Goal: Ask a question: Seek information or help from site administrators or community

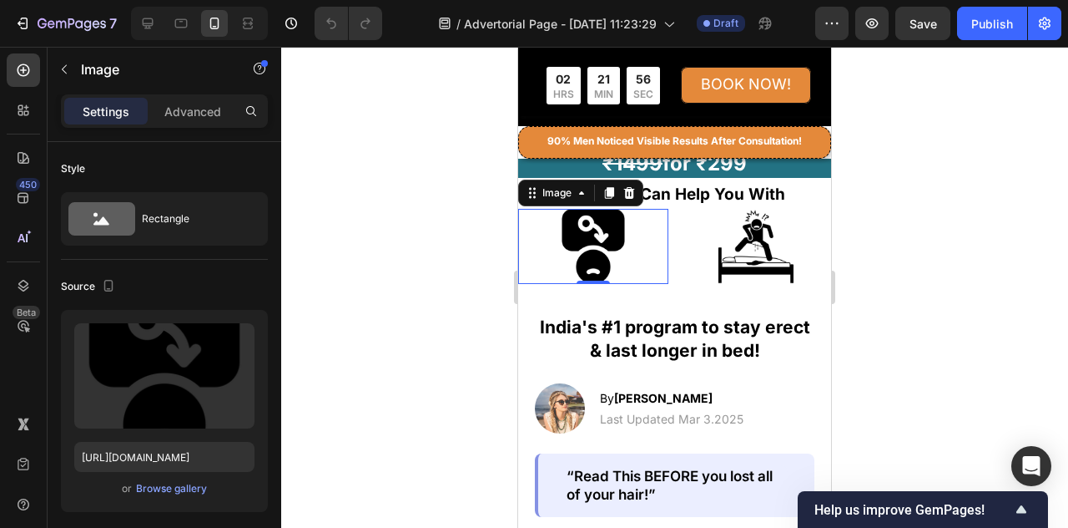
scroll to position [417, 0]
click at [1016, 506] on icon "Show survey - Help us improve GemPages!" at bounding box center [1022, 509] width 20 height 20
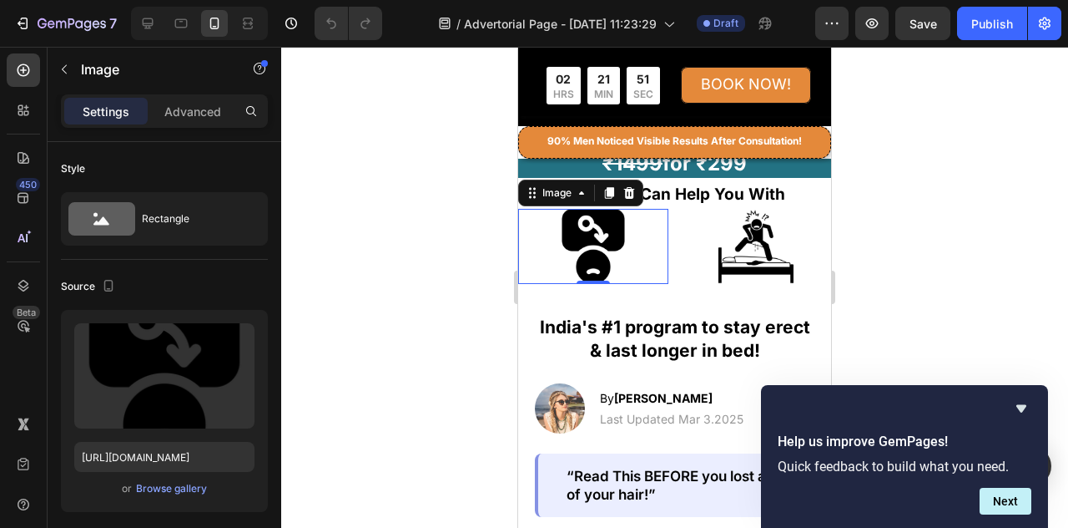
click at [906, 465] on p "Quick feedback to build what you need." at bounding box center [905, 466] width 254 height 16
click at [1016, 500] on button "Next" at bounding box center [1006, 500] width 52 height 27
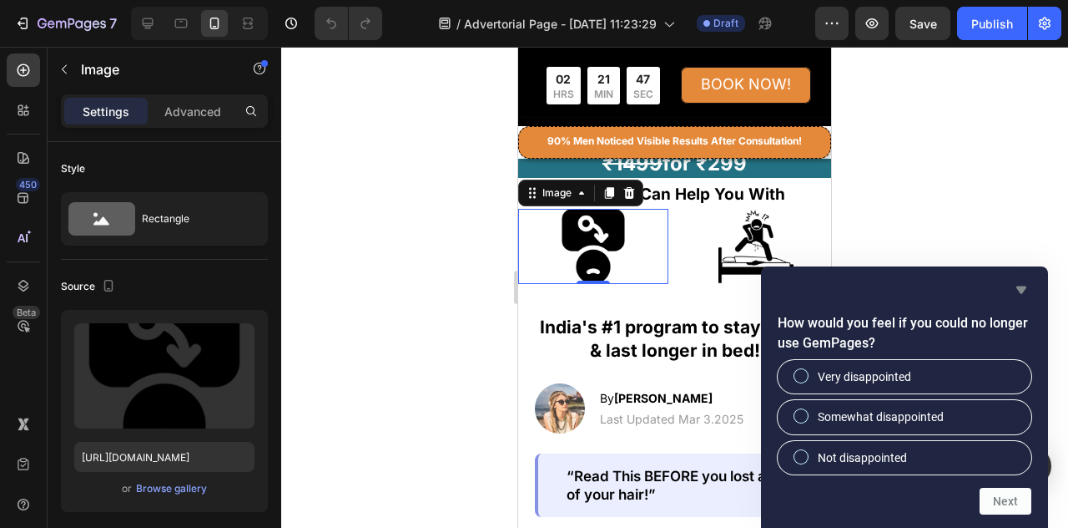
click at [1023, 291] on icon "Hide survey" at bounding box center [1022, 290] width 10 height 8
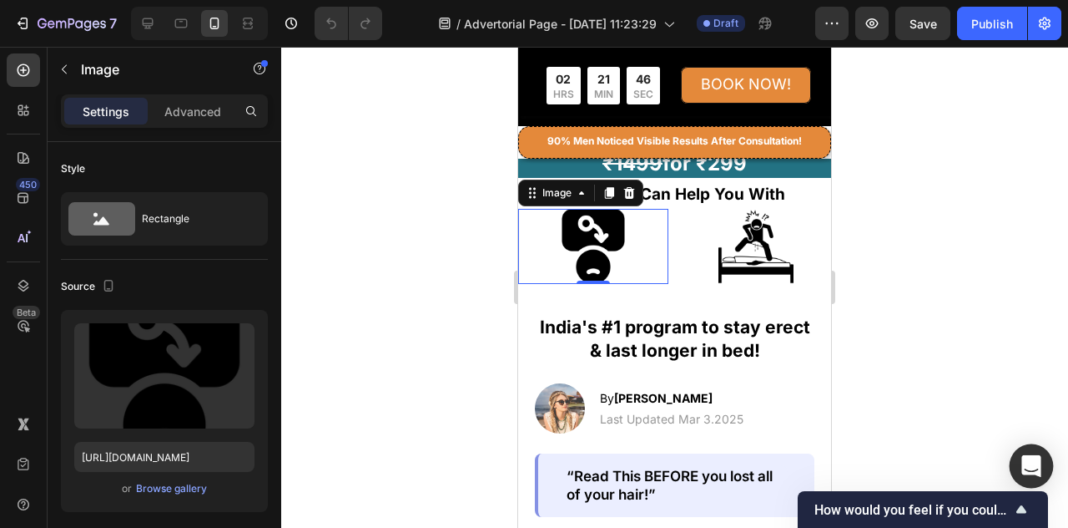
click at [1028, 456] on div "Open Intercom Messenger" at bounding box center [1032, 466] width 44 height 44
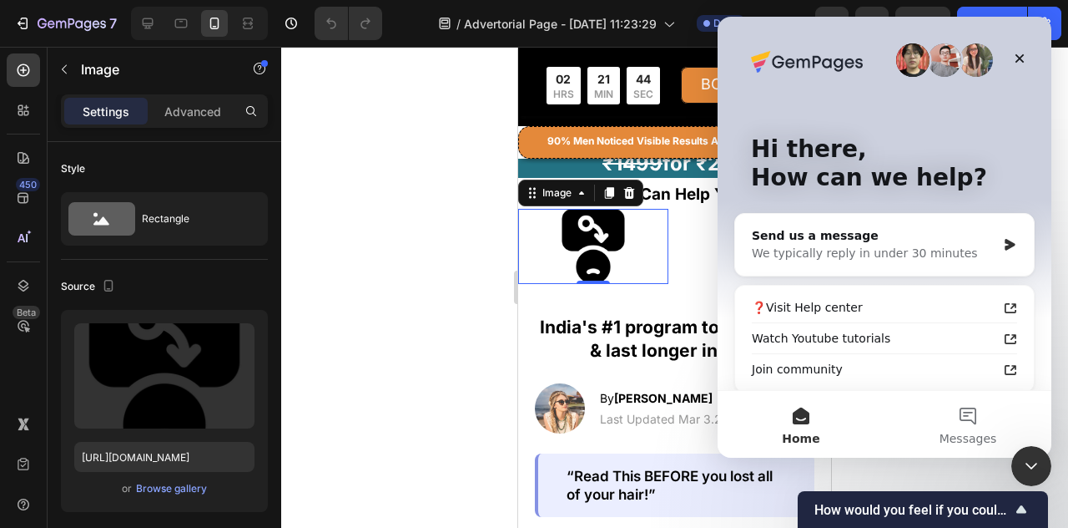
scroll to position [0, 0]
click at [962, 251] on div "We typically reply in under 30 minutes" at bounding box center [874, 254] width 245 height 18
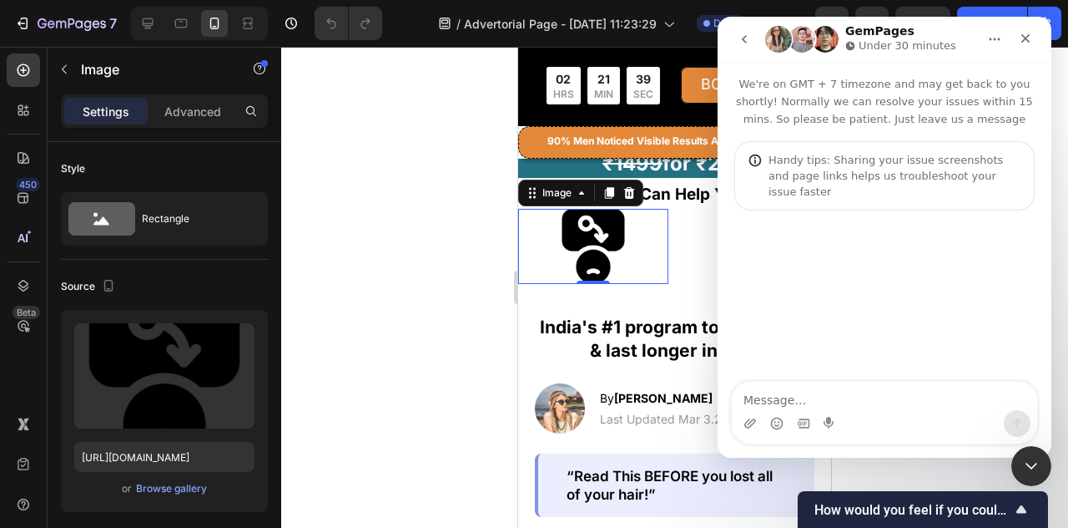
click at [743, 44] on icon "go back" at bounding box center [744, 39] width 13 height 13
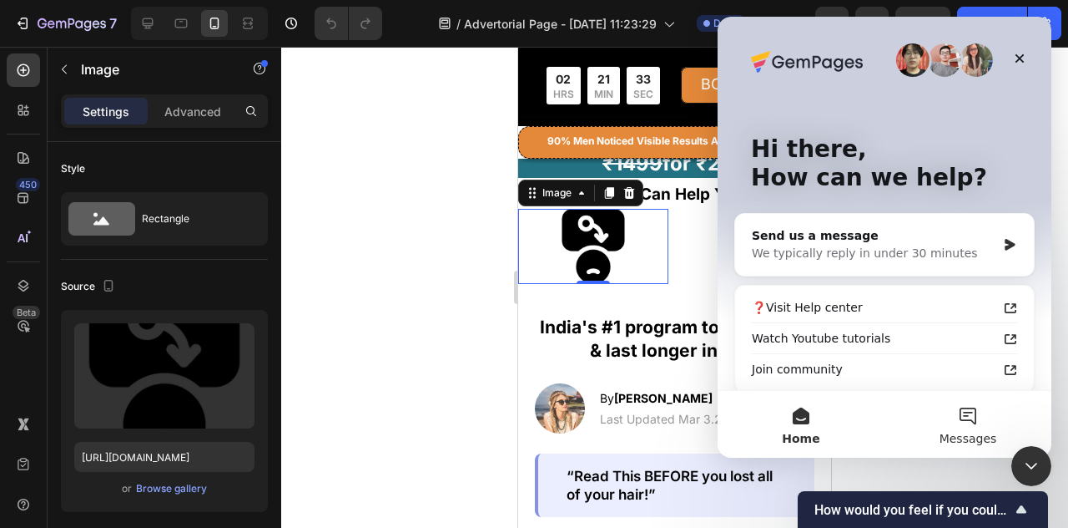
click at [977, 420] on button "Messages" at bounding box center [968, 424] width 167 height 67
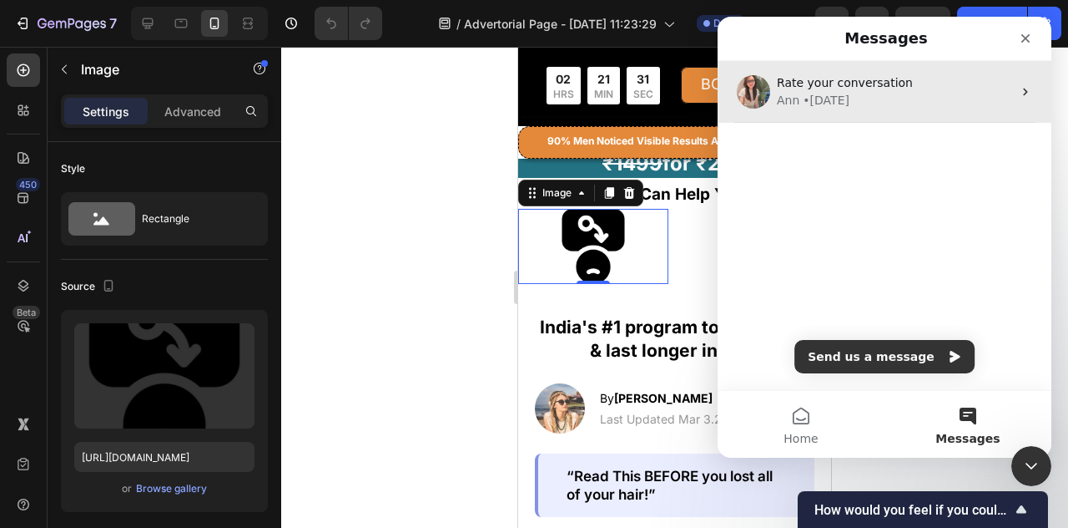
click at [876, 96] on div "[PERSON_NAME] • [DATE]" at bounding box center [894, 101] width 235 height 18
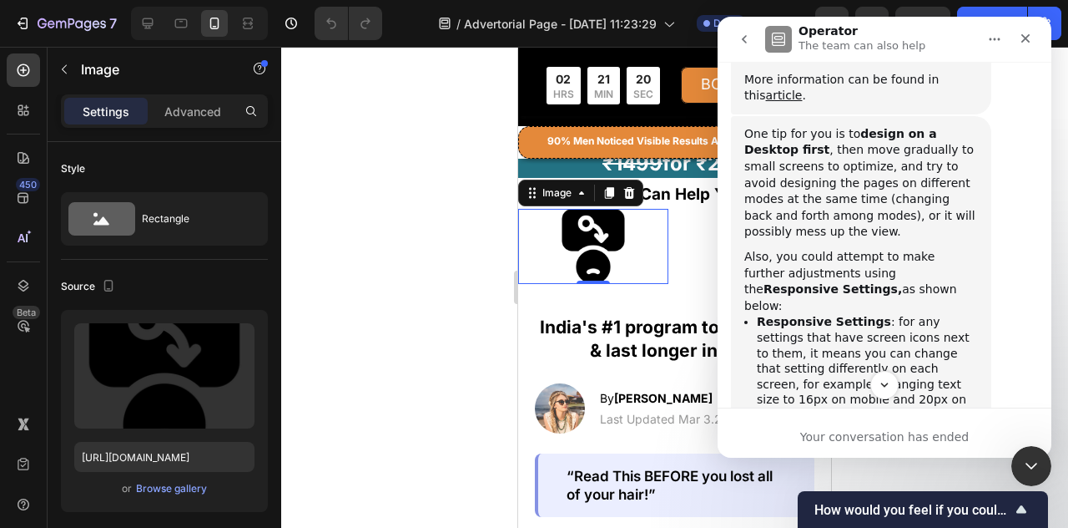
scroll to position [1588, 0]
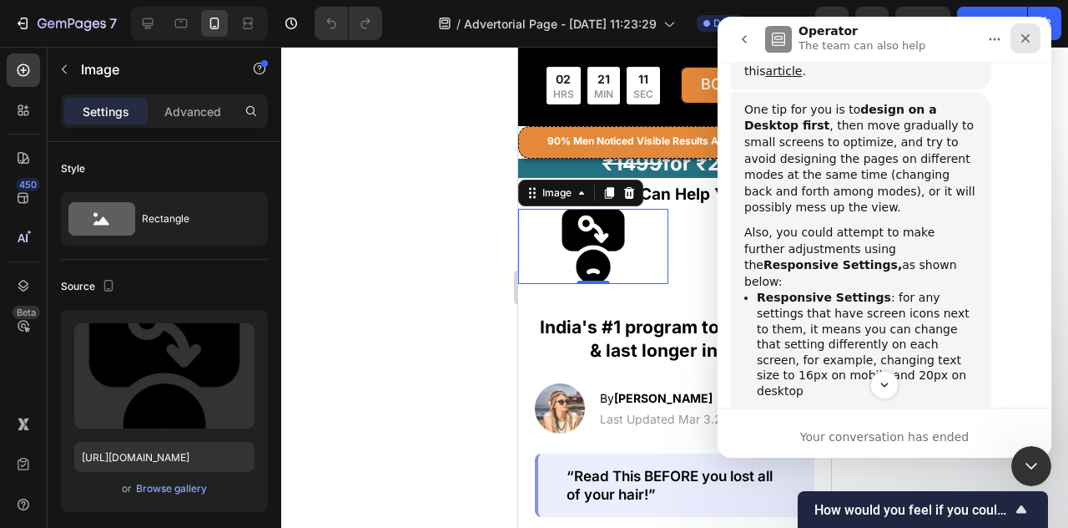
click at [1026, 42] on icon "Close" at bounding box center [1025, 38] width 13 height 13
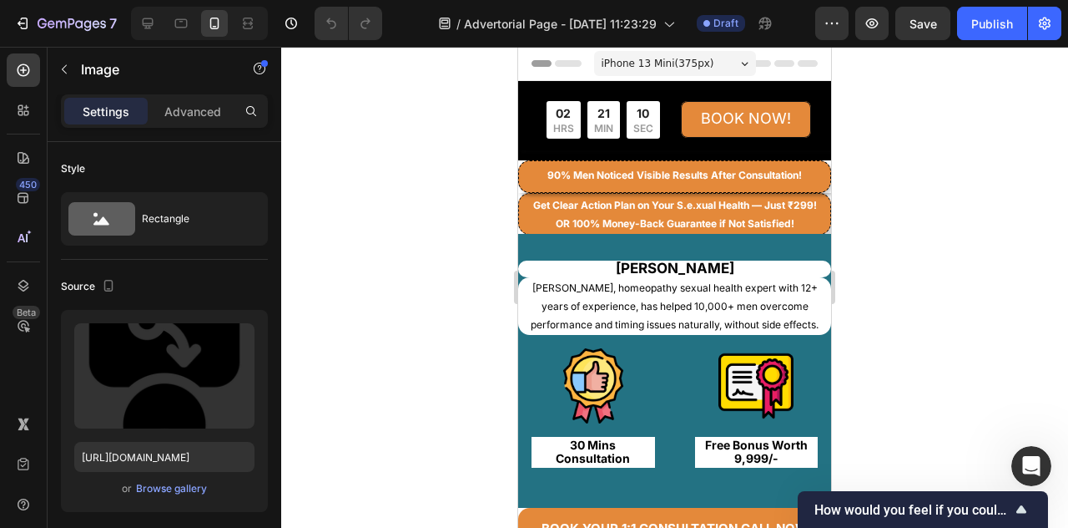
scroll to position [2339, 0]
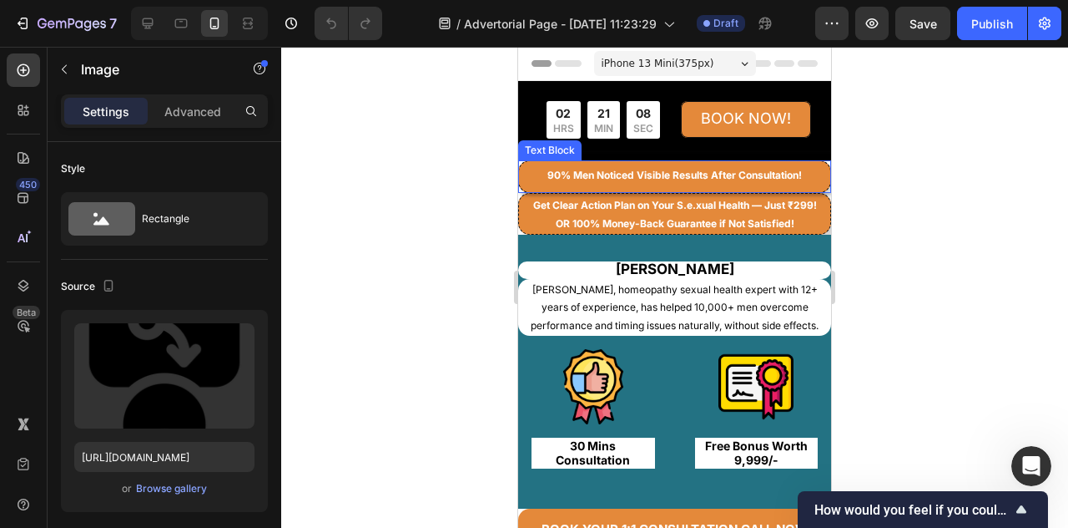
click at [589, 184] on div "90% Men Noticed Visible Results After Consultation!" at bounding box center [674, 176] width 313 height 33
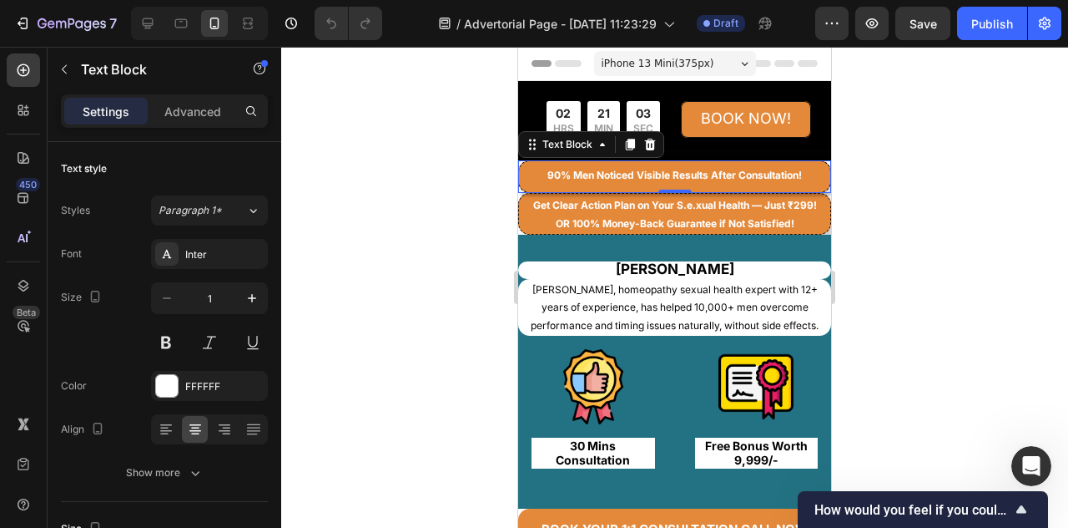
click at [790, 180] on div "90% Men Noticed Visible Results After Consultation!" at bounding box center [674, 176] width 313 height 33
click at [139, 31] on icon at bounding box center [147, 23] width 17 height 17
type input "16"
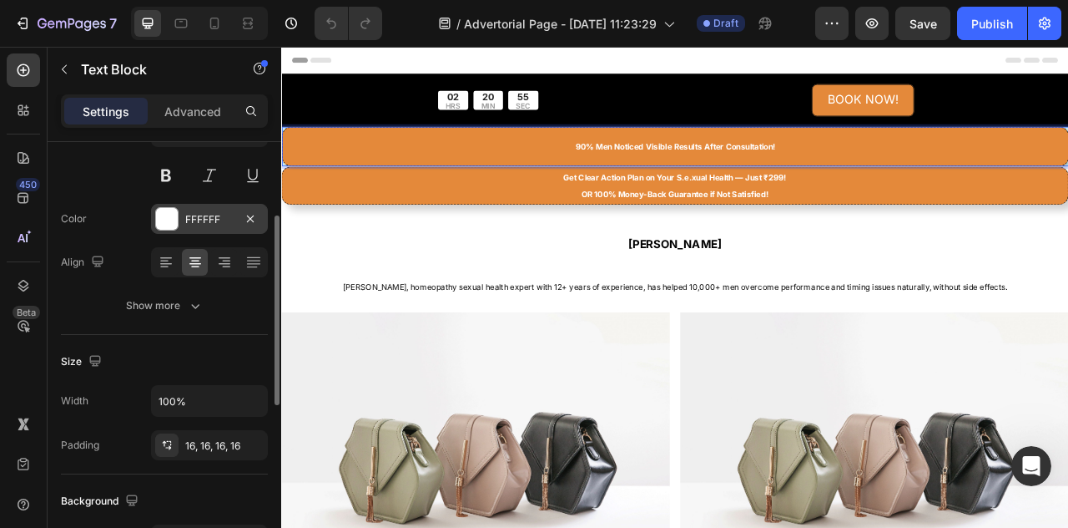
scroll to position [250, 0]
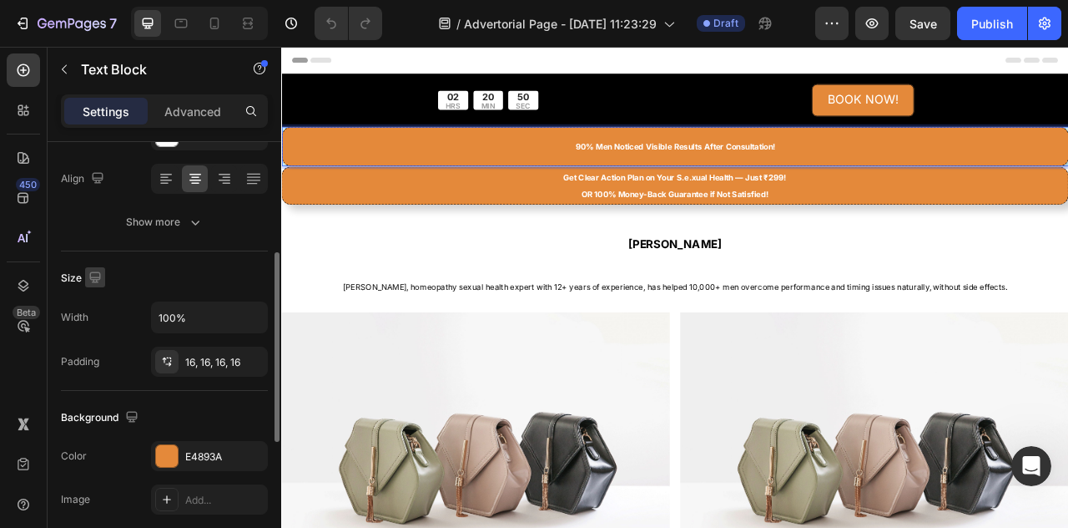
click at [97, 275] on icon "button" at bounding box center [94, 276] width 11 height 11
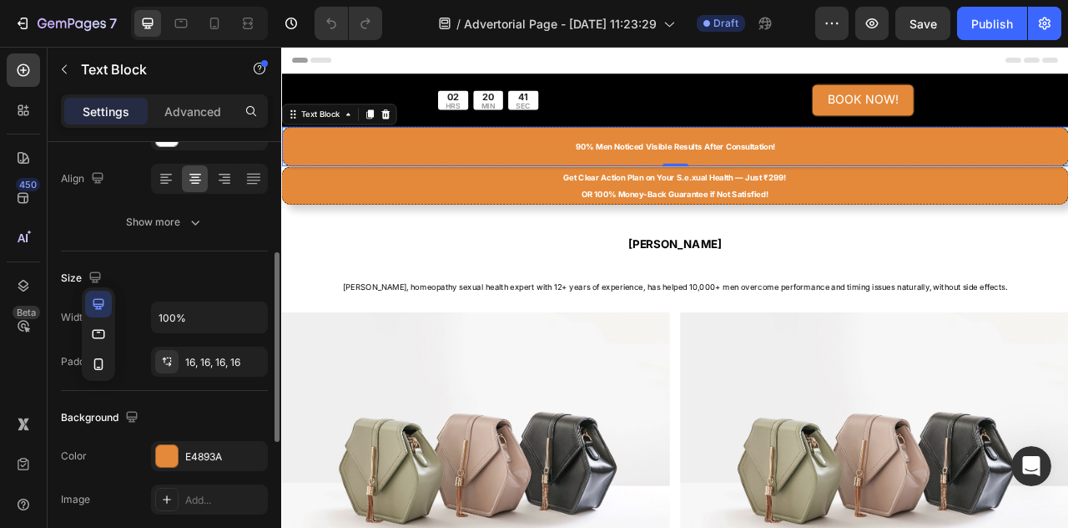
click at [217, 274] on div "Size" at bounding box center [164, 278] width 207 height 27
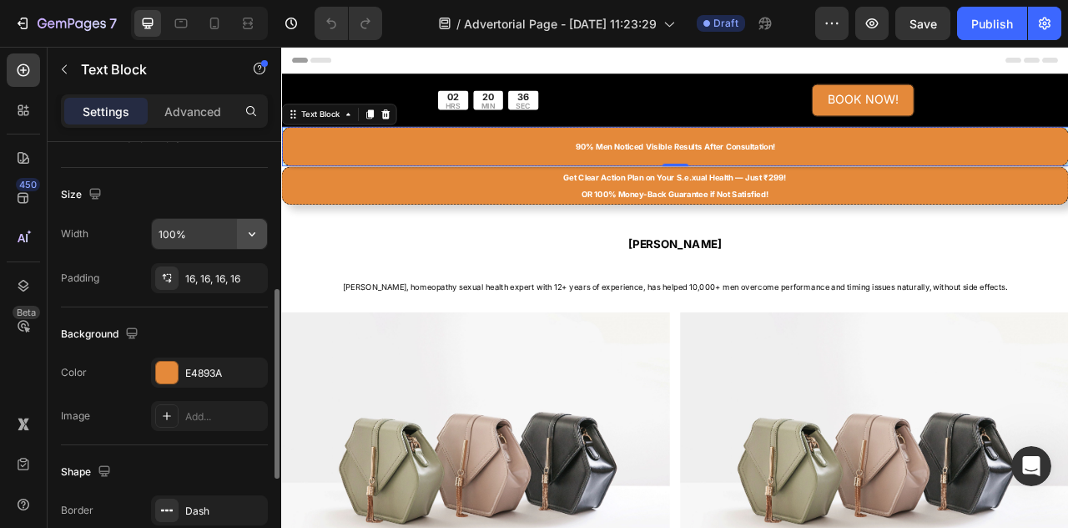
click at [258, 228] on icon "button" at bounding box center [252, 233] width 17 height 17
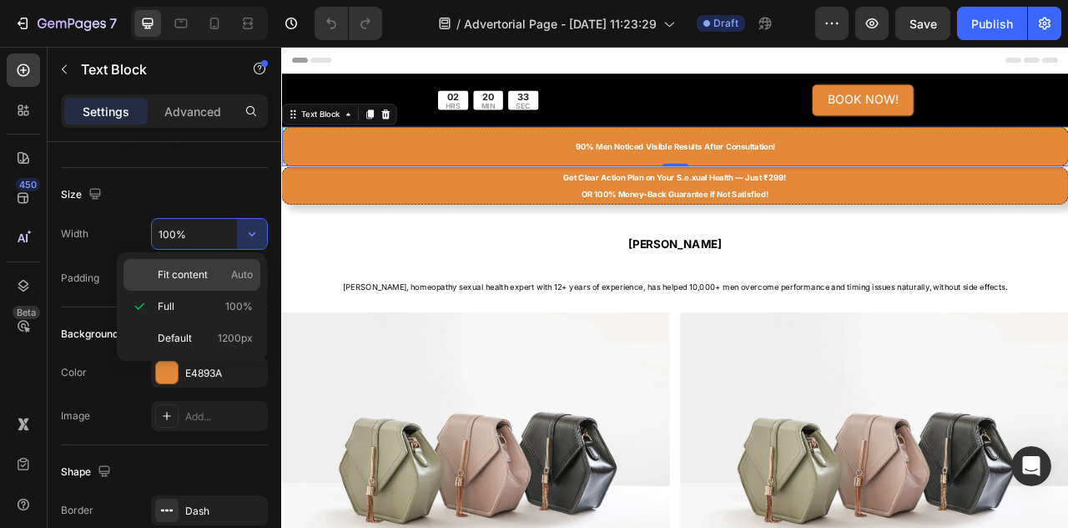
click at [224, 280] on p "Fit content Auto" at bounding box center [205, 274] width 95 height 15
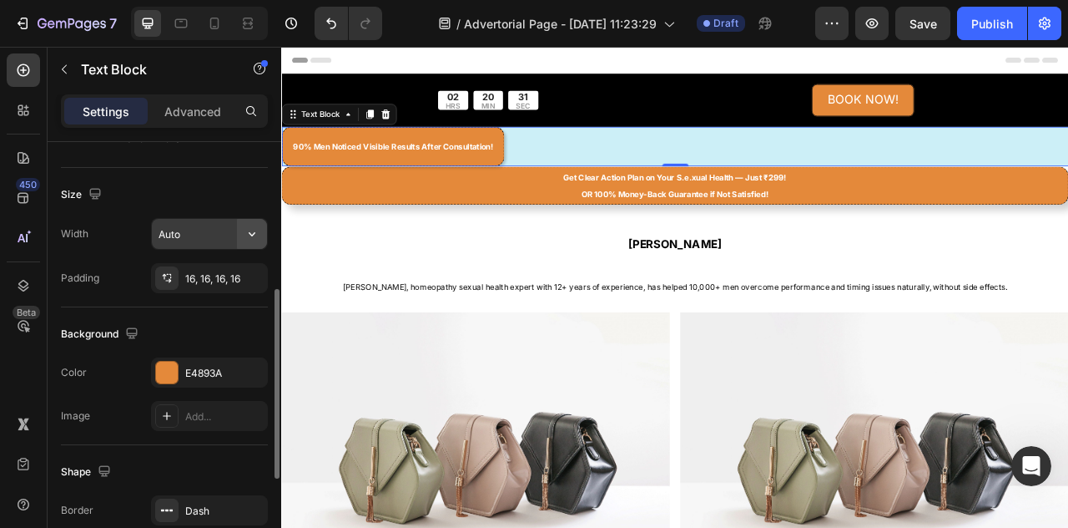
click at [242, 240] on button "button" at bounding box center [252, 234] width 30 height 30
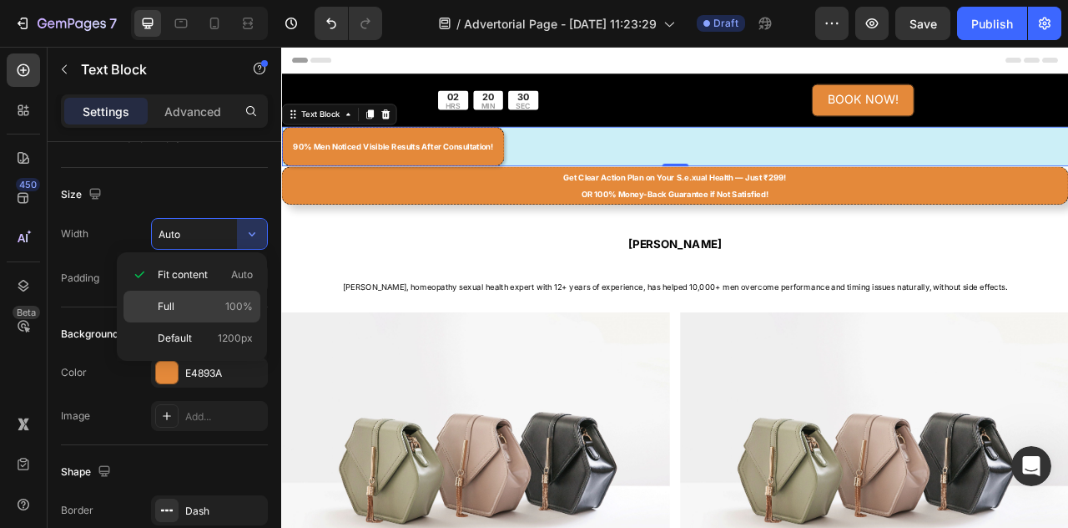
click at [236, 300] on span "100%" at bounding box center [239, 306] width 28 height 15
type input "100%"
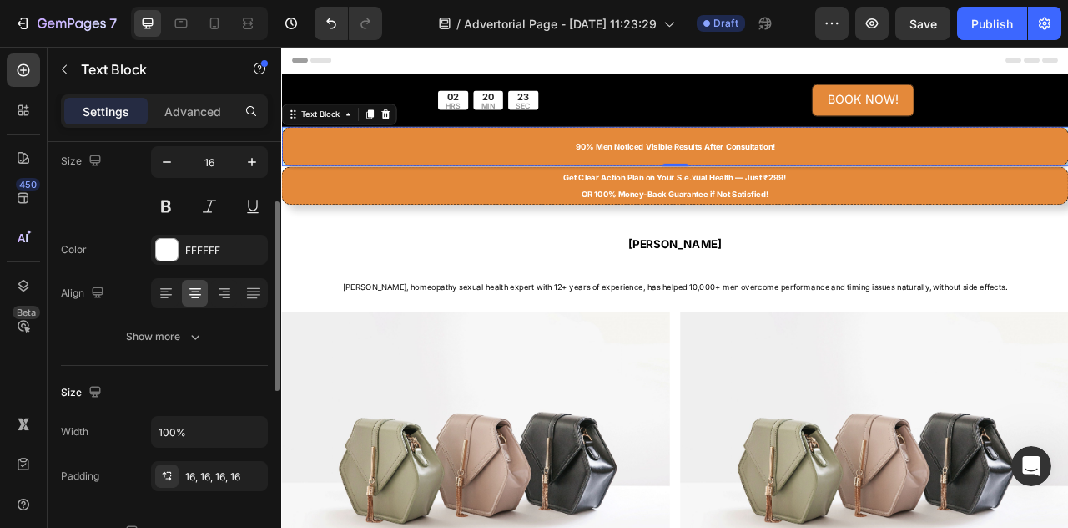
scroll to position [53, 0]
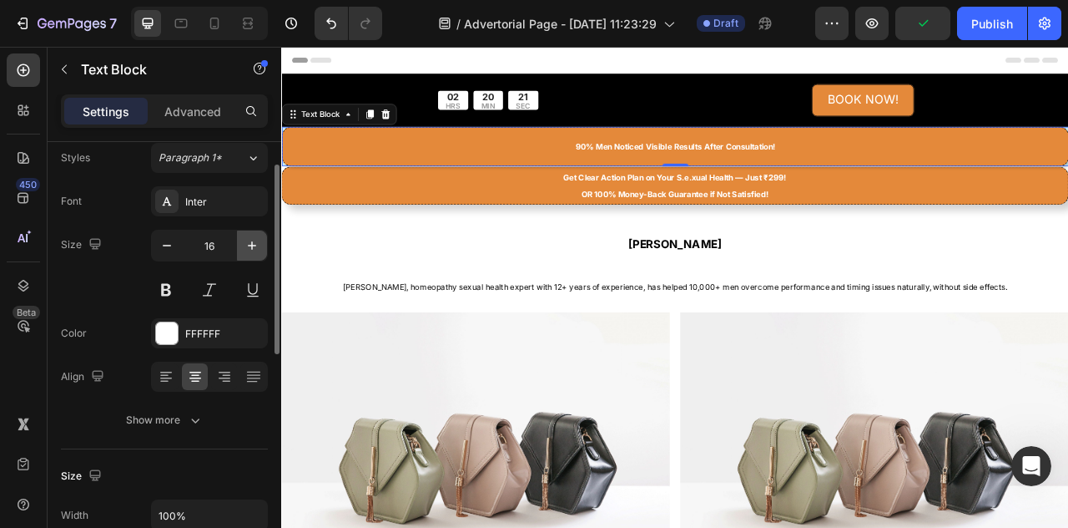
click at [255, 241] on icon "button" at bounding box center [252, 245] width 17 height 17
click at [155, 251] on button "button" at bounding box center [167, 245] width 30 height 30
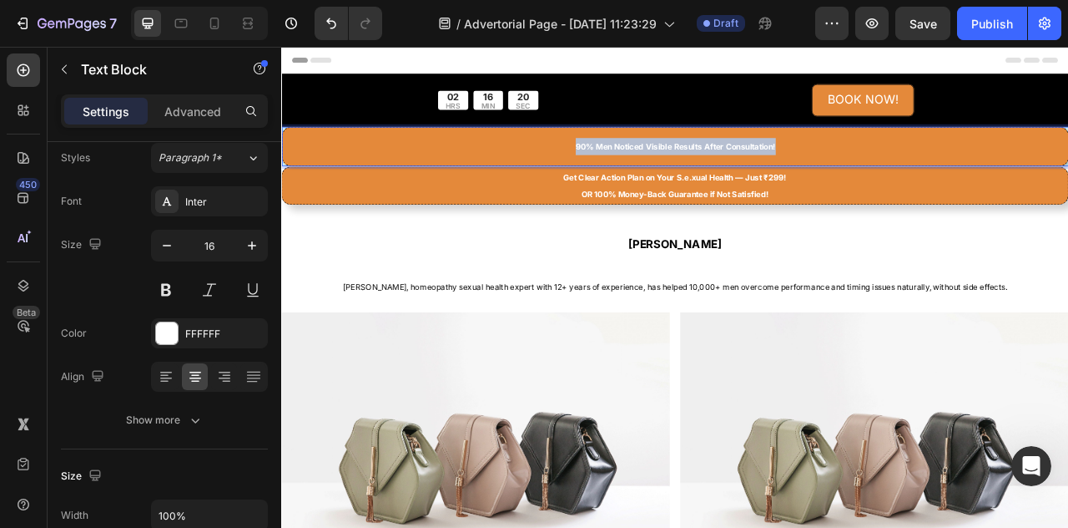
drag, startPoint x: 932, startPoint y: 173, endPoint x: 623, endPoint y: 165, distance: 309.8
click at [623, 165] on p "90% Men Noticed Visible Results After Consultation!" at bounding box center [782, 174] width 973 height 22
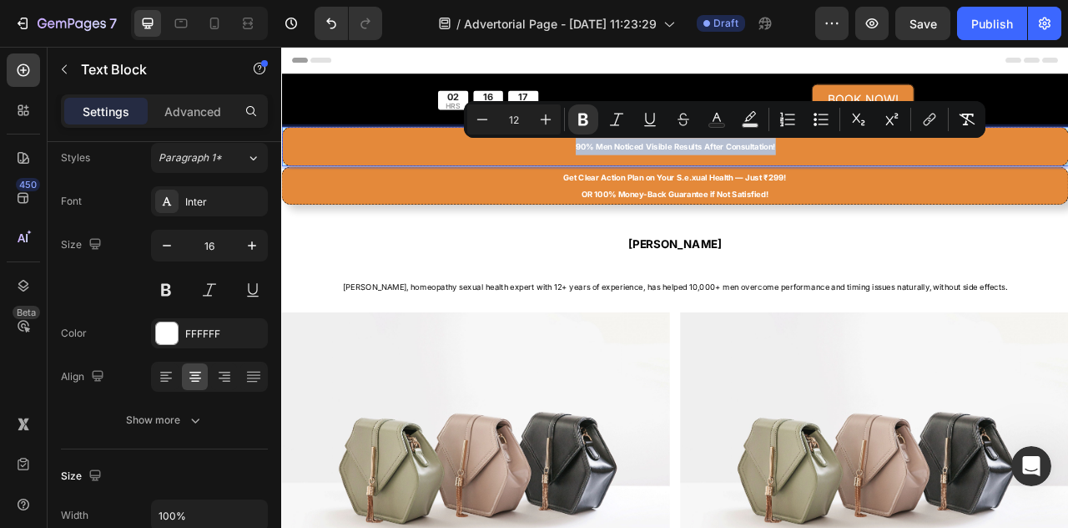
click at [622, 174] on p "90% Men Noticed Visible Results After Consultation!" at bounding box center [782, 174] width 973 height 22
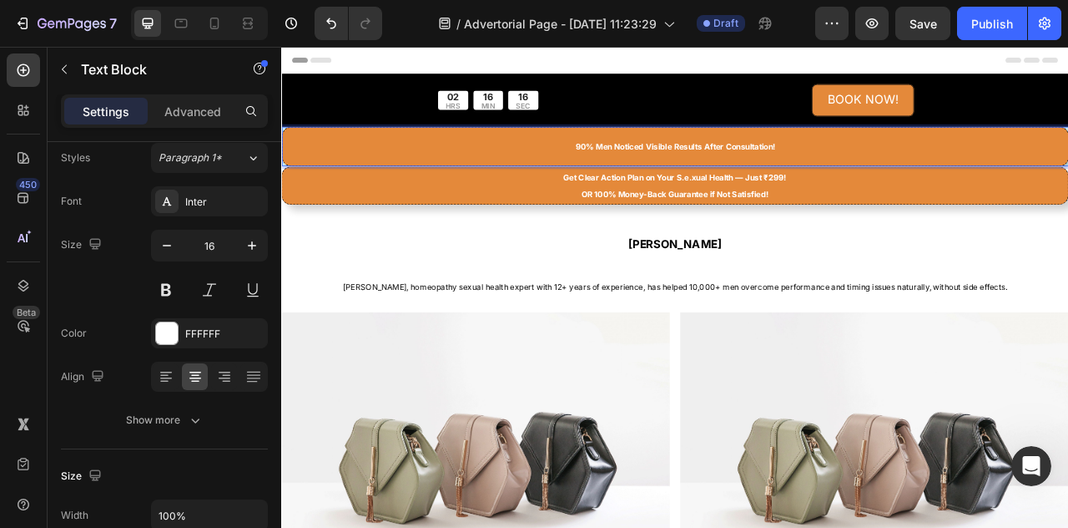
click at [621, 175] on p "90% Men Noticed Visible Results After Consultation!" at bounding box center [782, 174] width 973 height 22
click at [1006, 184] on div "90% Men Noticed Visible Results After Consultation!" at bounding box center [782, 174] width 1002 height 50
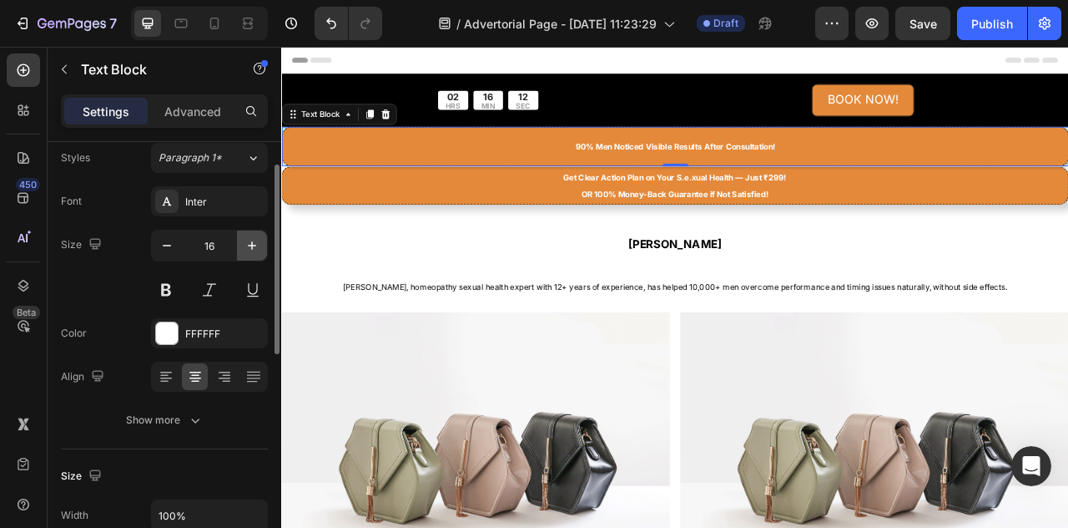
click at [249, 249] on icon "button" at bounding box center [252, 245] width 17 height 17
click at [169, 253] on button "button" at bounding box center [167, 245] width 30 height 30
type input "16"
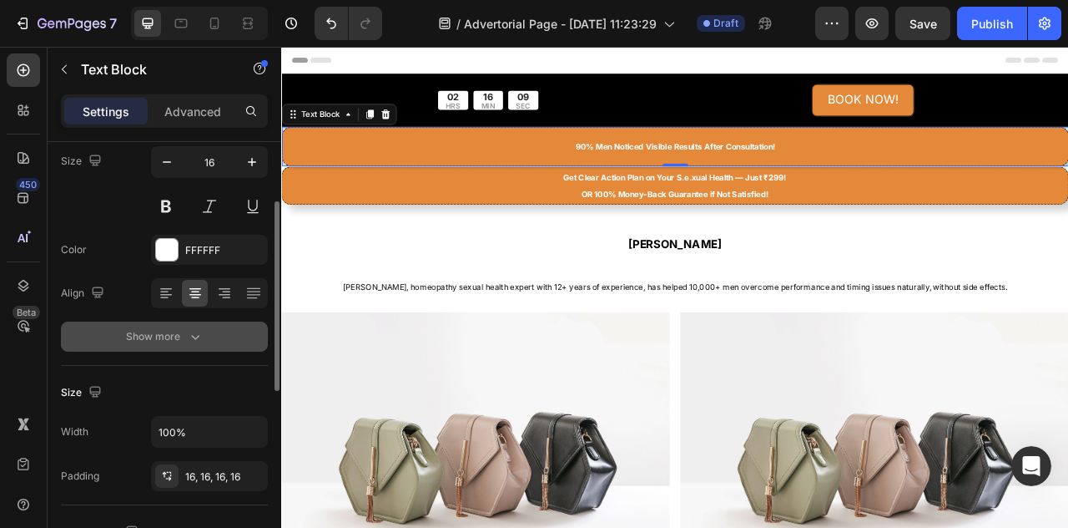
click at [194, 328] on icon "button" at bounding box center [195, 336] width 17 height 17
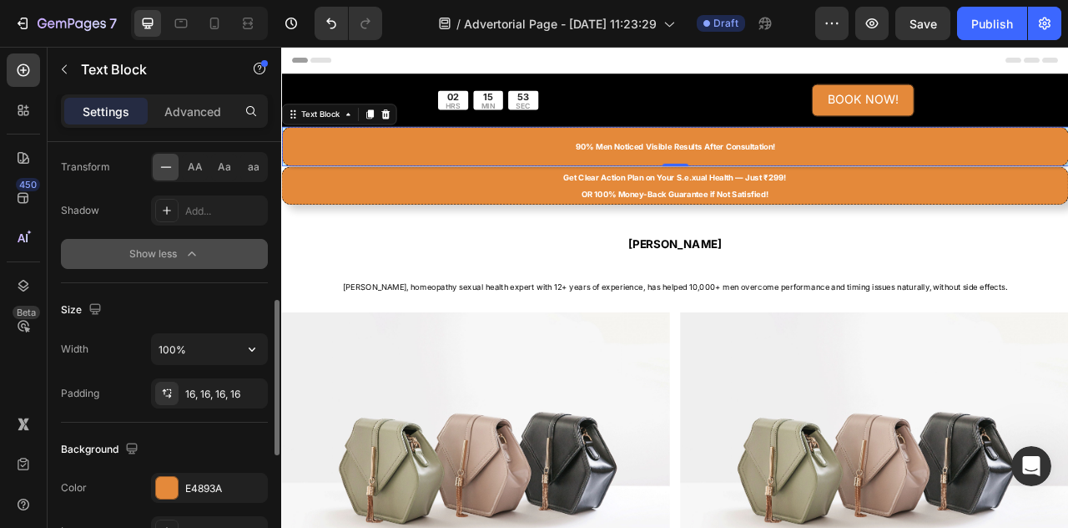
scroll to position [272, 0]
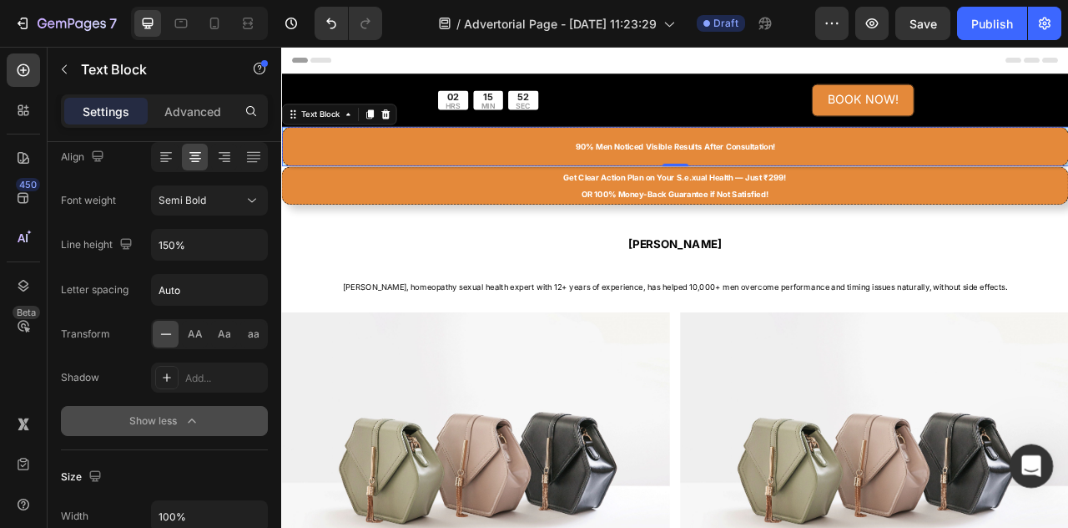
click at [1027, 458] on icon "Open Intercom Messenger" at bounding box center [1030, 464] width 28 height 28
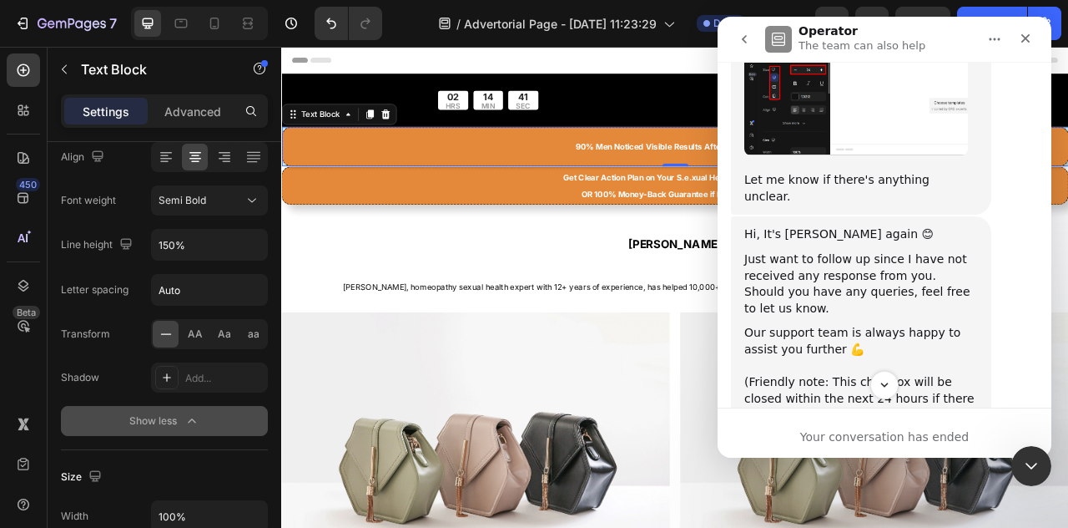
scroll to position [1838, 0]
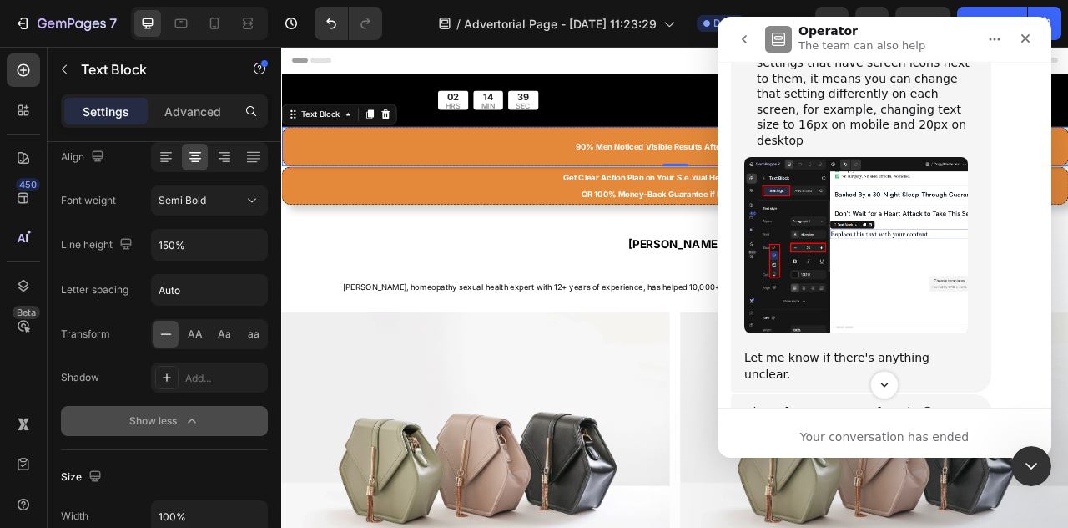
click at [755, 31] on button "go back" at bounding box center [745, 39] width 32 height 32
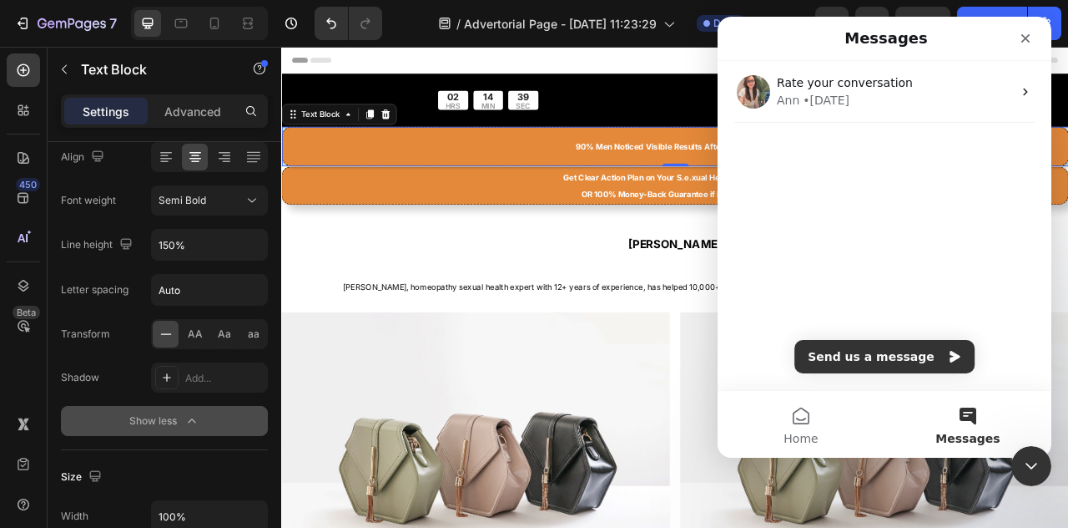
scroll to position [0, 0]
click at [901, 355] on button "Send us a message" at bounding box center [885, 356] width 180 height 33
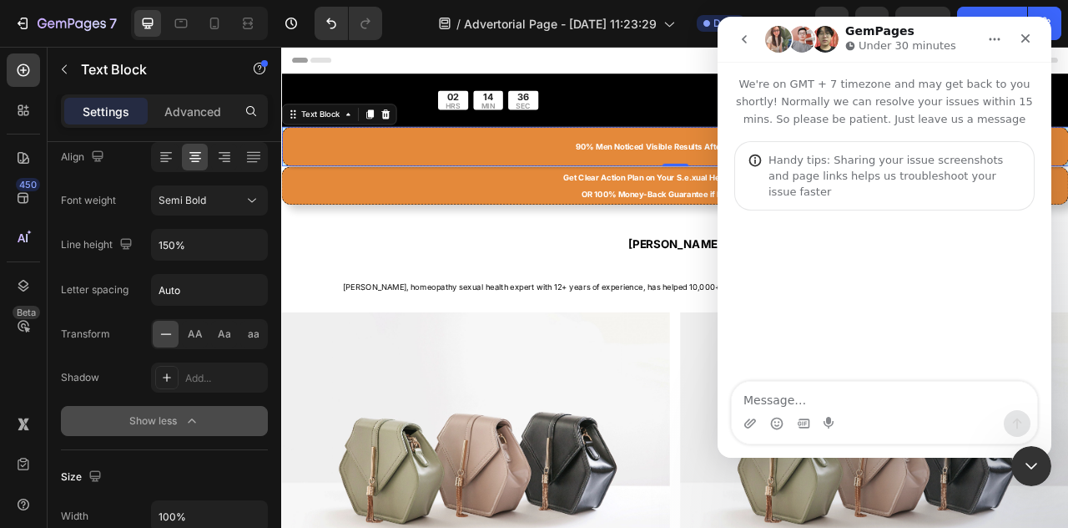
click at [866, 405] on textarea "Message…" at bounding box center [885, 395] width 306 height 28
type textarea "Hello"
type textarea "how"
type textarea "h"
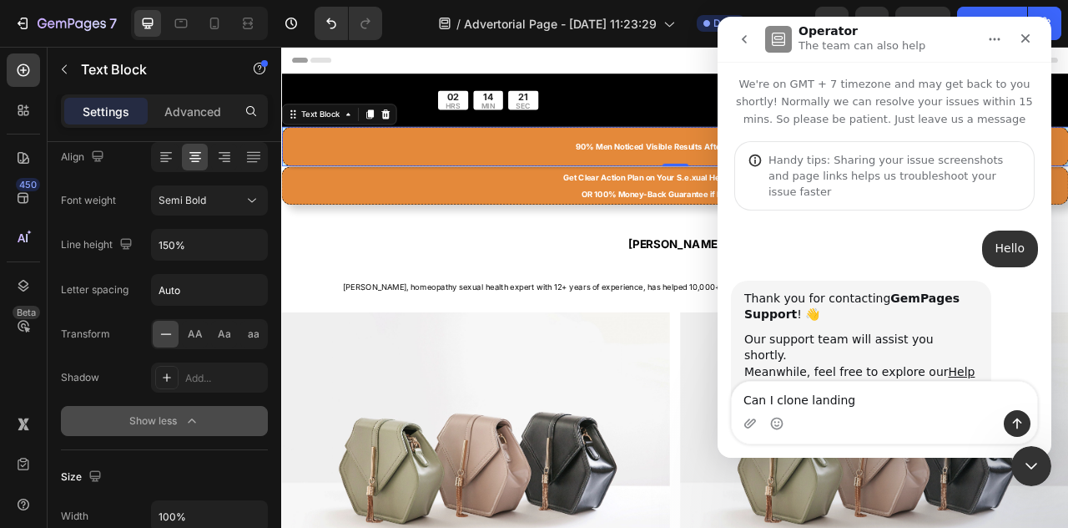
scroll to position [43, 0]
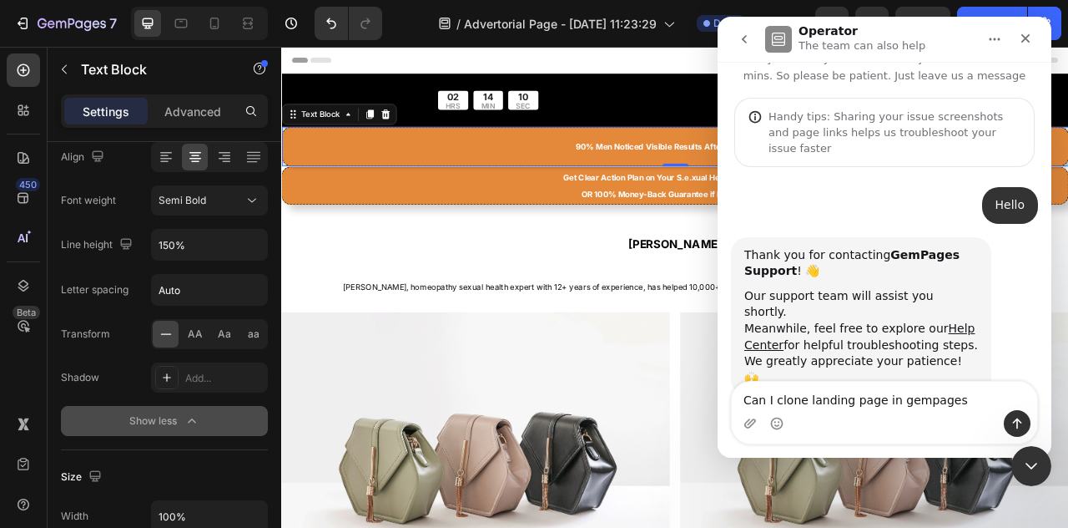
type textarea "Can I clone landing page in gempages"
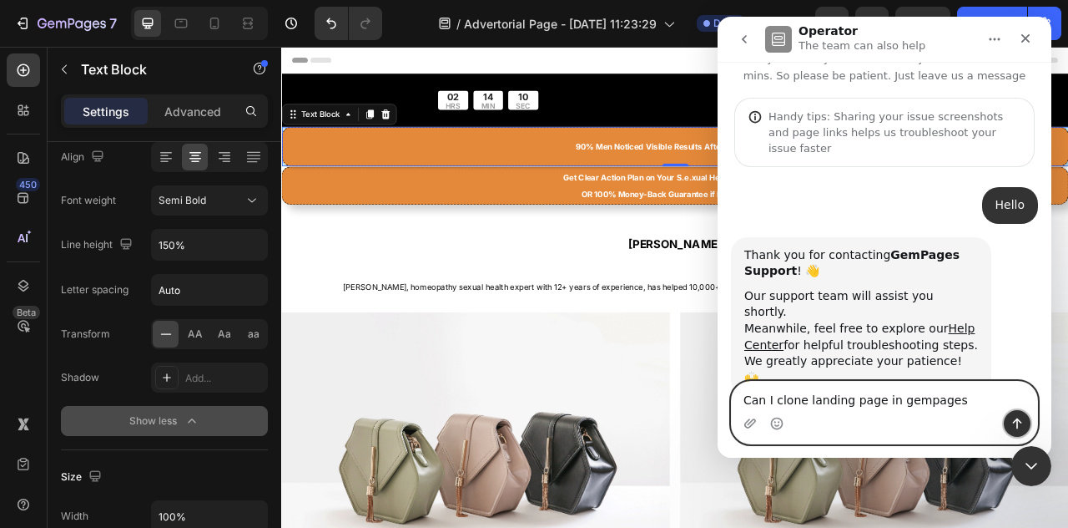
click at [1014, 426] on icon "Send a message…" at bounding box center [1017, 423] width 13 height 13
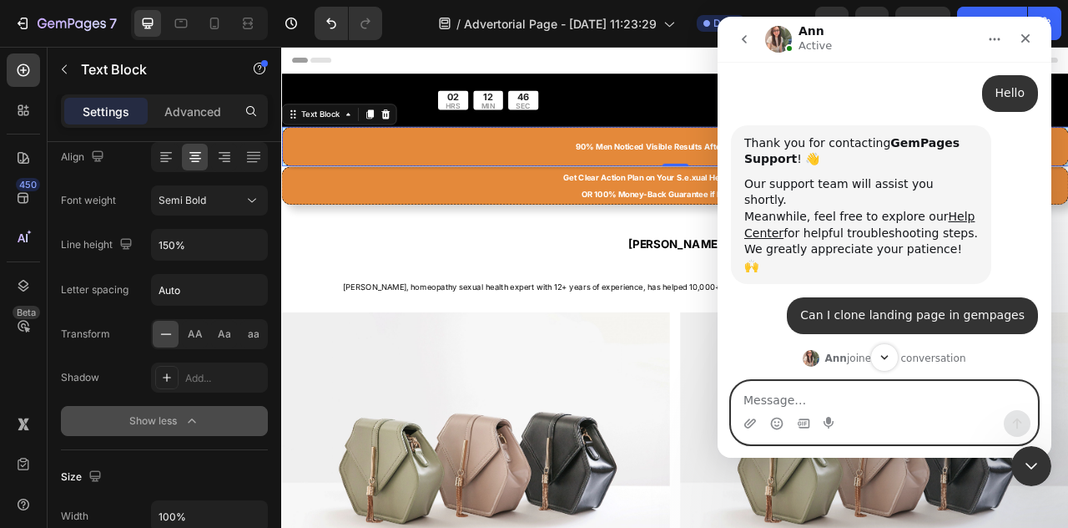
scroll to position [239, 0]
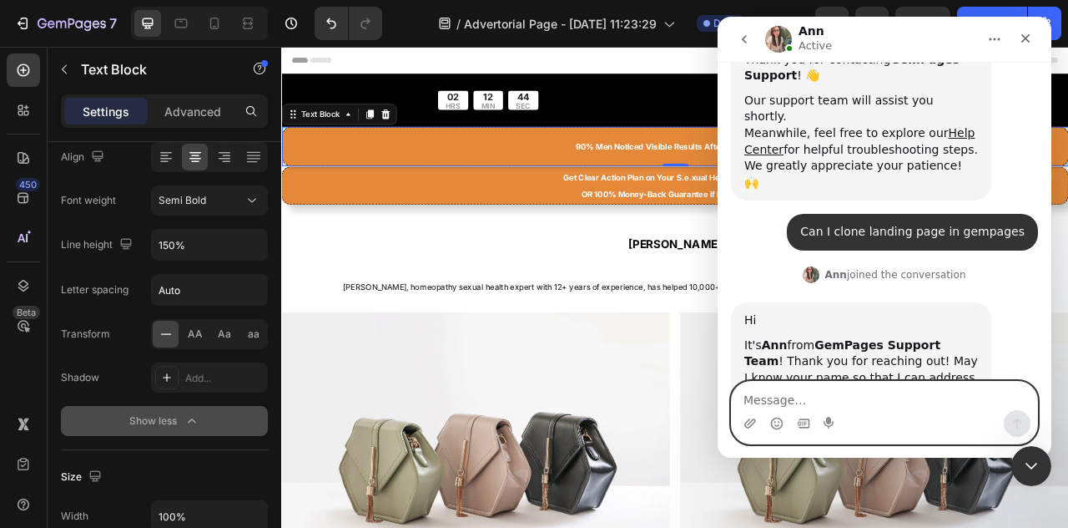
click at [826, 400] on textarea "Message…" at bounding box center [885, 395] width 306 height 28
type textarea "I am Chetan"
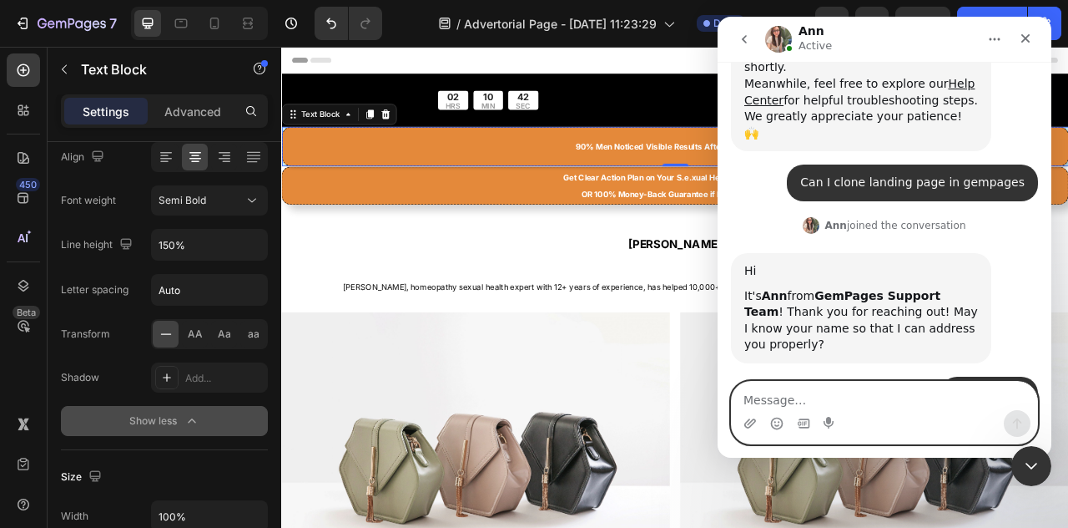
scroll to position [387, 0]
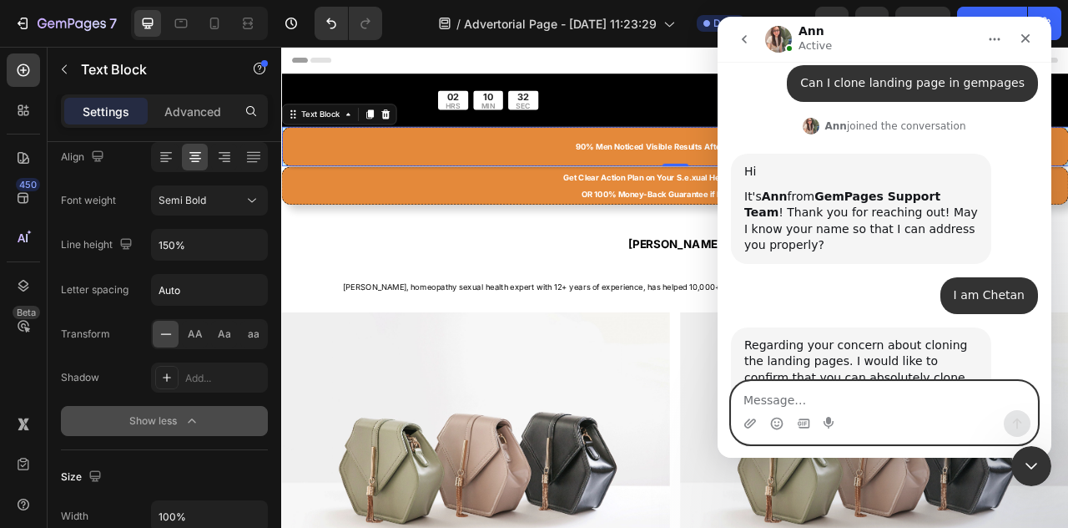
click at [890, 400] on textarea "Message…" at bounding box center [885, 395] width 306 height 28
type textarea "Like I want to clone this landing page?"
click at [1020, 425] on icon "Send a message…" at bounding box center [1017, 423] width 13 height 13
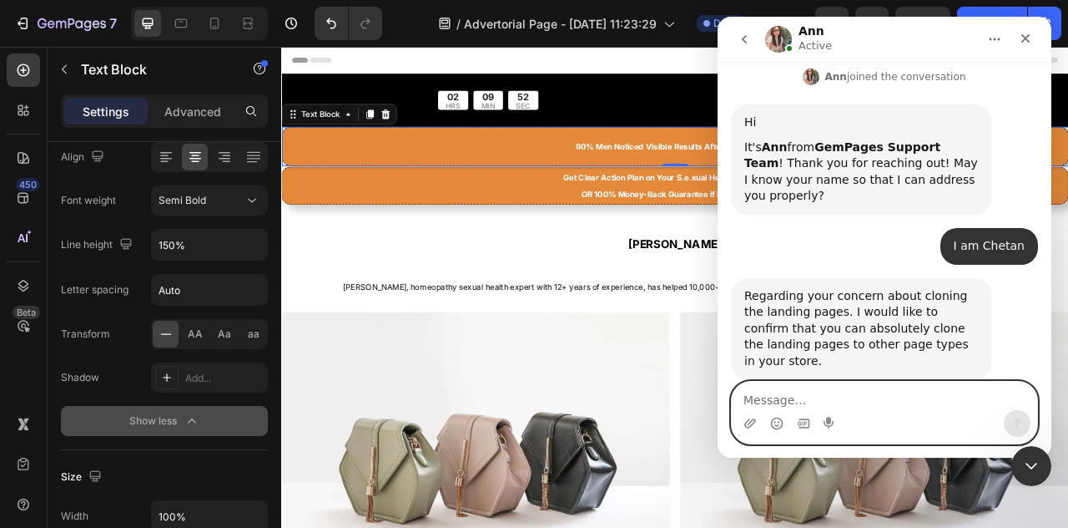
paste textarea "[DOMAIN_NAME]"
type textarea "[DOMAIN_NAME]"
click at [1022, 423] on icon "Send a message…" at bounding box center [1017, 423] width 9 height 11
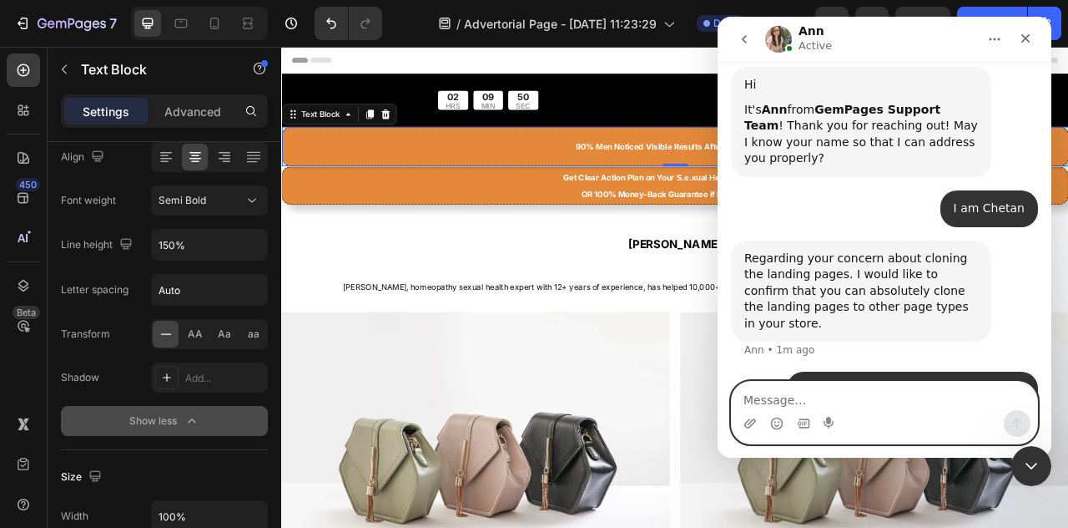
scroll to position [474, 0]
click at [870, 397] on textarea "Message…" at bounding box center [885, 395] width 306 height 28
type textarea "Can I do it?"
click at [1025, 416] on button "Send a message…" at bounding box center [1017, 423] width 27 height 27
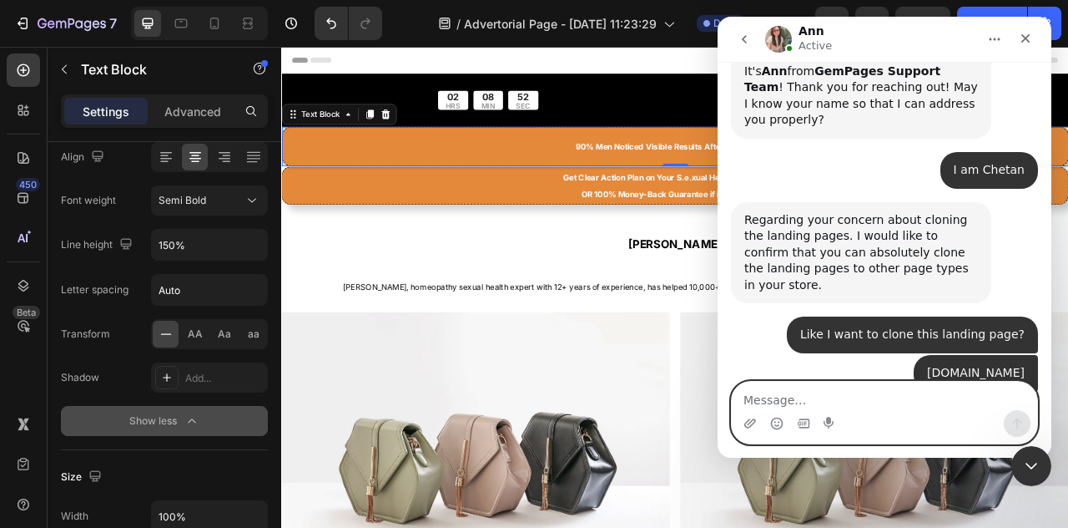
scroll to position [579, 0]
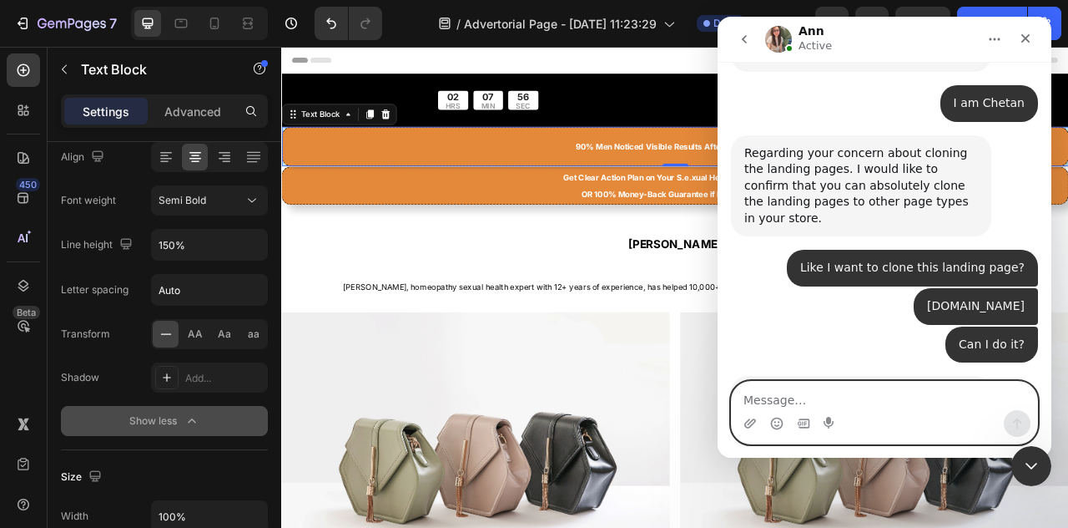
click at [835, 398] on textarea "Message…" at bounding box center [885, 395] width 306 height 28
type textarea "ok"
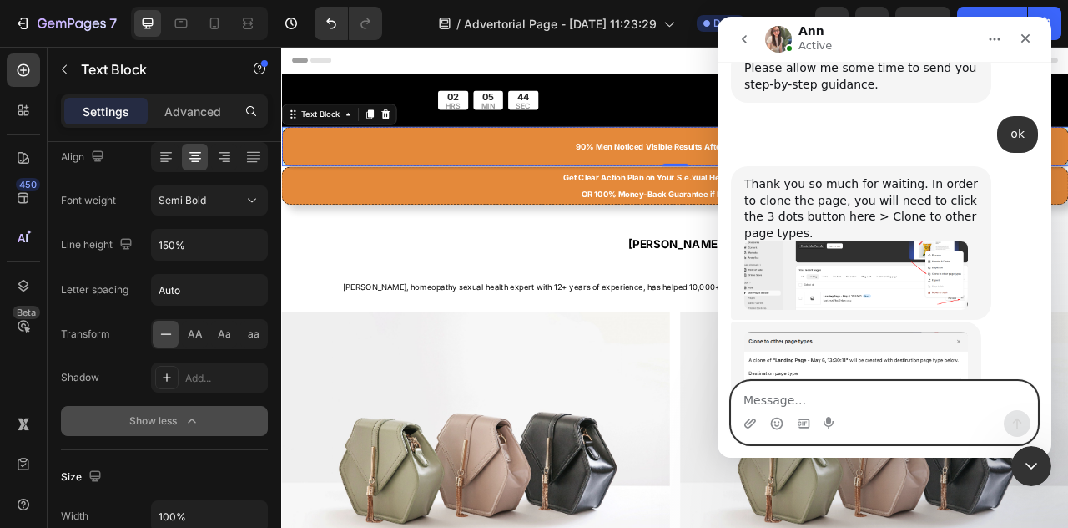
scroll to position [901, 0]
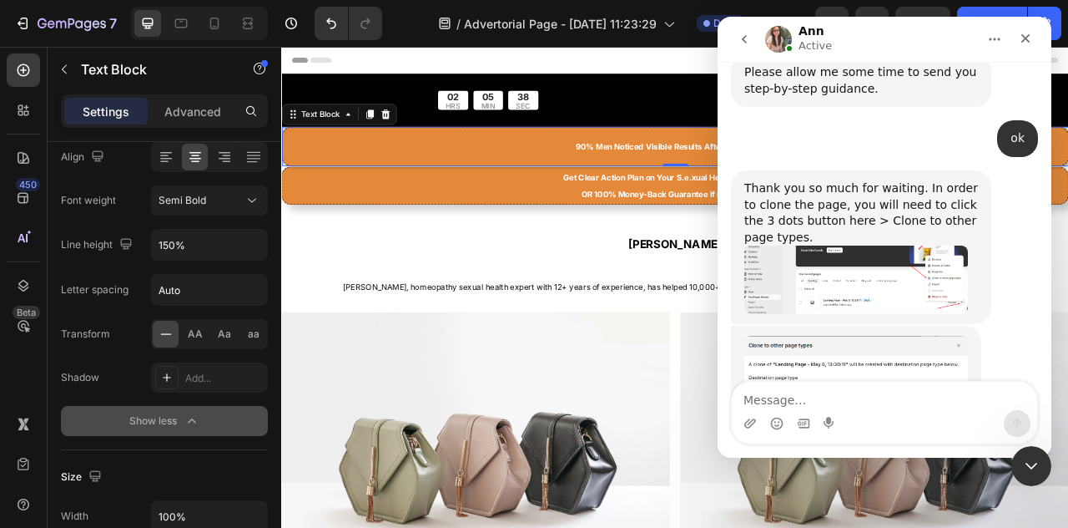
click at [888, 245] on img "Ann says…" at bounding box center [857, 279] width 224 height 68
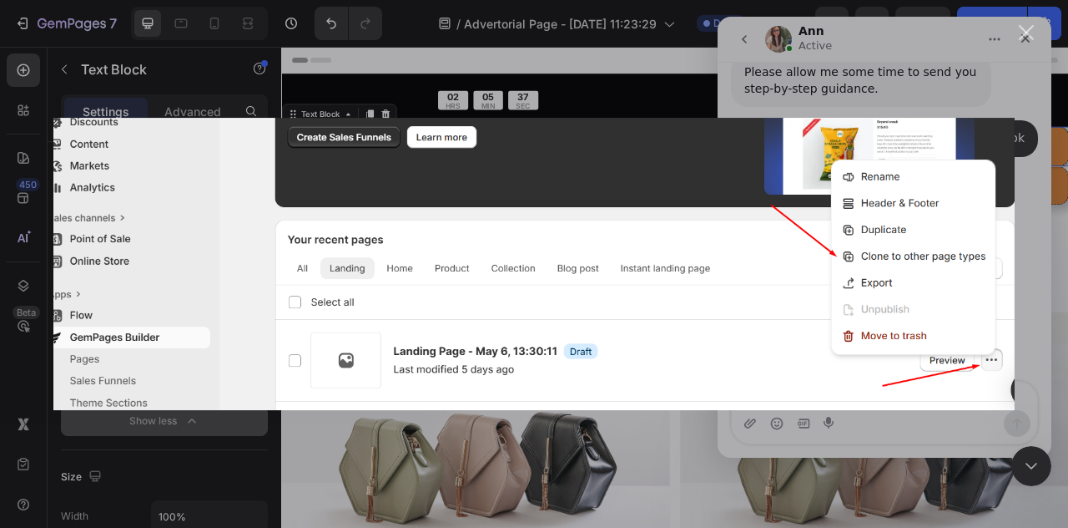
scroll to position [0, 0]
click at [1022, 31] on div "Close" at bounding box center [1027, 33] width 16 height 16
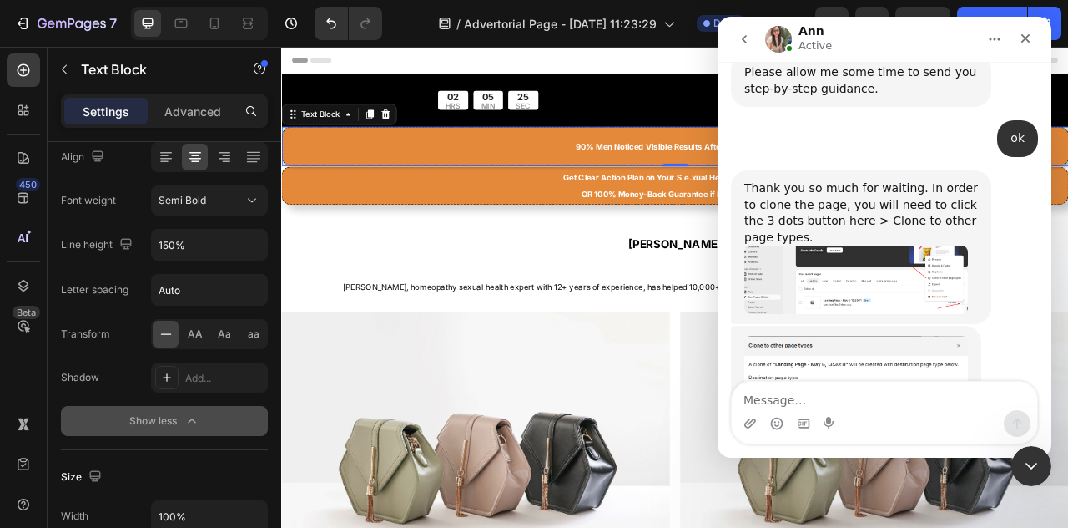
click at [879, 336] on img "Ann says…" at bounding box center [857, 392] width 224 height 113
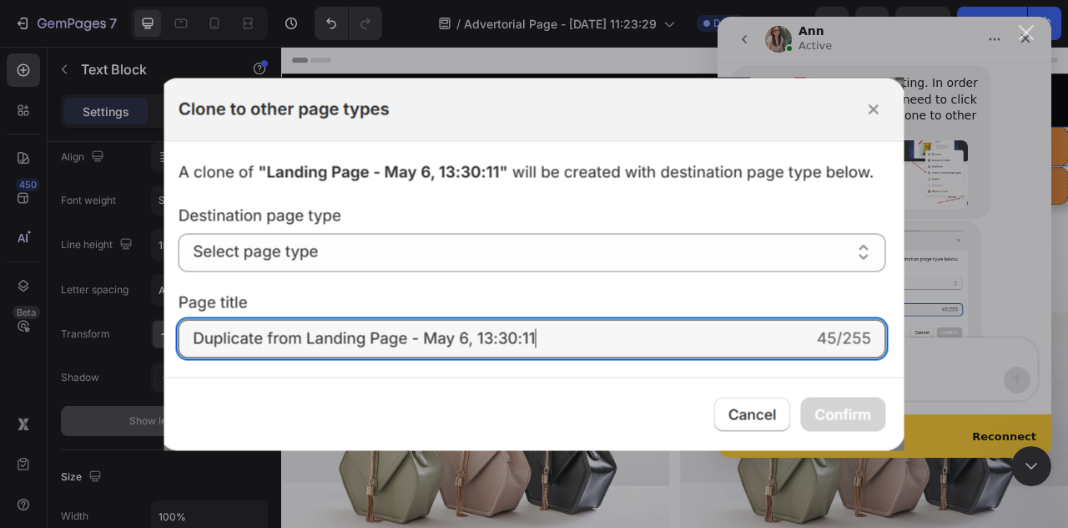
scroll to position [1028, 0]
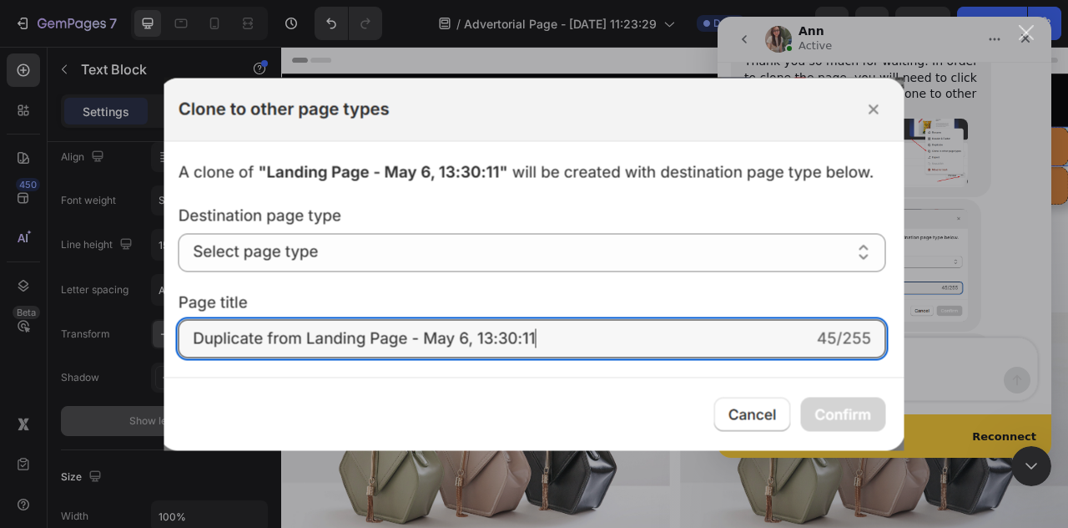
click at [1030, 31] on div "Close" at bounding box center [1027, 33] width 16 height 16
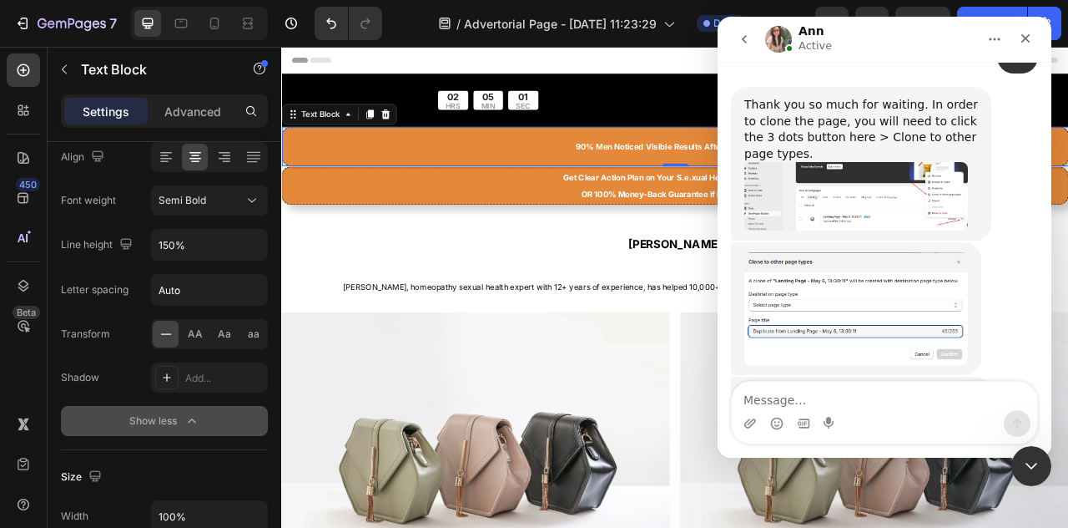
scroll to position [817, 0]
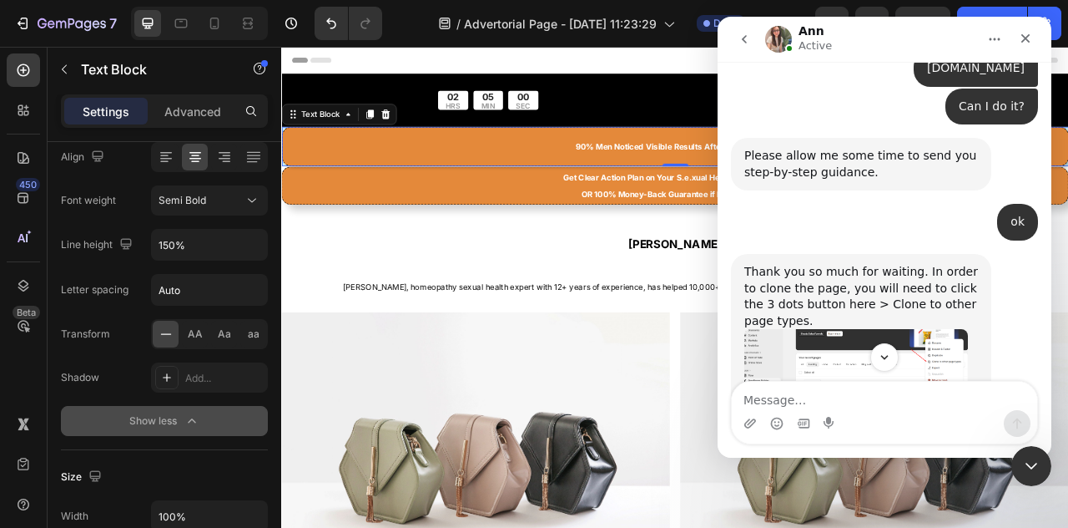
click at [871, 329] on img "Ann says…" at bounding box center [857, 363] width 224 height 68
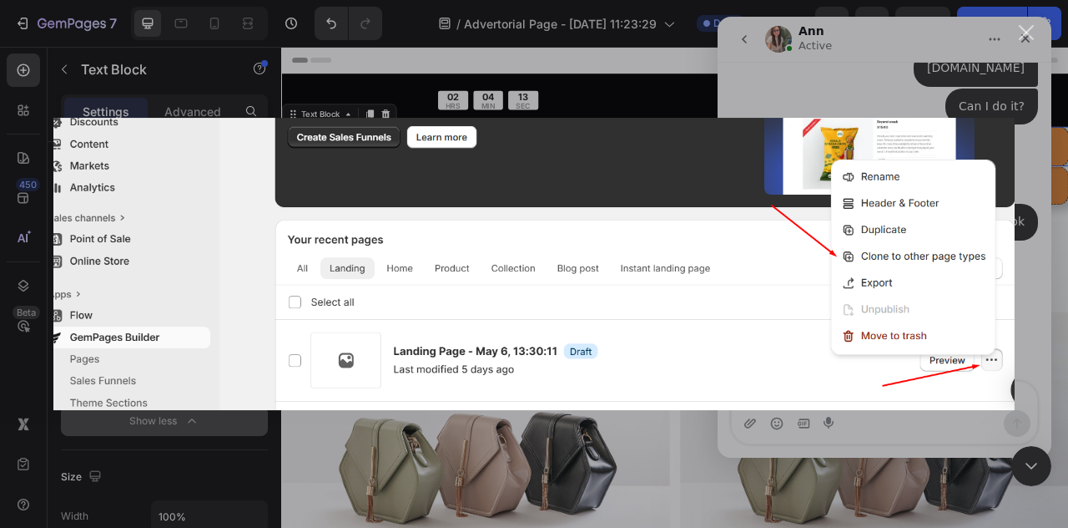
click at [1032, 32] on div "Close" at bounding box center [1027, 33] width 16 height 16
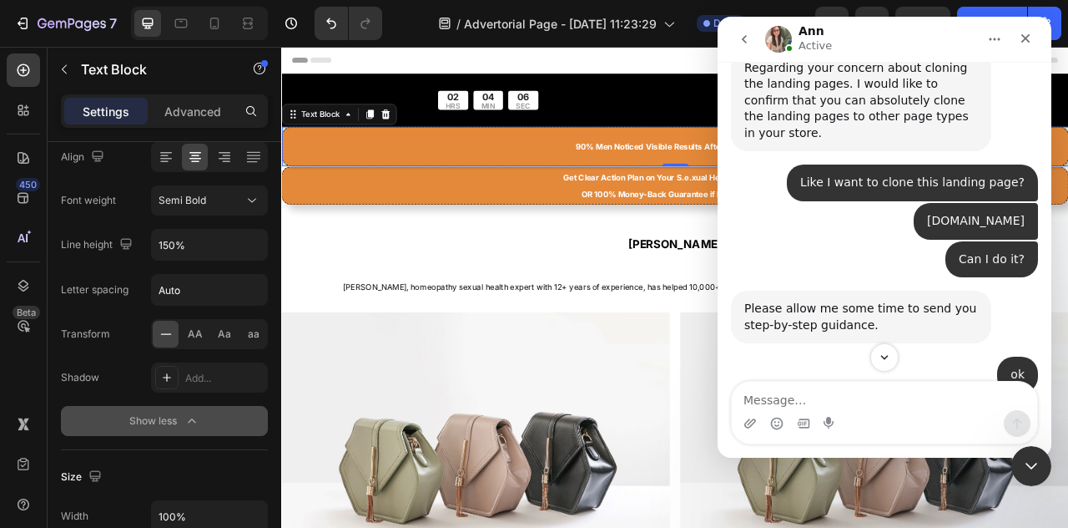
scroll to position [650, 0]
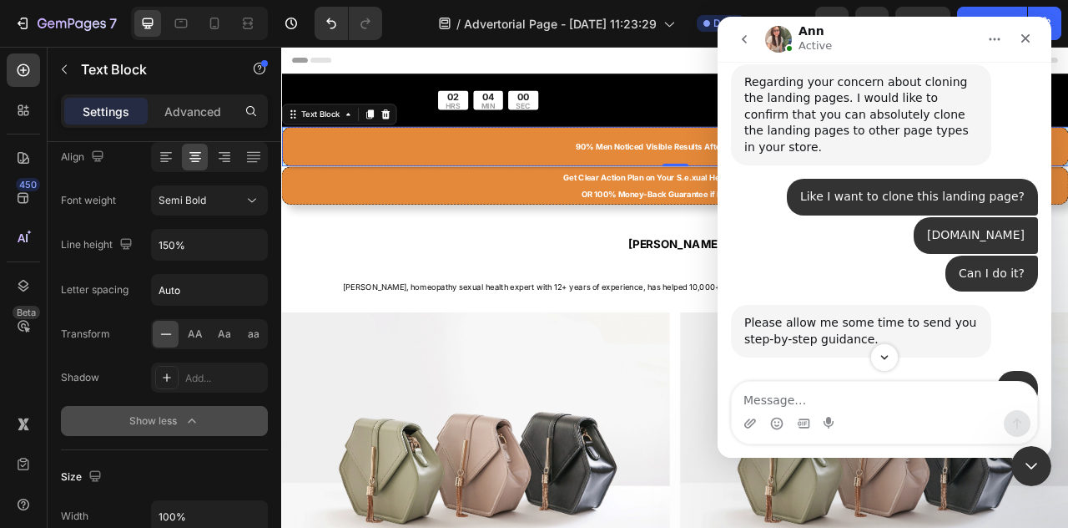
drag, startPoint x: 894, startPoint y: 153, endPoint x: 1020, endPoint y: 144, distance: 126.3
click at [1020, 217] on div "[DOMAIN_NAME] • 6m ago" at bounding box center [976, 235] width 124 height 37
copy div "[DOMAIN_NAME]"
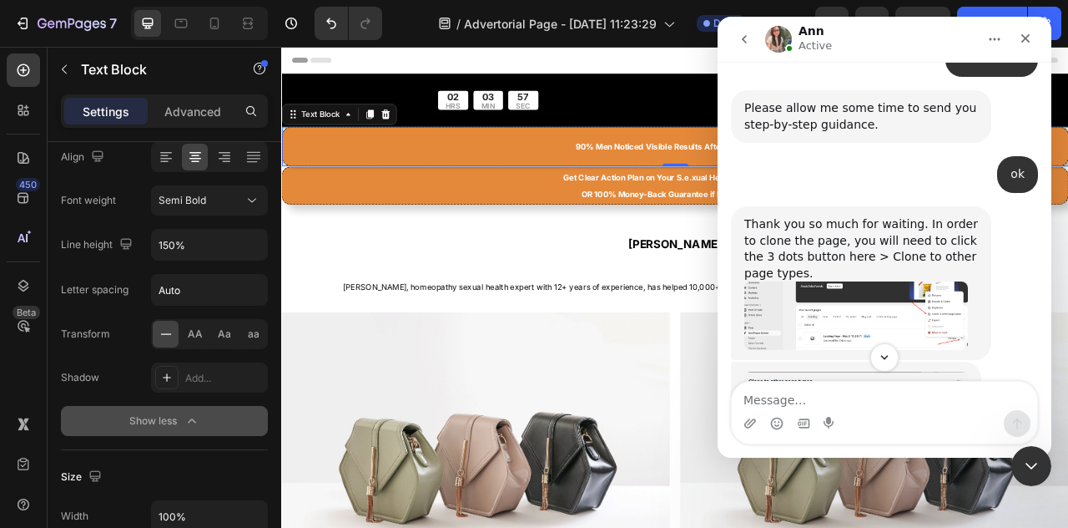
scroll to position [984, 0]
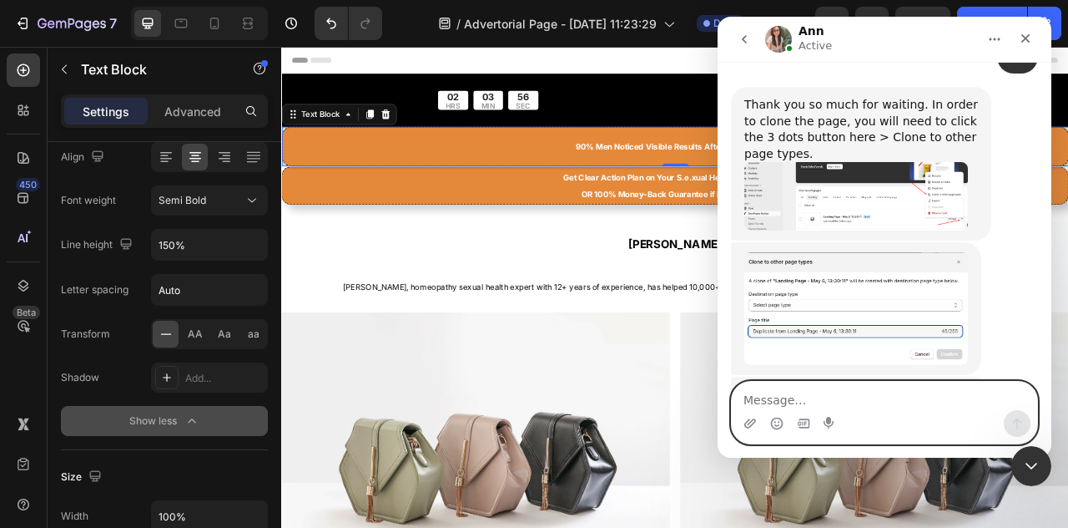
click at [825, 400] on textarea "Message…" at bounding box center [885, 395] width 306 height 28
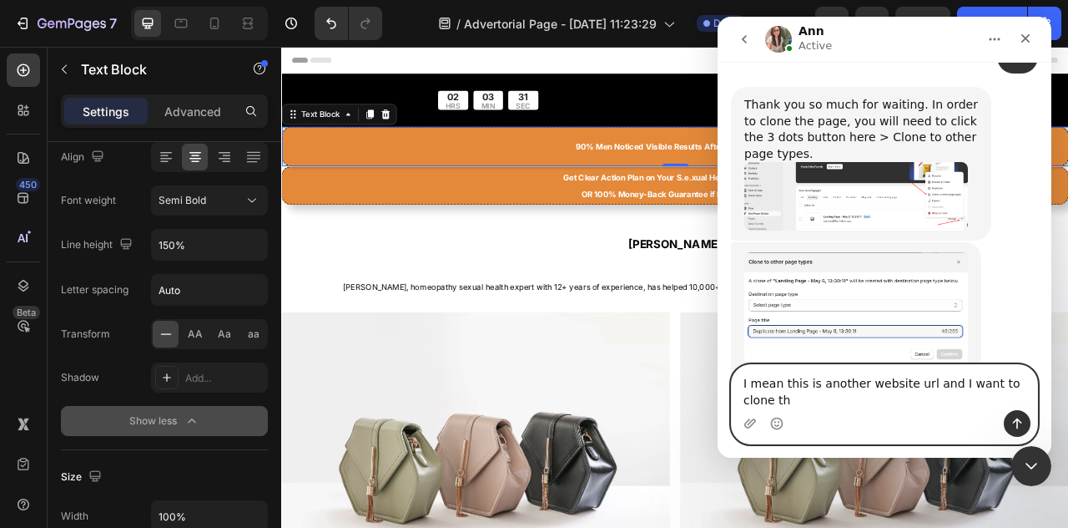
type textarea "I mean this is another website url and I want to clone thi"
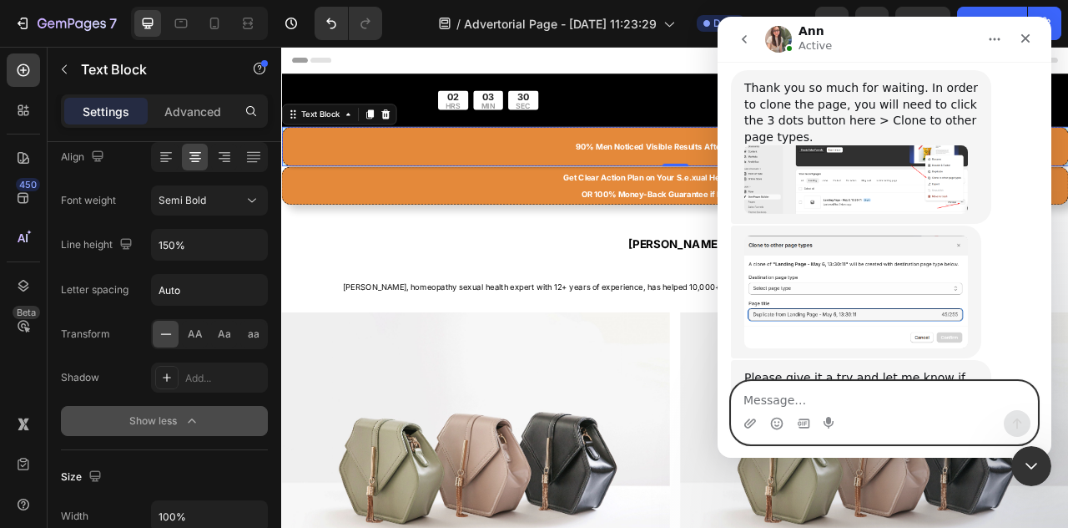
scroll to position [1050, 0]
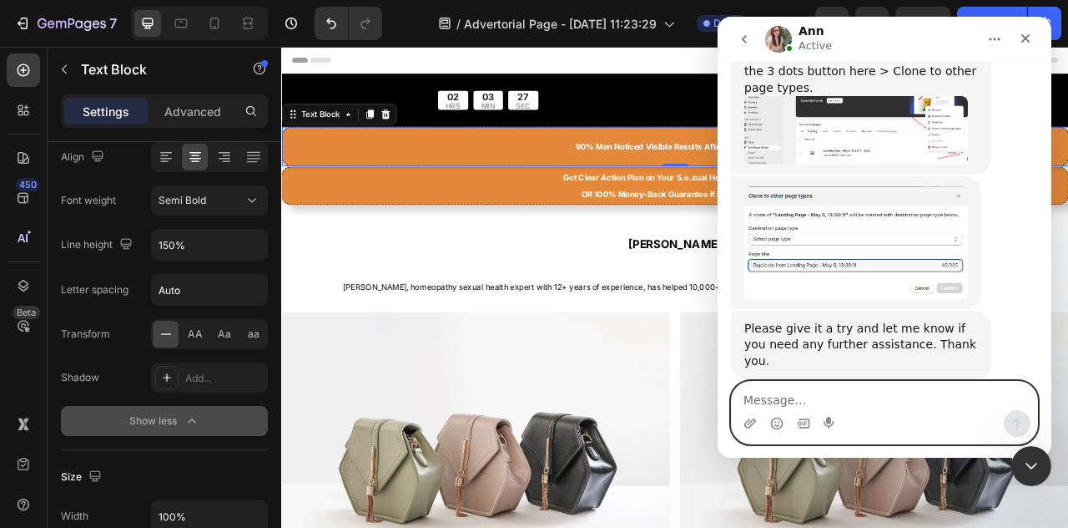
paste textarea "[DOMAIN_NAME]"
type textarea "[DOMAIN_NAME]"
click at [1026, 423] on button "Send a message…" at bounding box center [1017, 423] width 27 height 27
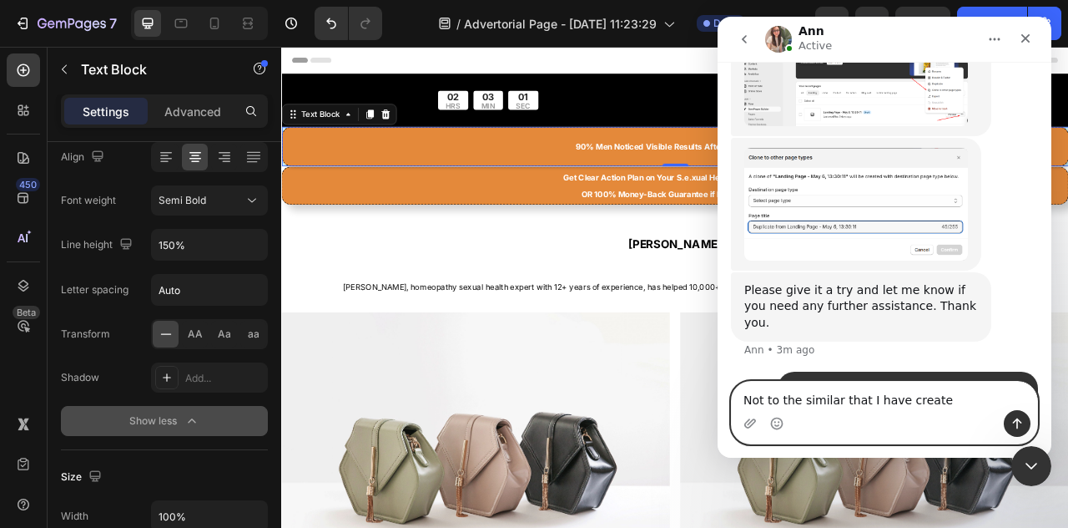
type textarea "Not to the similar that I have created"
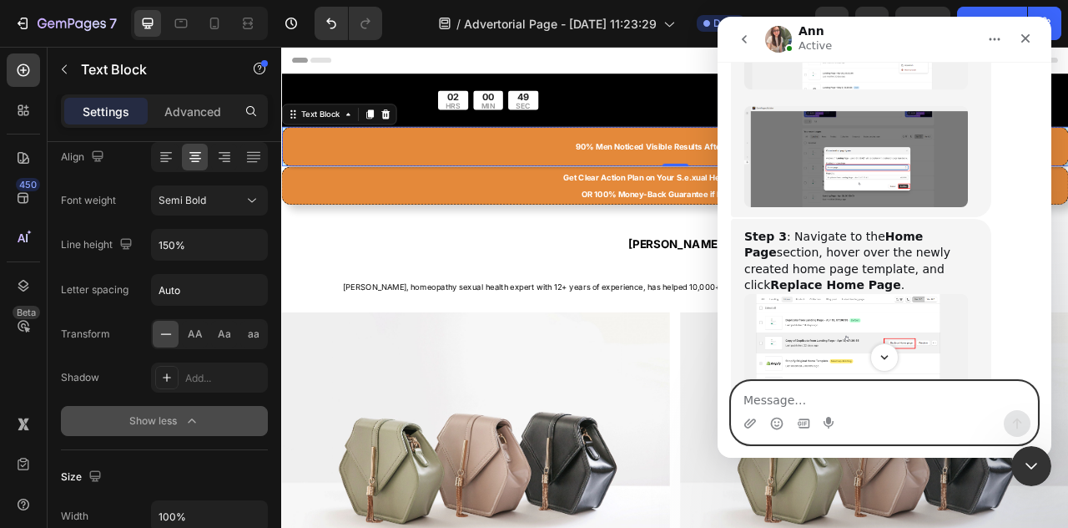
scroll to position [1991, 0]
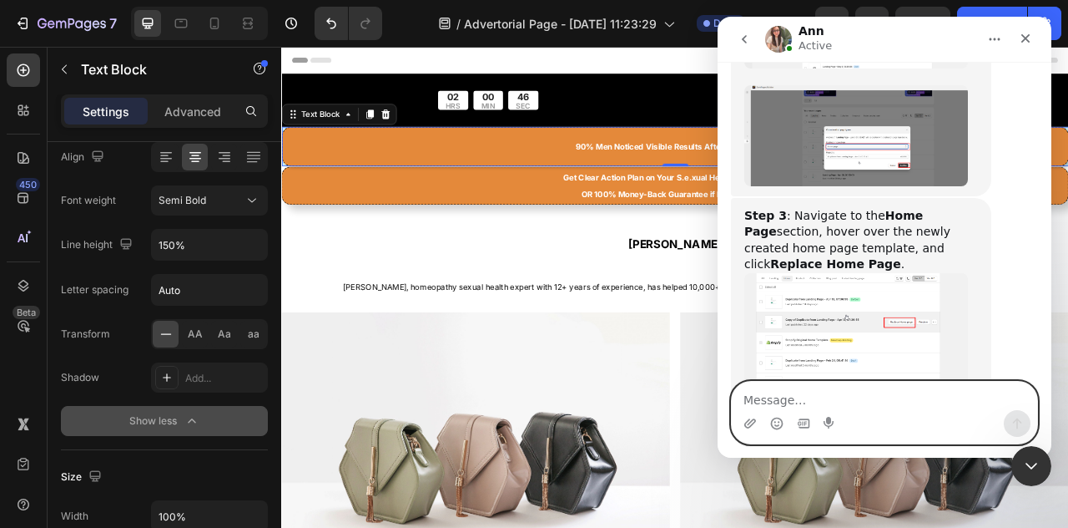
click at [830, 403] on textarea "Message…" at bounding box center [885, 395] width 306 height 28
type textarea "I think you are not getting my point"
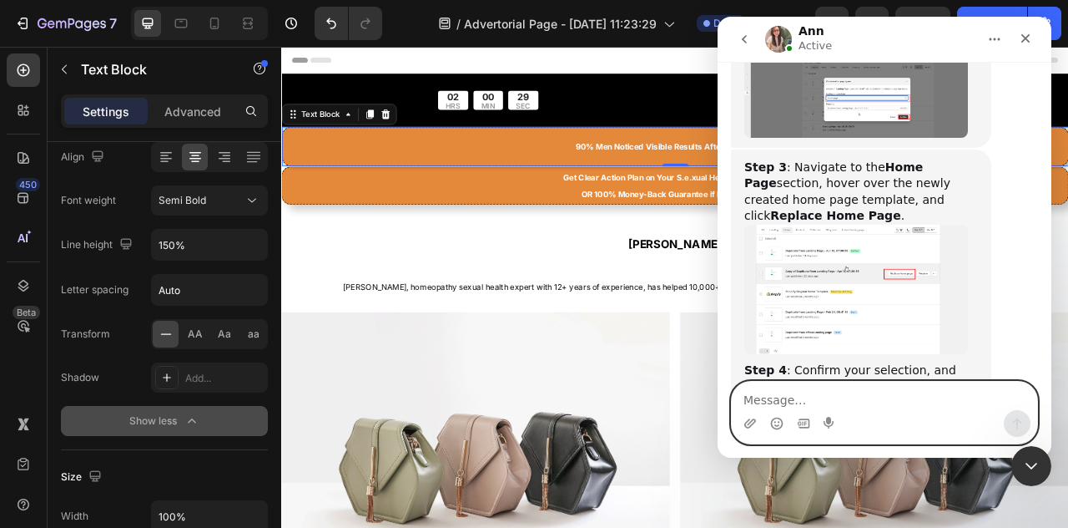
scroll to position [2040, 0]
click at [818, 401] on textarea "Message…" at bounding box center [885, 395] width 306 height 28
drag, startPoint x: 806, startPoint y: 401, endPoint x: 791, endPoint y: 398, distance: 14.4
paste textarea "[URL][DOMAIN_NAME]"
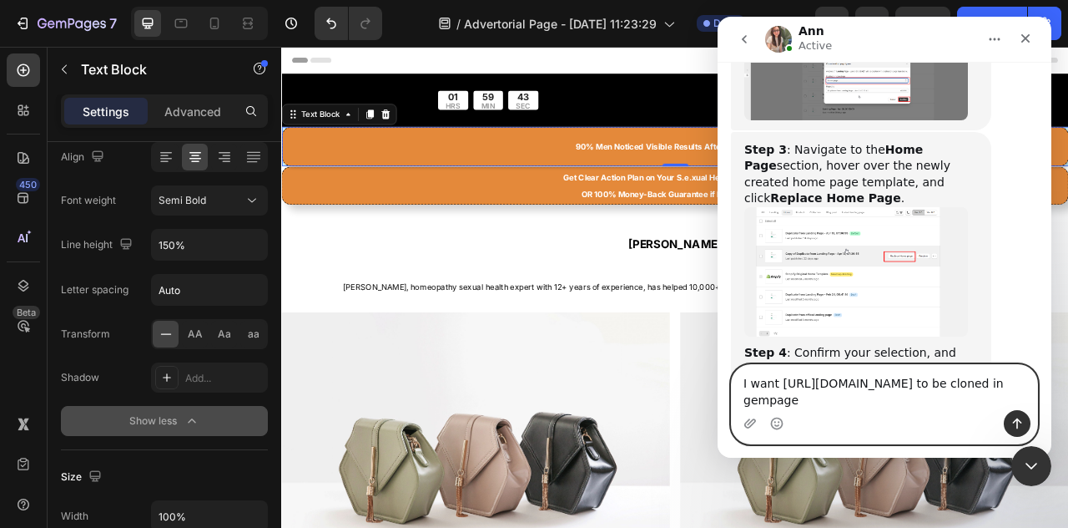
type textarea "I want [URL][DOMAIN_NAME] to be cloned in gempages"
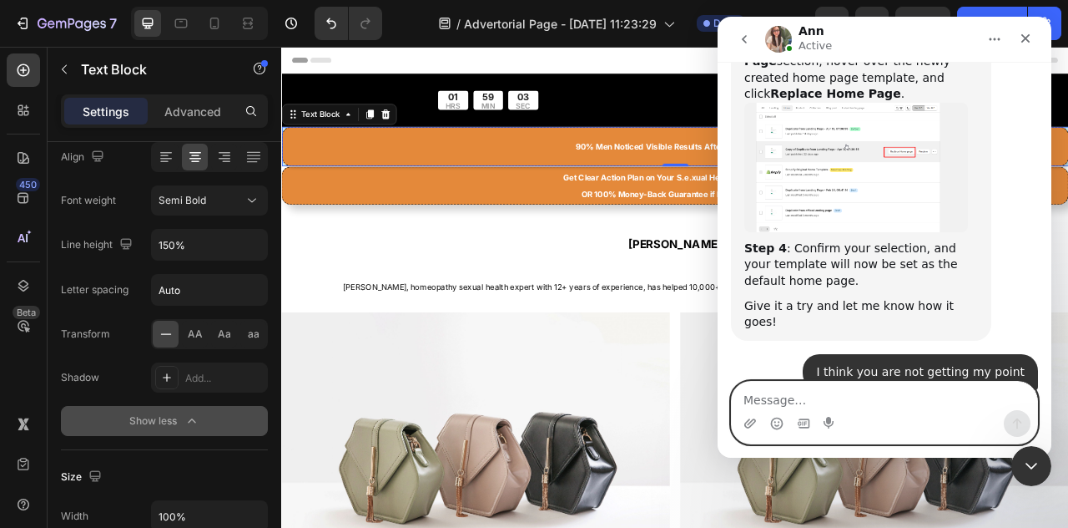
scroll to position [2232, 0]
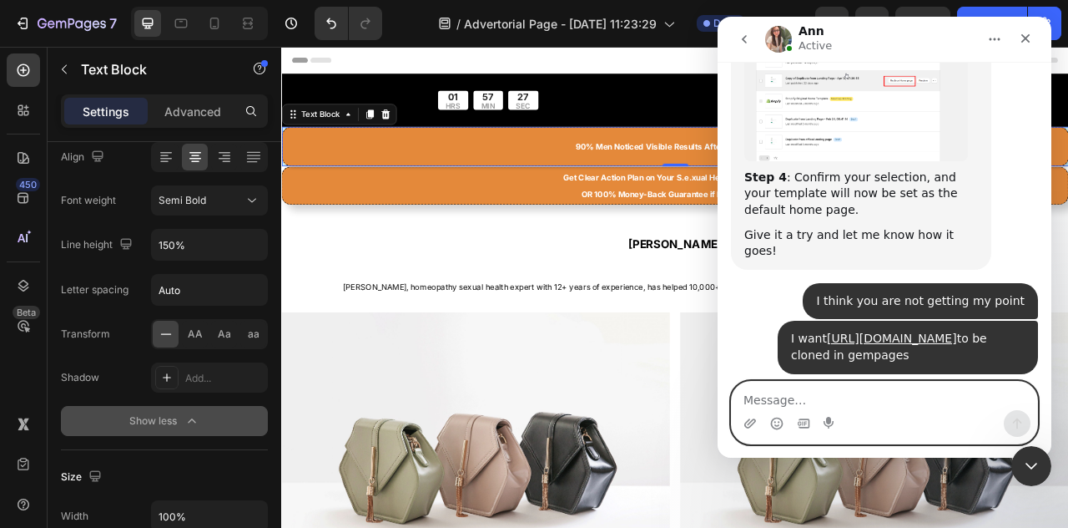
click at [847, 403] on textarea "Message…" at bounding box center [885, 395] width 306 height 28
type textarea "yes"
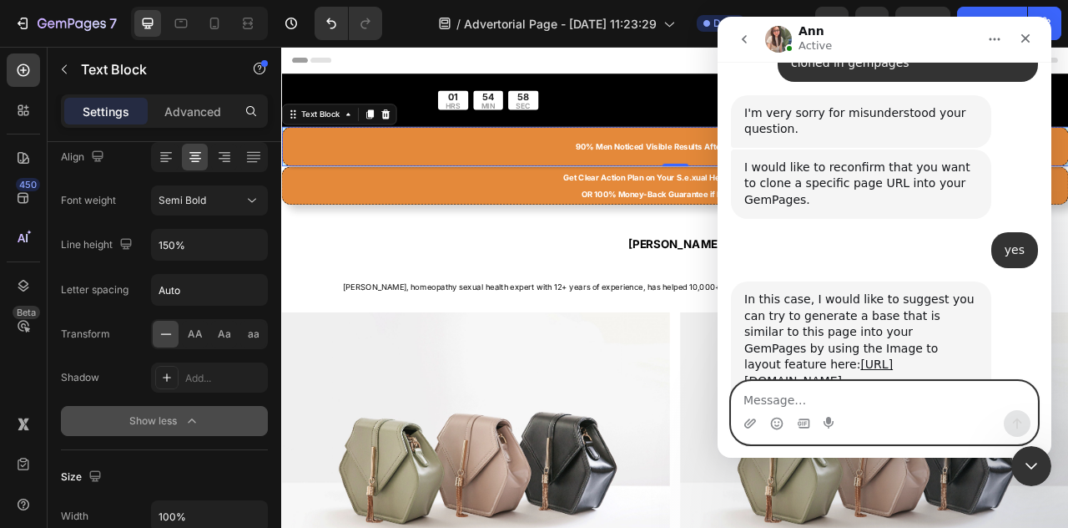
scroll to position [2533, 0]
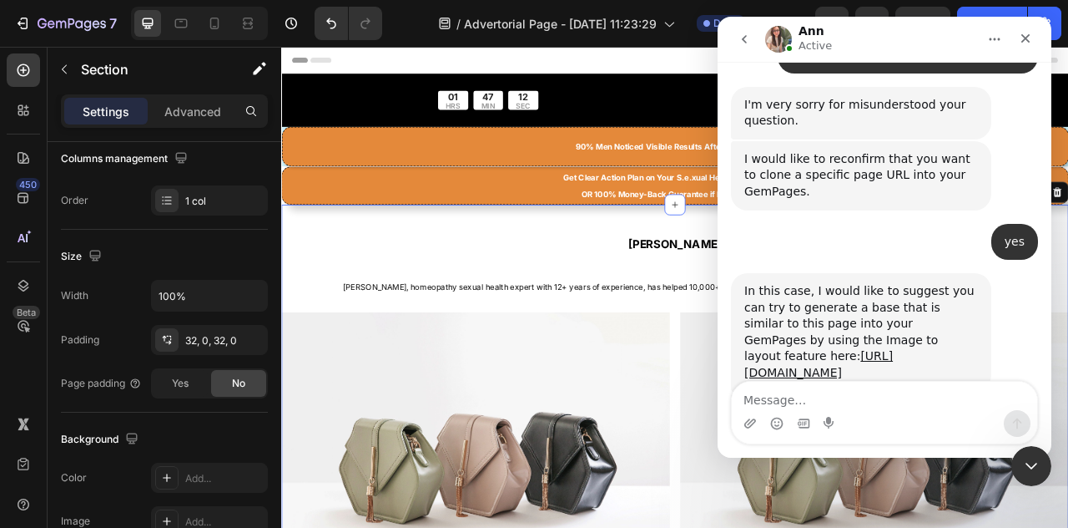
scroll to position [0, 0]
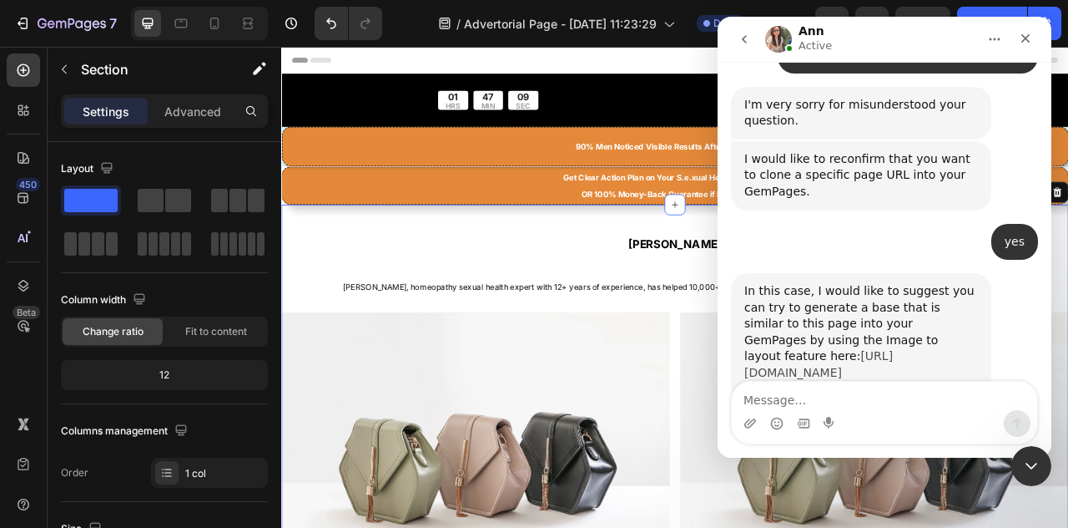
click at [838, 349] on link "[URL][DOMAIN_NAME]" at bounding box center [819, 364] width 149 height 30
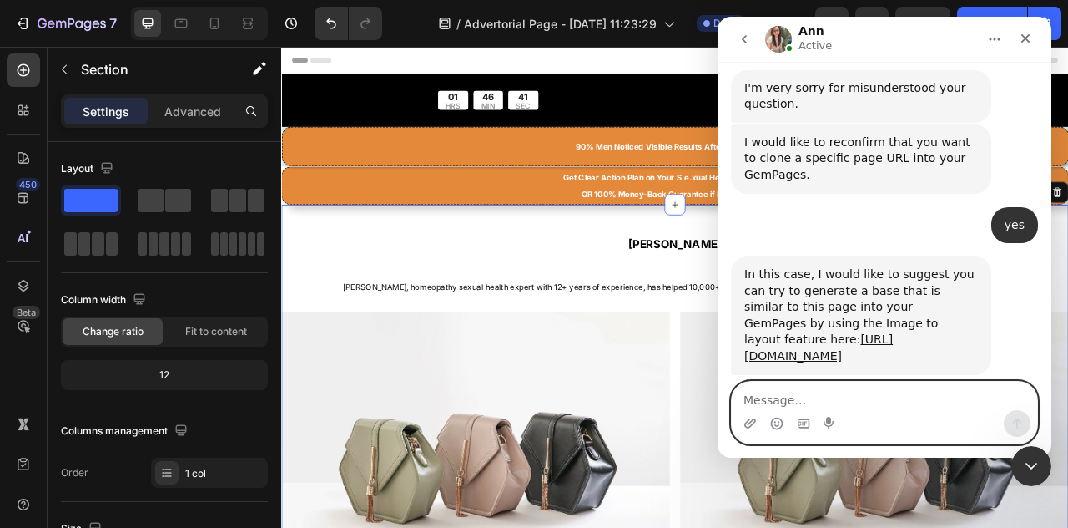
click at [871, 389] on textarea "Message…" at bounding box center [885, 395] width 306 height 28
type textarea "let me check"
click at [1022, 422] on icon "Send a message…" at bounding box center [1017, 423] width 13 height 13
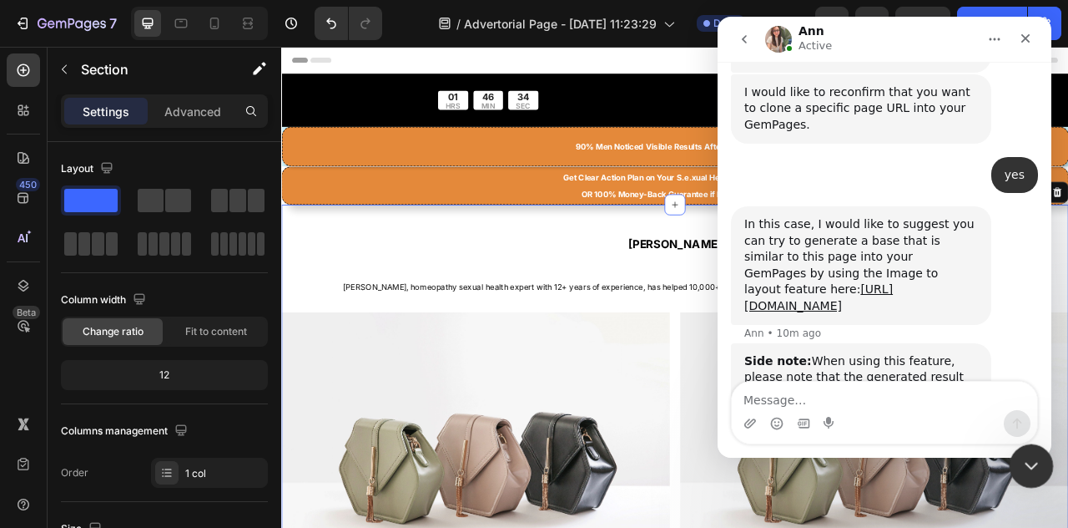
click at [1038, 462] on icon "Close Intercom Messenger" at bounding box center [1029, 463] width 20 height 20
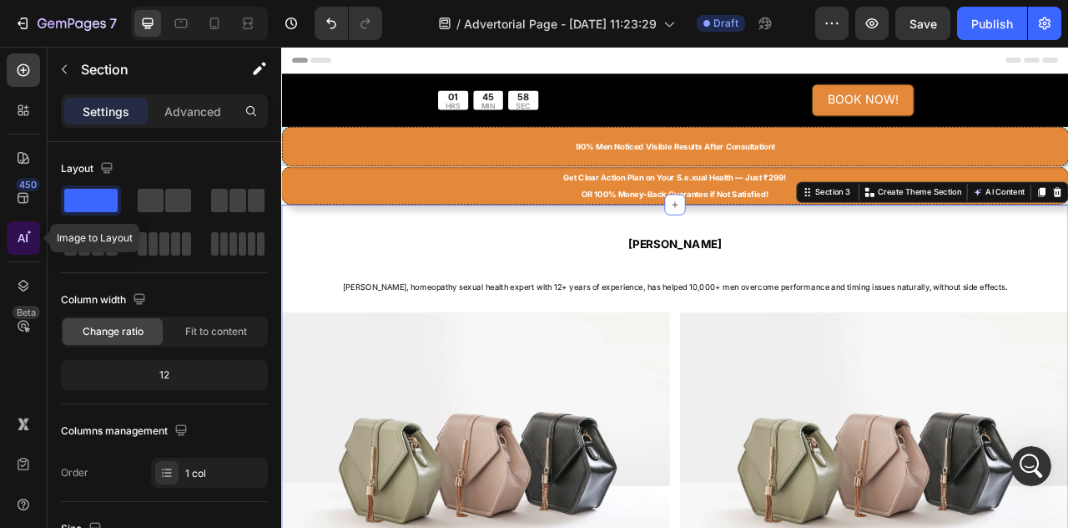
click at [17, 239] on icon at bounding box center [23, 238] width 17 height 17
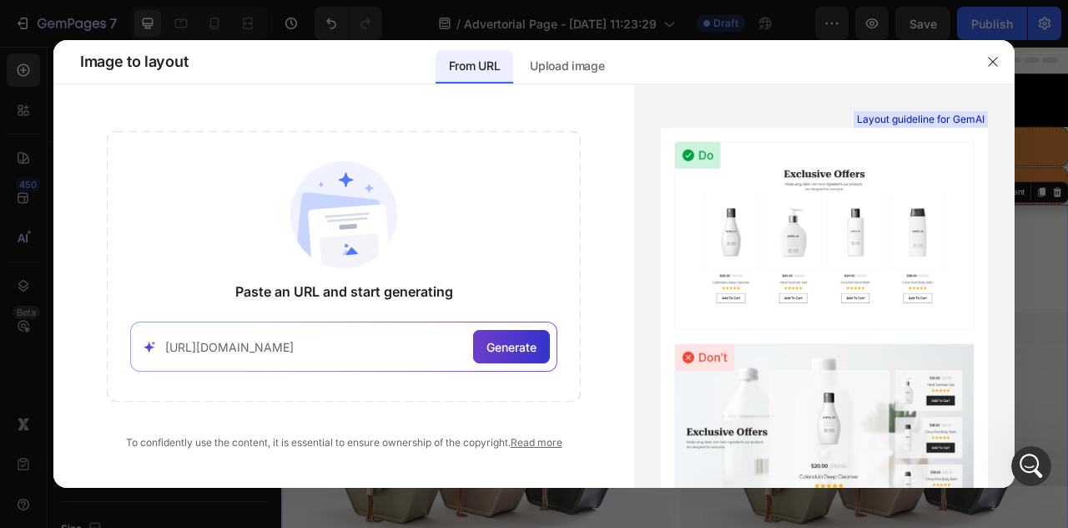
type input "[URL][DOMAIN_NAME]"
click at [529, 342] on span "Generate" at bounding box center [512, 347] width 50 height 18
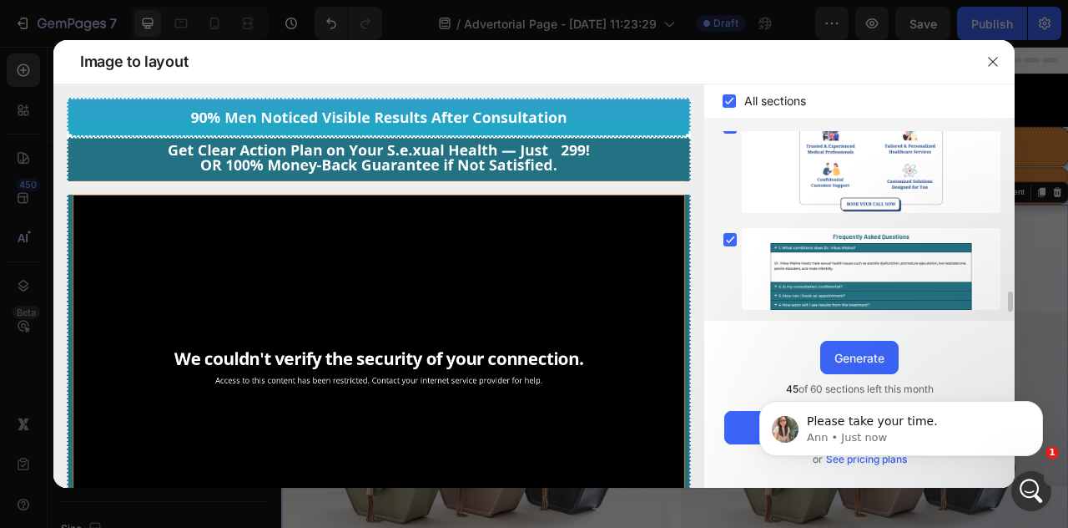
scroll to position [1573, 0]
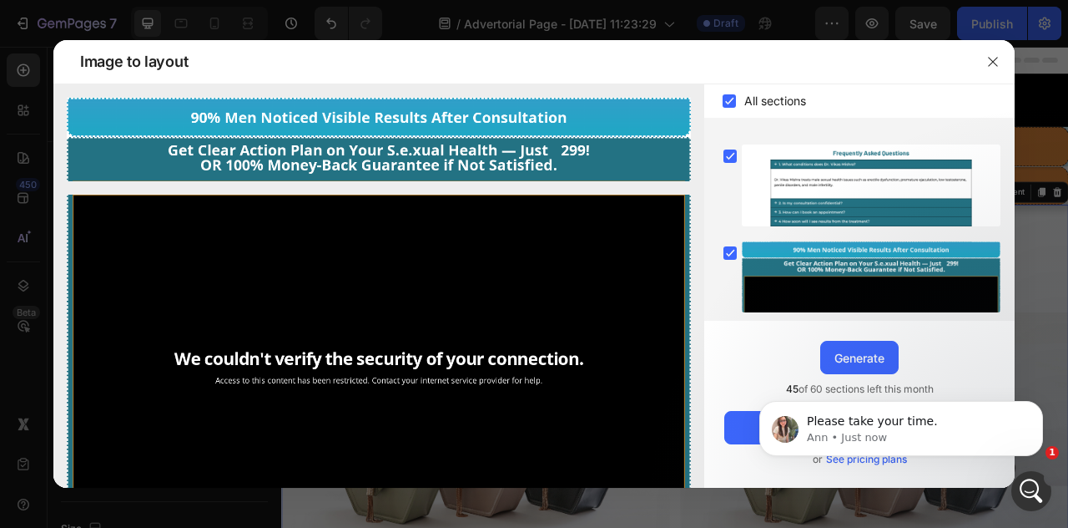
click at [860, 365] on div "Please take your time. [PERSON_NAME] • Just now" at bounding box center [901, 351] width 307 height 209
click at [970, 438] on p "Ann • Just now" at bounding box center [914, 437] width 215 height 15
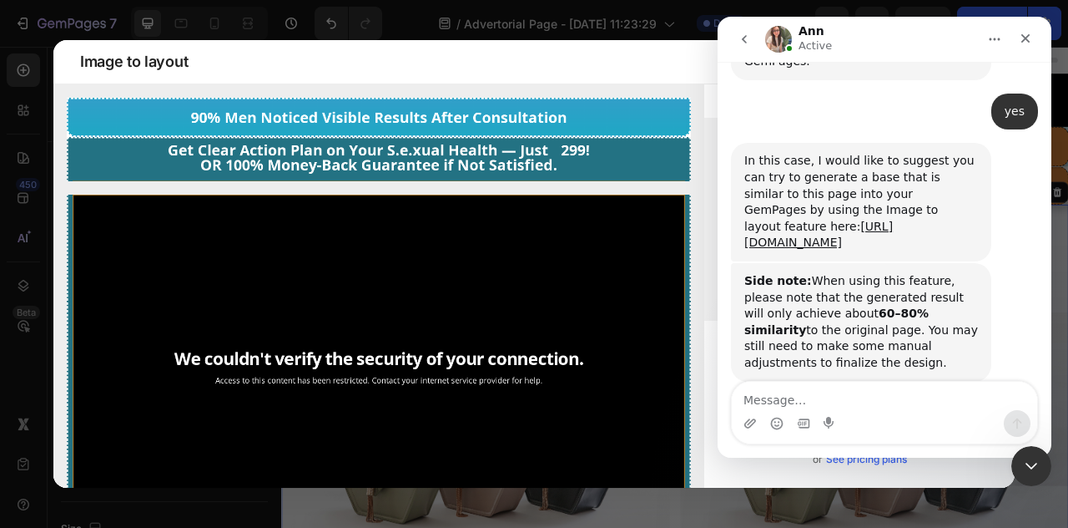
scroll to position [2660, 0]
click at [887, 400] on textarea "Message…" at bounding box center [885, 395] width 306 height 28
type textarea "is this paid?"
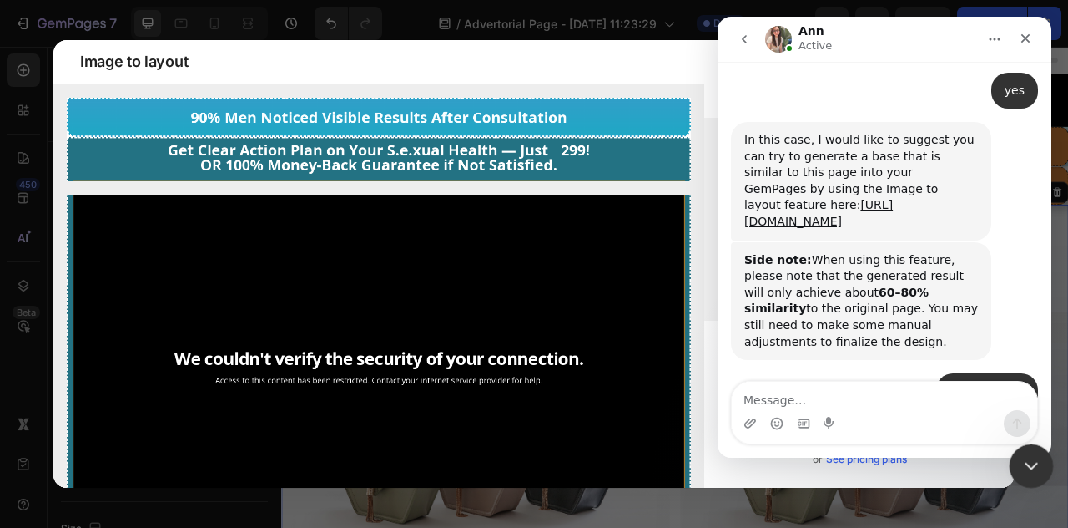
click at [1027, 452] on div "Close Intercom Messenger" at bounding box center [1029, 463] width 40 height 40
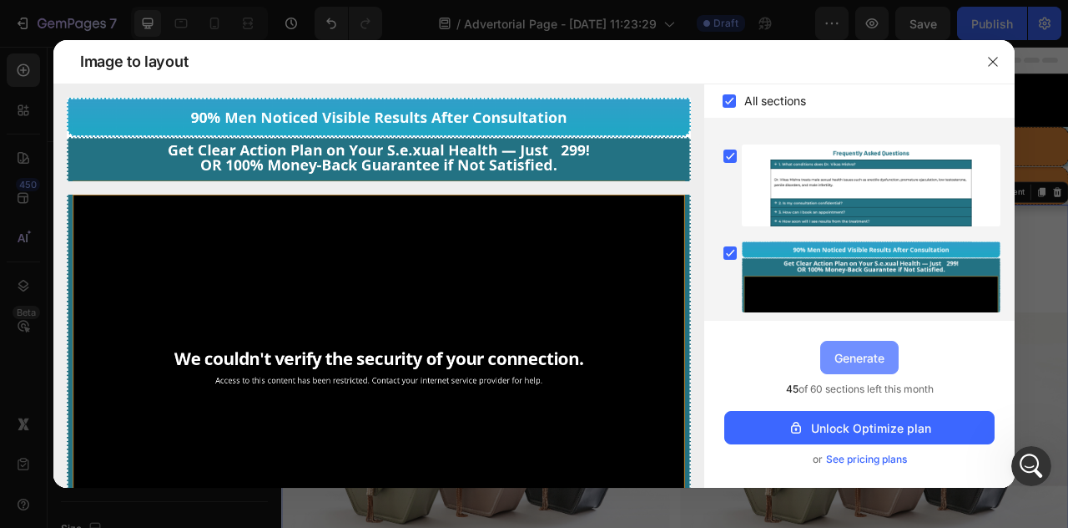
click at [863, 361] on div "Generate" at bounding box center [860, 358] width 50 height 18
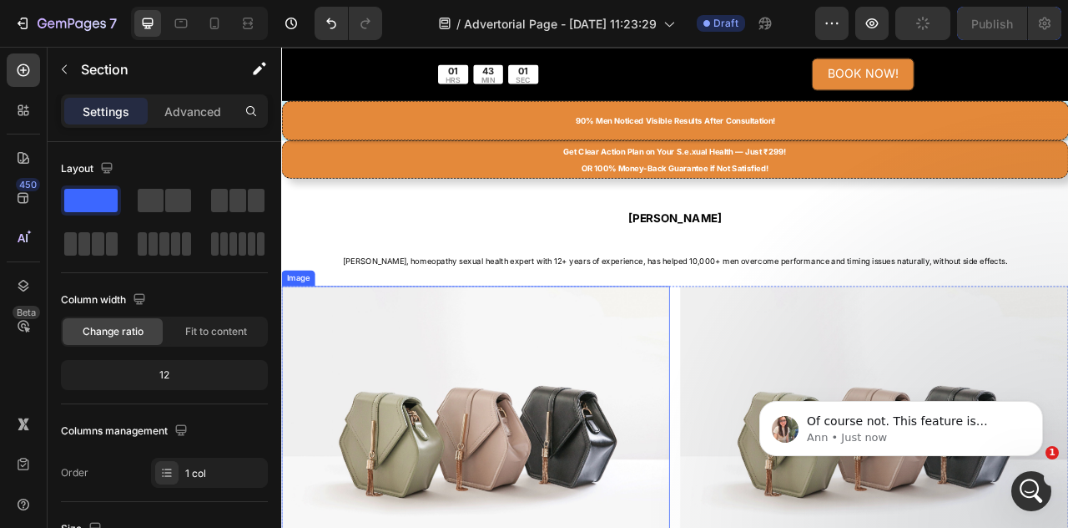
scroll to position [0, 0]
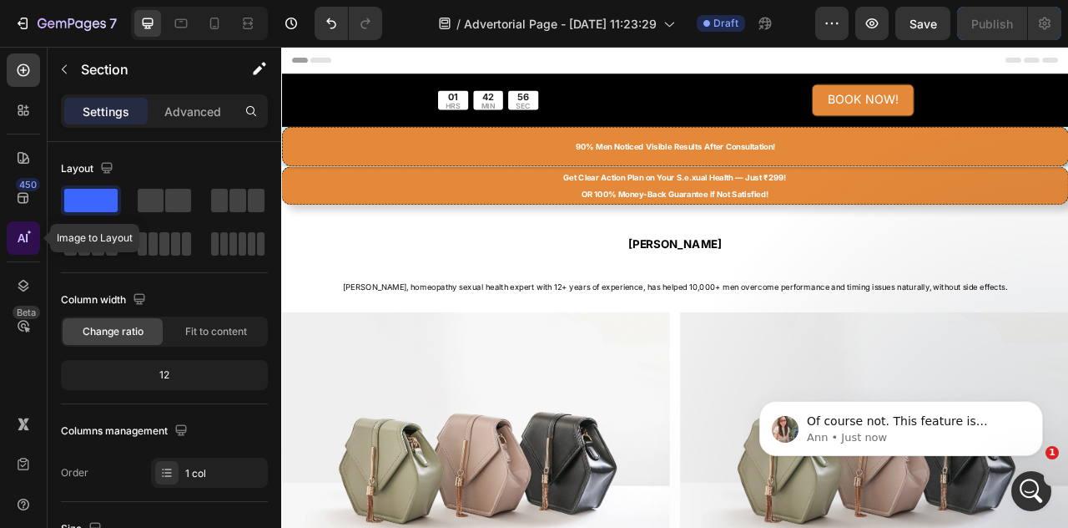
click at [22, 237] on icon at bounding box center [22, 238] width 8 height 8
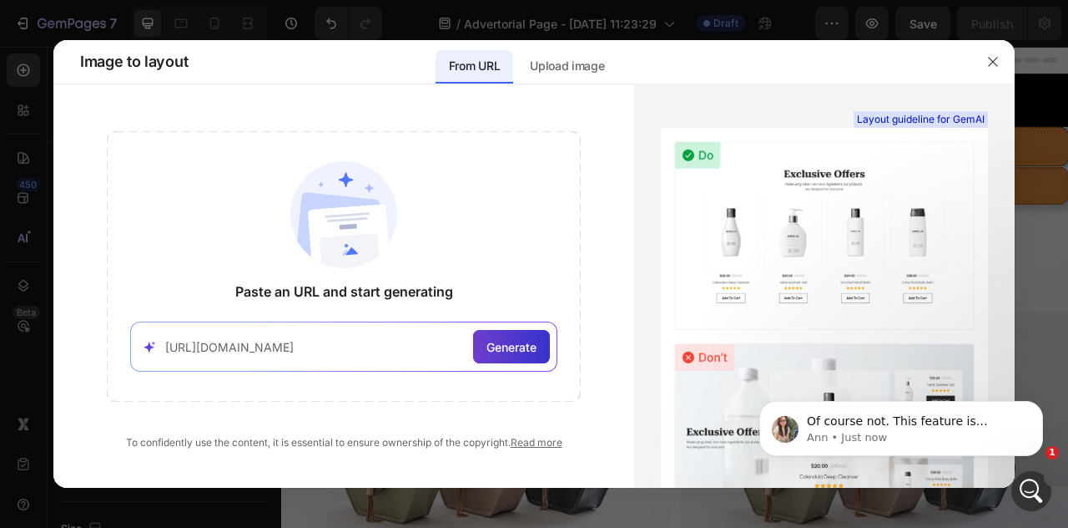
type input "[URL][DOMAIN_NAME]"
click at [521, 346] on span "Generate" at bounding box center [512, 347] width 50 height 18
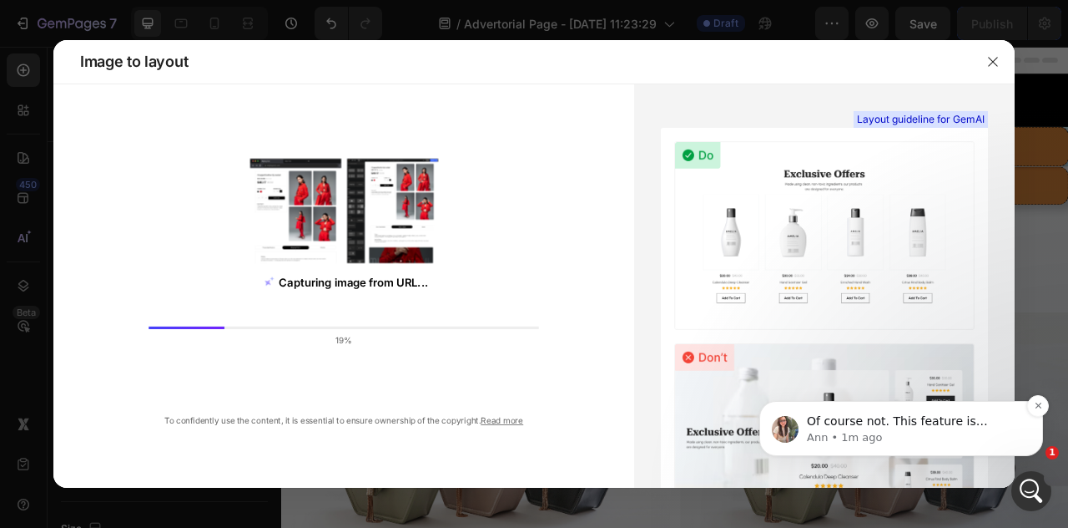
click at [973, 432] on p "Ann • 1m ago" at bounding box center [914, 437] width 215 height 15
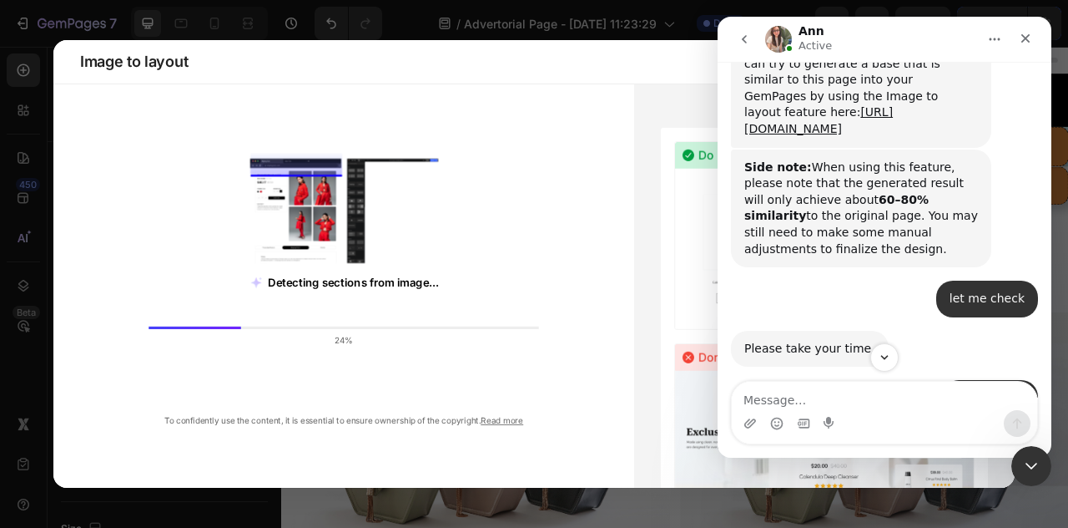
scroll to position [2776, 0]
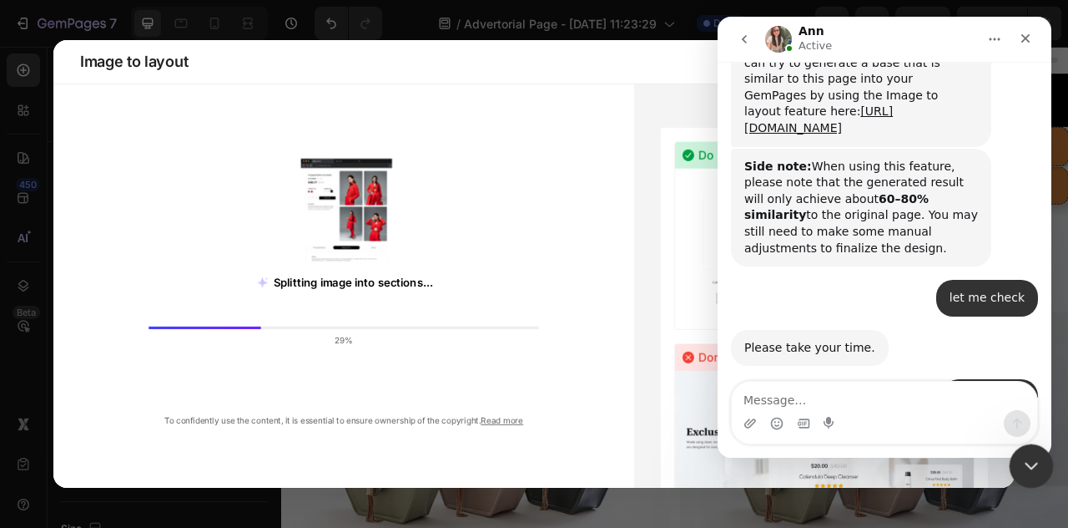
click at [1030, 457] on icon "Close Intercom Messenger" at bounding box center [1029, 463] width 20 height 20
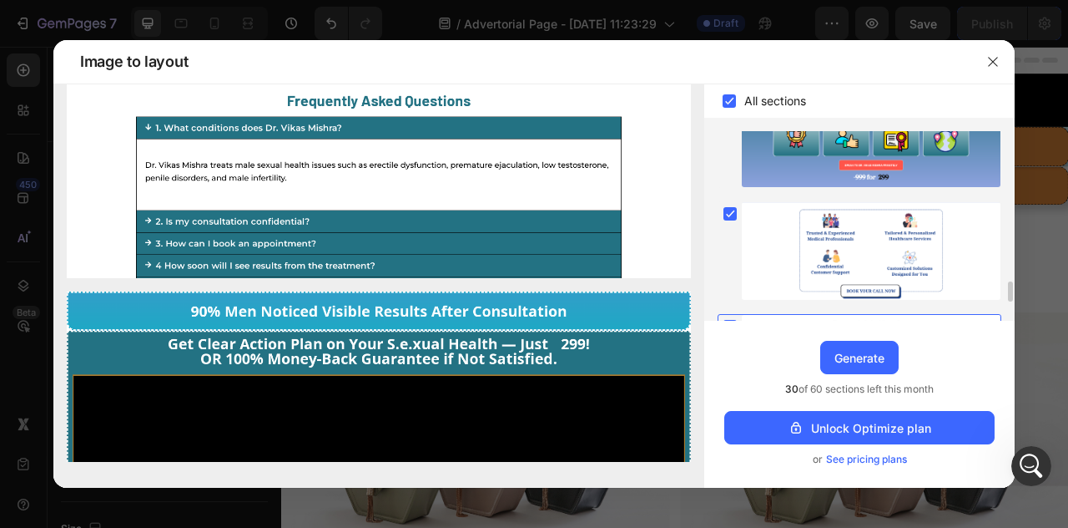
scroll to position [1573, 0]
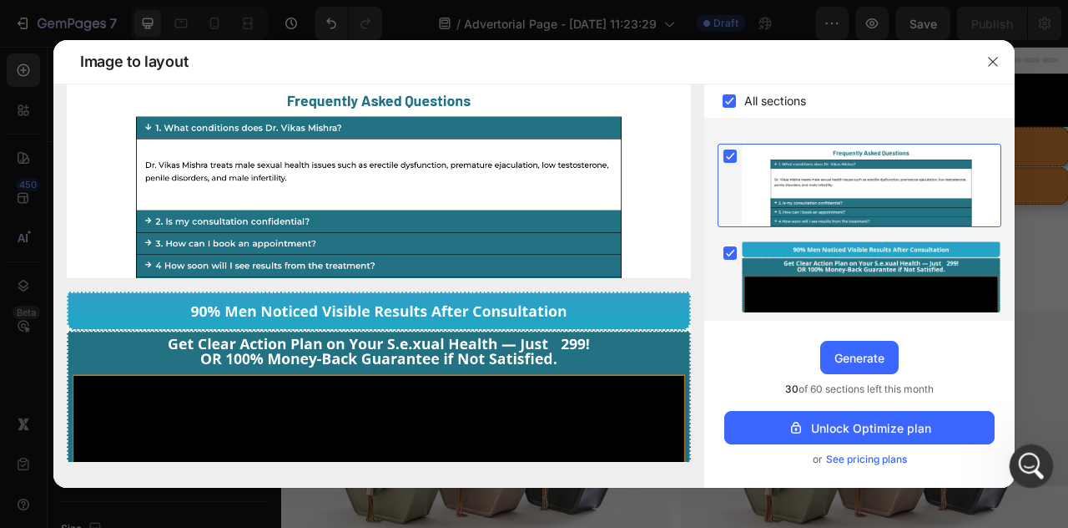
click at [1038, 463] on icon "Open Intercom Messenger" at bounding box center [1030, 464] width 28 height 28
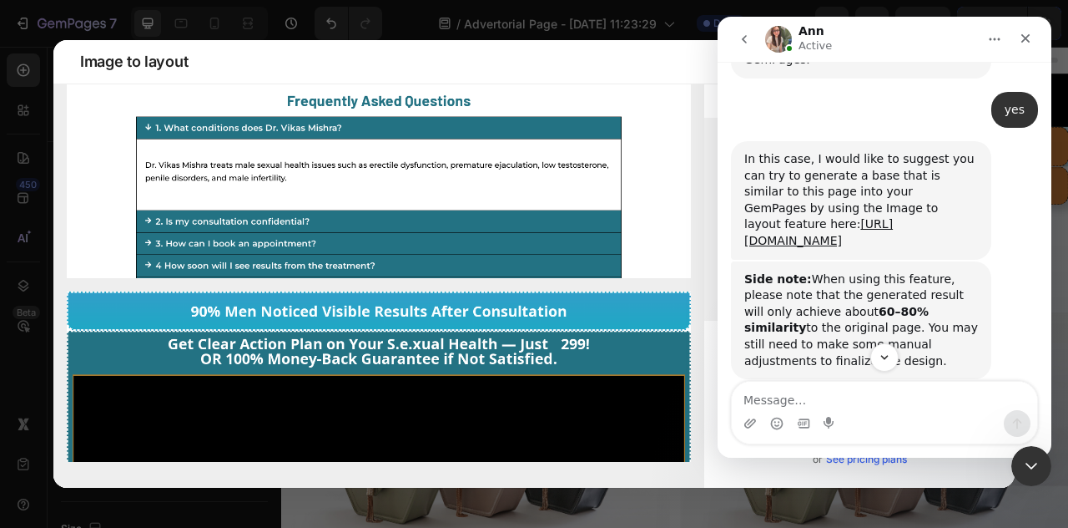
scroll to position [2748, 0]
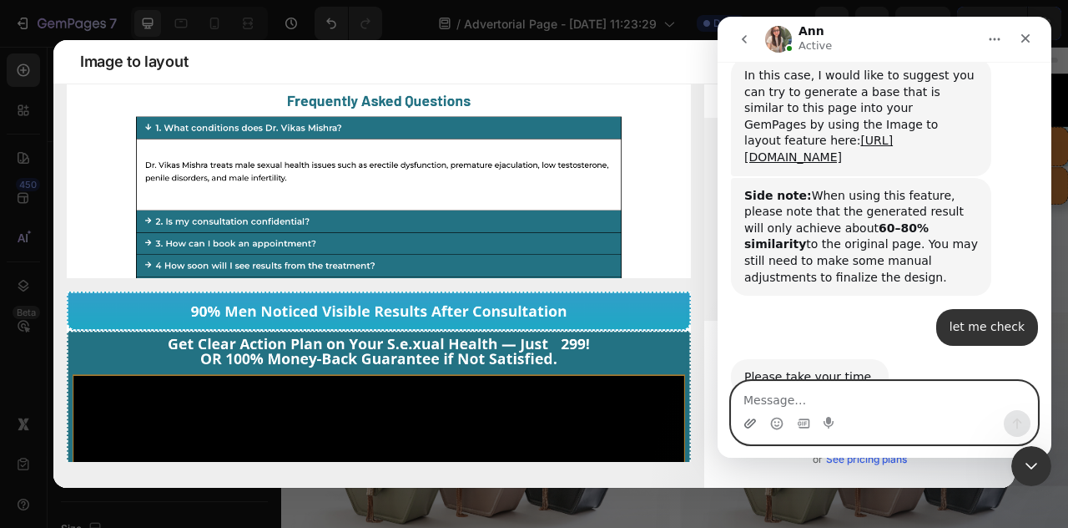
click at [746, 422] on icon "Upload attachment" at bounding box center [751, 422] width 12 height 9
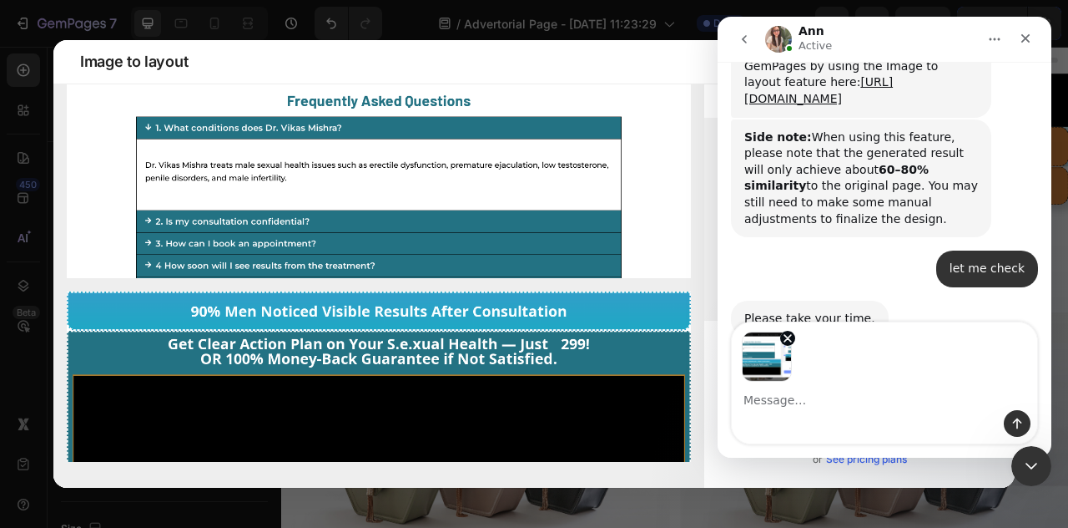
scroll to position [2807, 0]
type textarea "Now, what should I do."
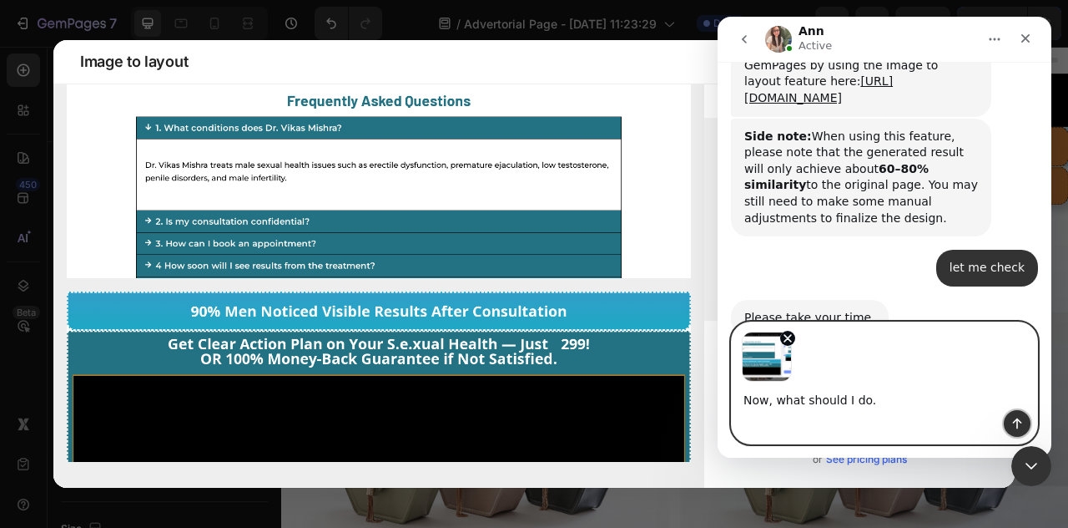
click at [1022, 425] on icon "Send a message…" at bounding box center [1017, 423] width 13 height 13
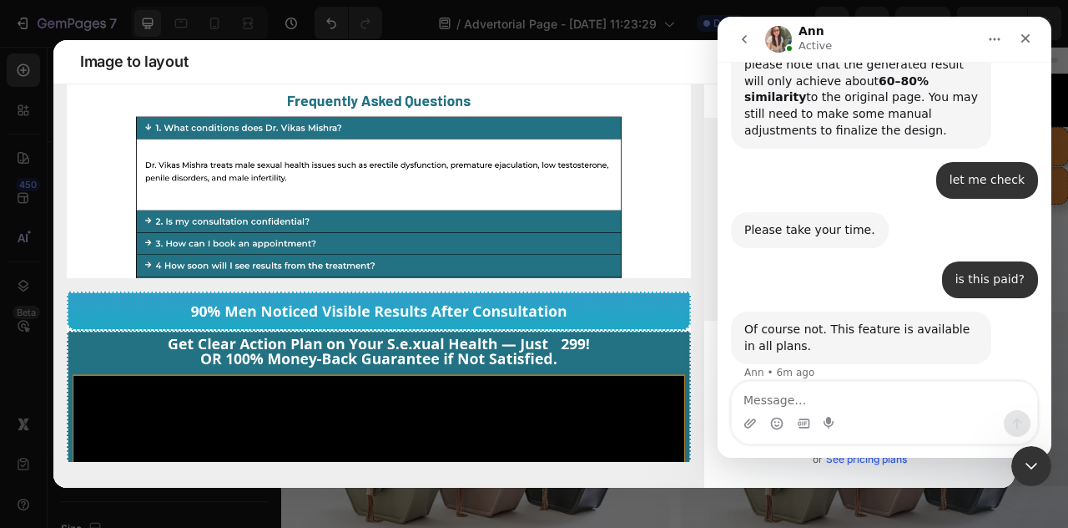
scroll to position [2918, 0]
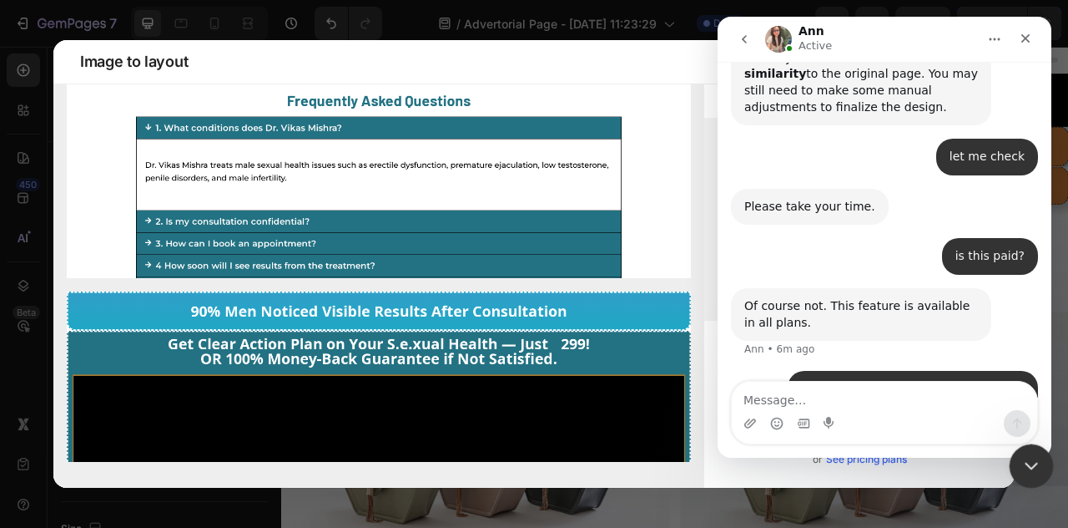
click at [1035, 470] on icon "Close Intercom Messenger" at bounding box center [1029, 463] width 20 height 20
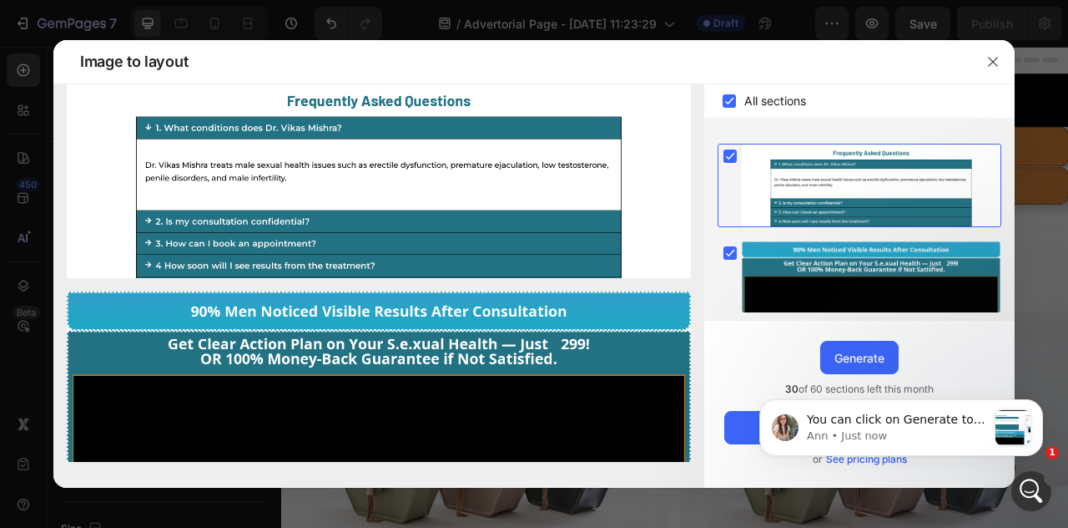
scroll to position [3087, 0]
click at [927, 431] on p "Ann • Just now" at bounding box center [897, 435] width 180 height 15
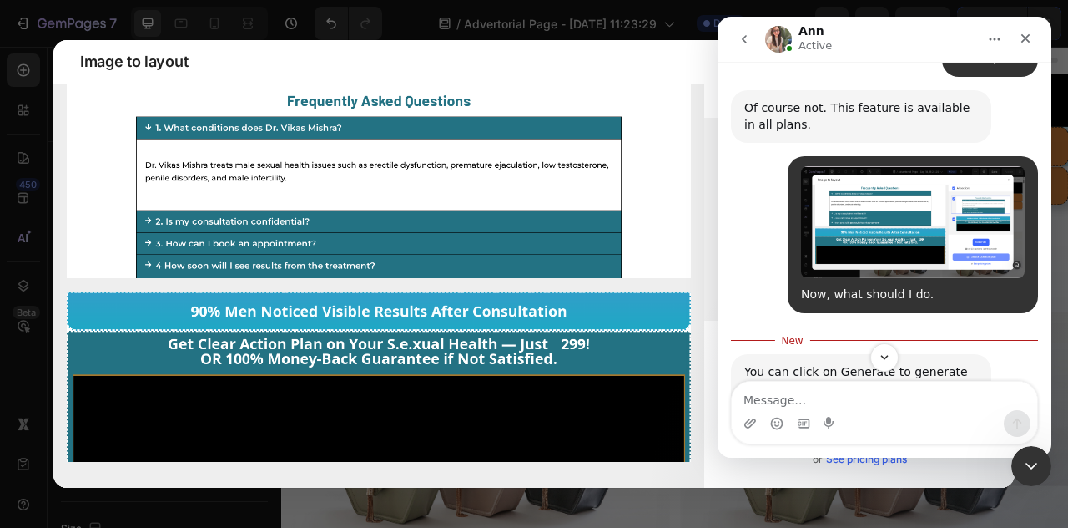
scroll to position [3114, 0]
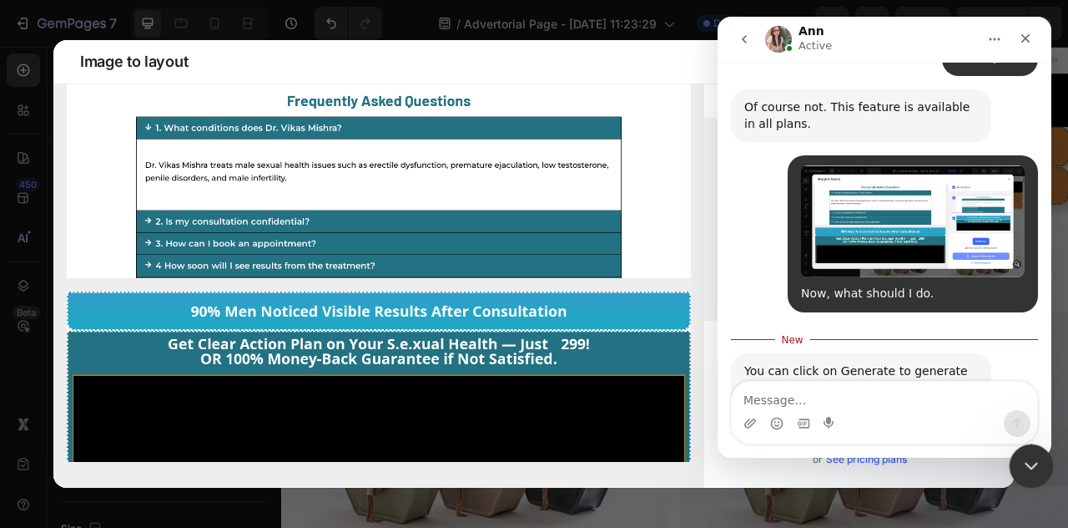
click at [1036, 457] on icon "Close Intercom Messenger" at bounding box center [1029, 463] width 20 height 20
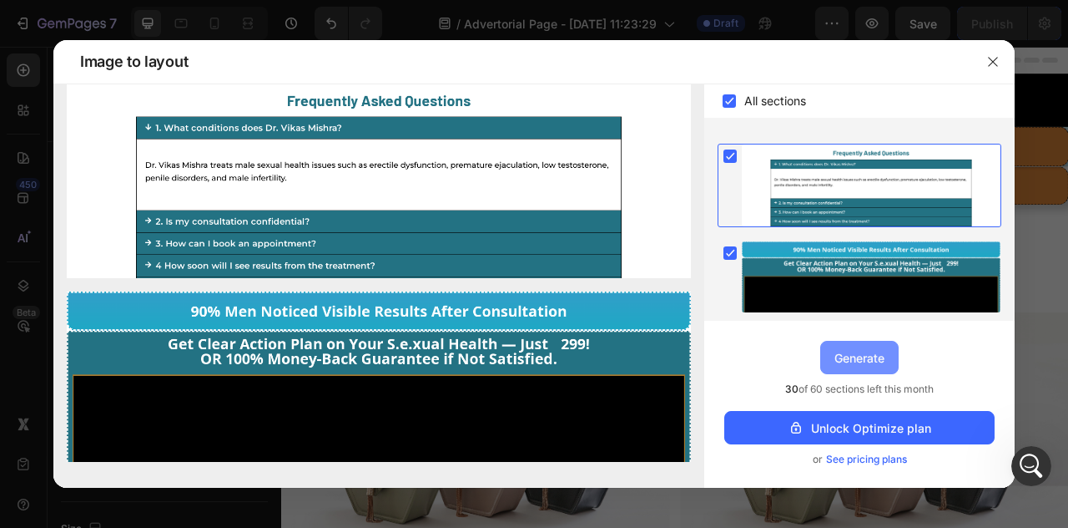
drag, startPoint x: 871, startPoint y: 350, endPoint x: 749, endPoint y: 386, distance: 127.1
click at [871, 350] on div "Generate" at bounding box center [860, 358] width 50 height 18
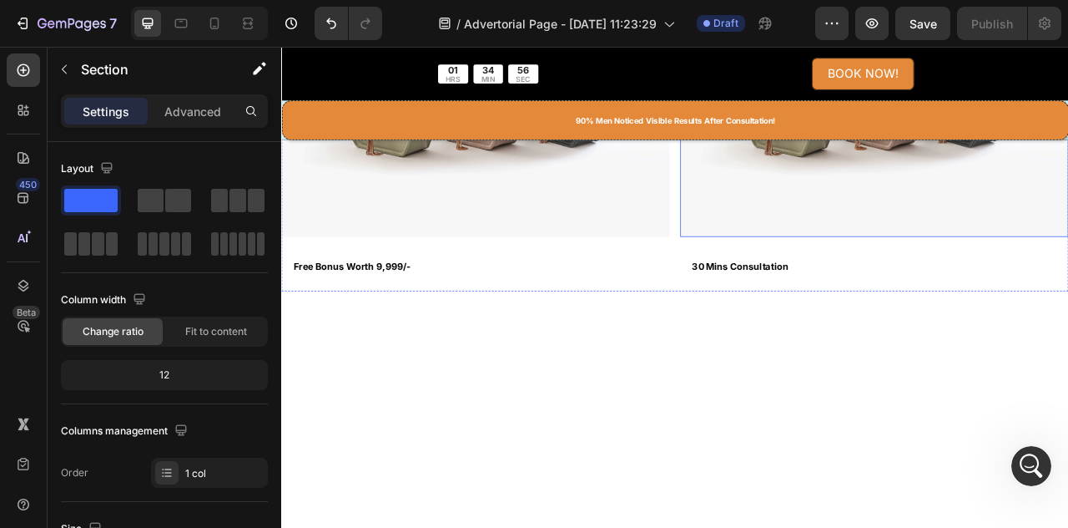
scroll to position [0, 0]
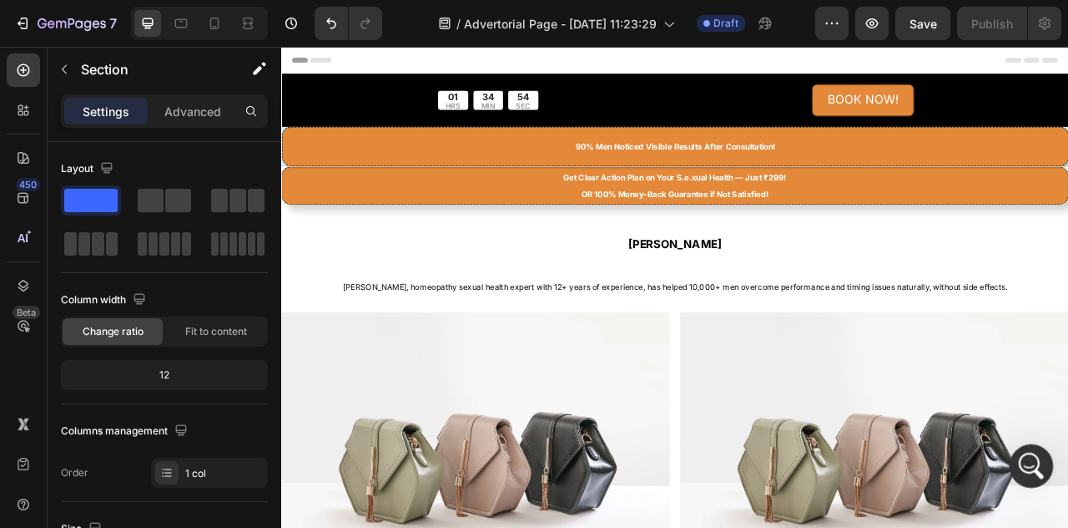
click at [1033, 462] on icon "Open Intercom Messenger" at bounding box center [1030, 464] width 28 height 28
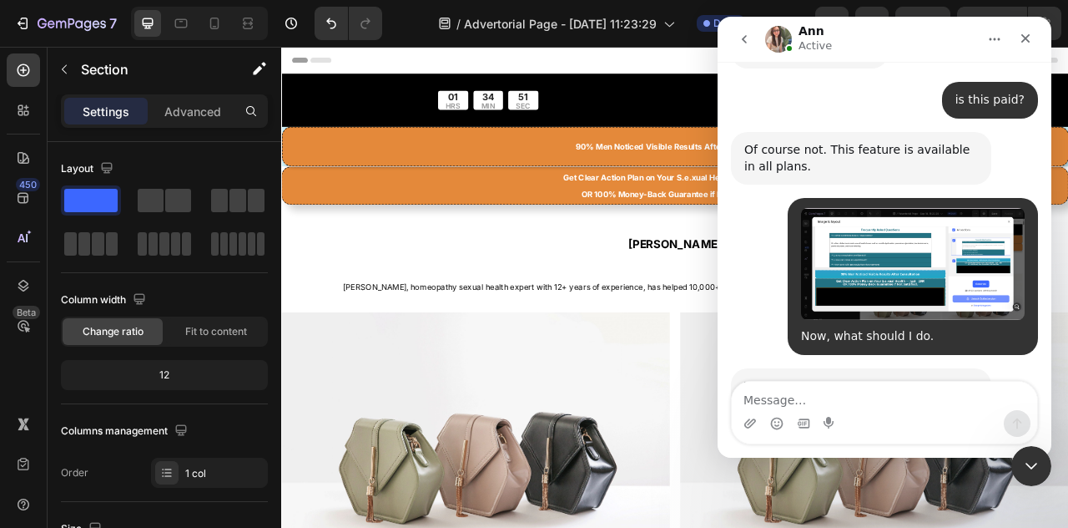
scroll to position [3087, 0]
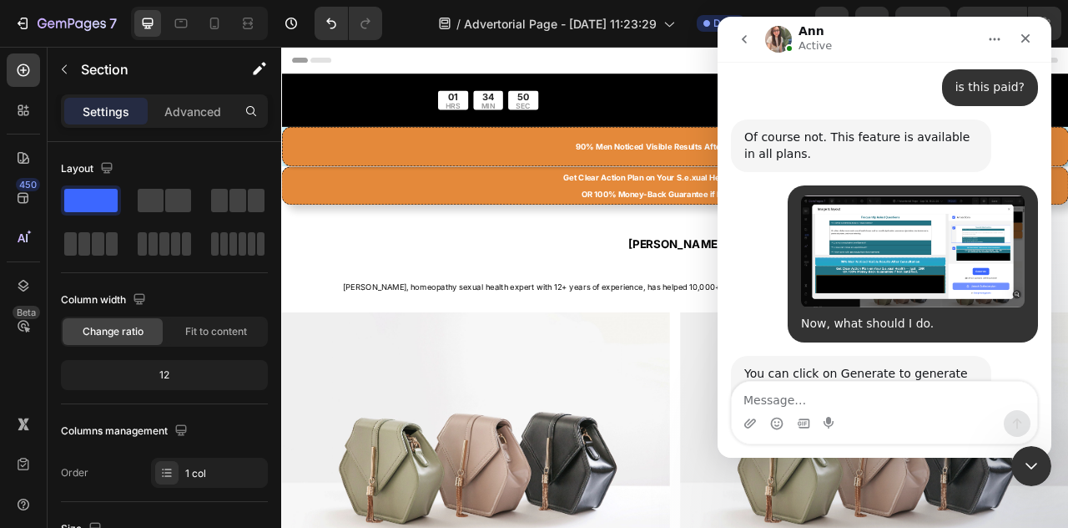
click at [870, 404] on textarea "Message…" at bounding box center [885, 395] width 306 height 28
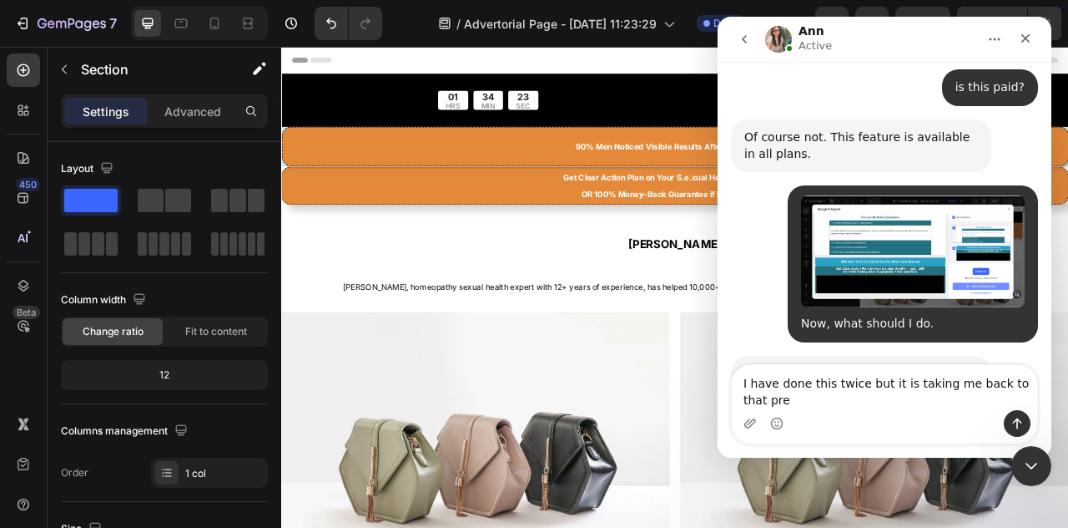
scroll to position [3104, 0]
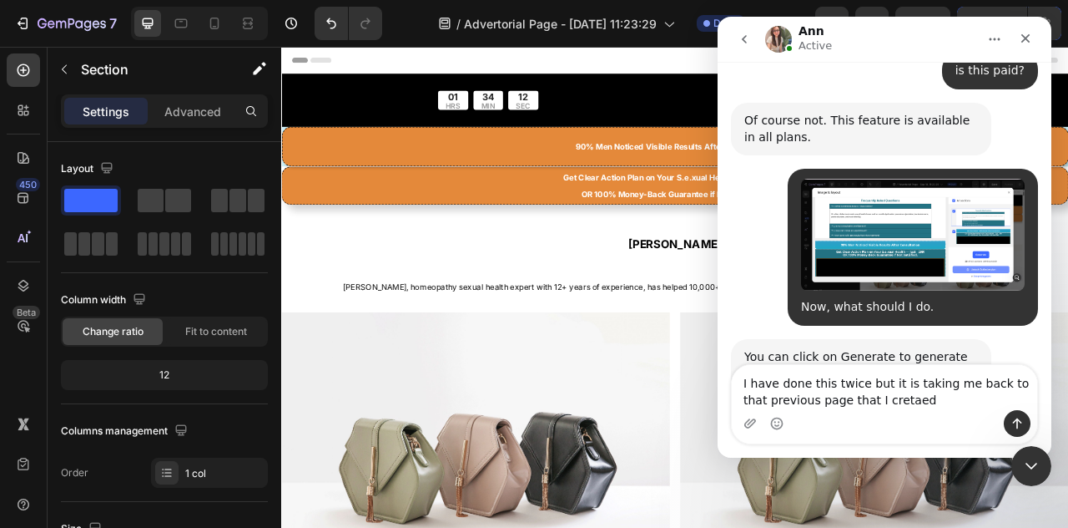
type textarea "I have done this twice but it is taking me back to that previous page that I cr…"
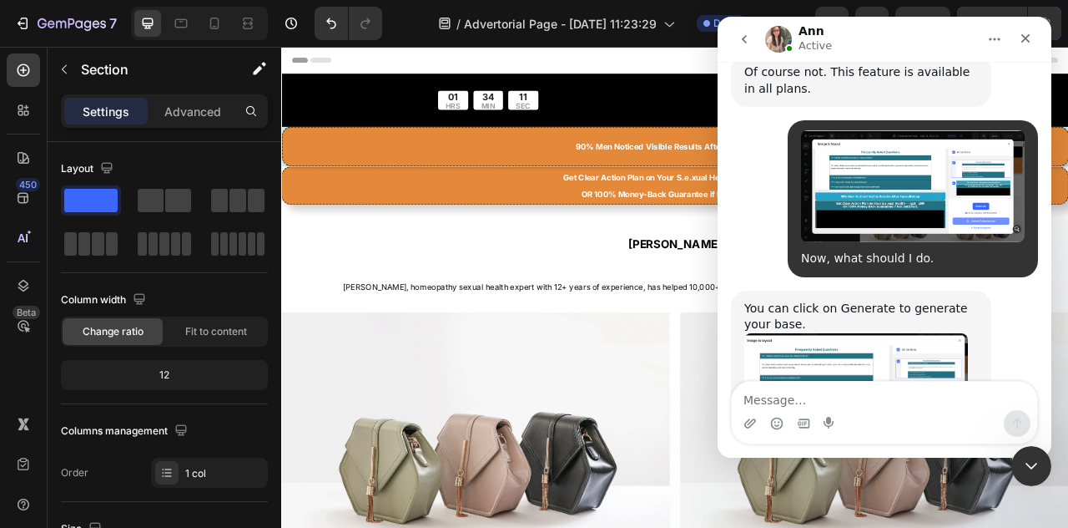
scroll to position [3153, 0]
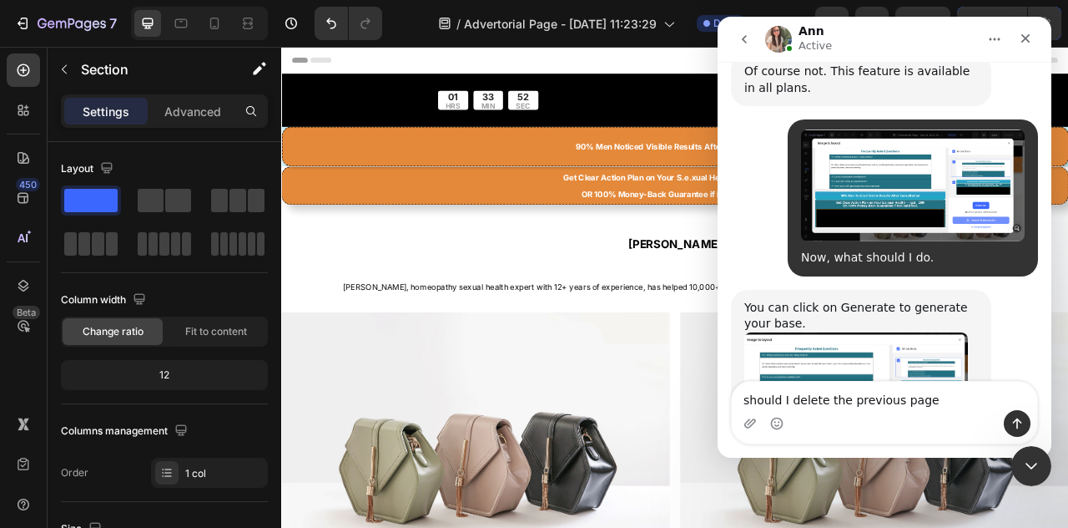
type textarea "should I delete the previous page?"
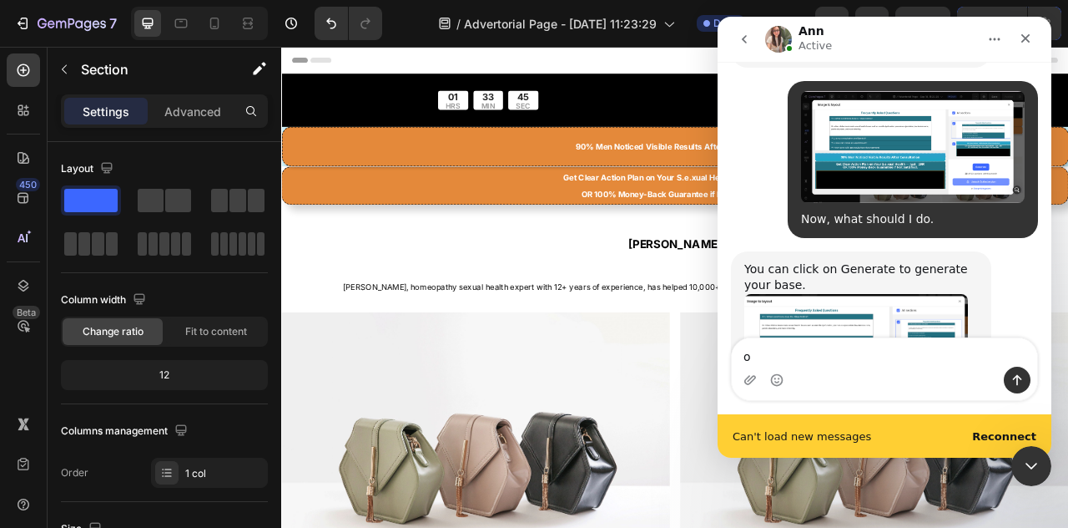
scroll to position [3235, 0]
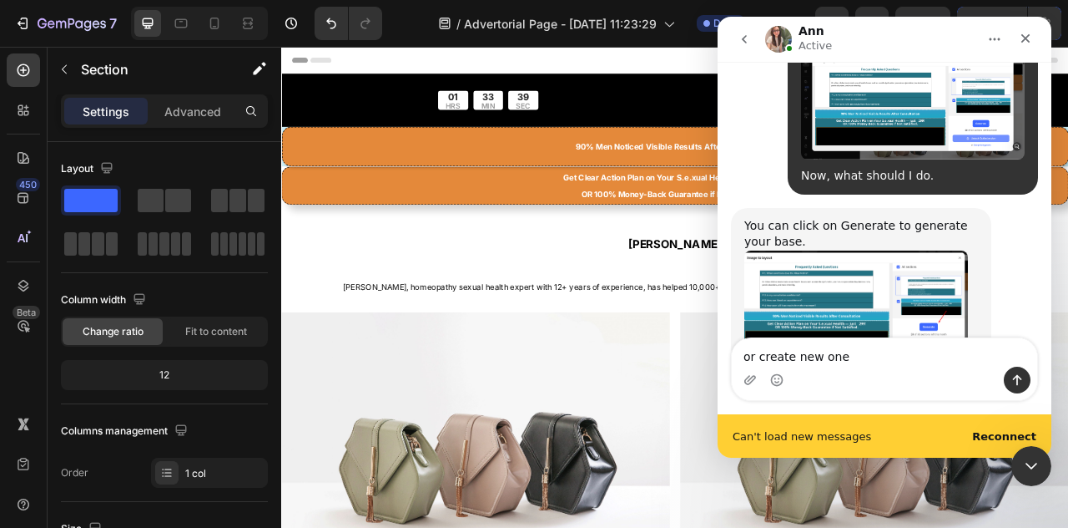
type textarea "or create new one?"
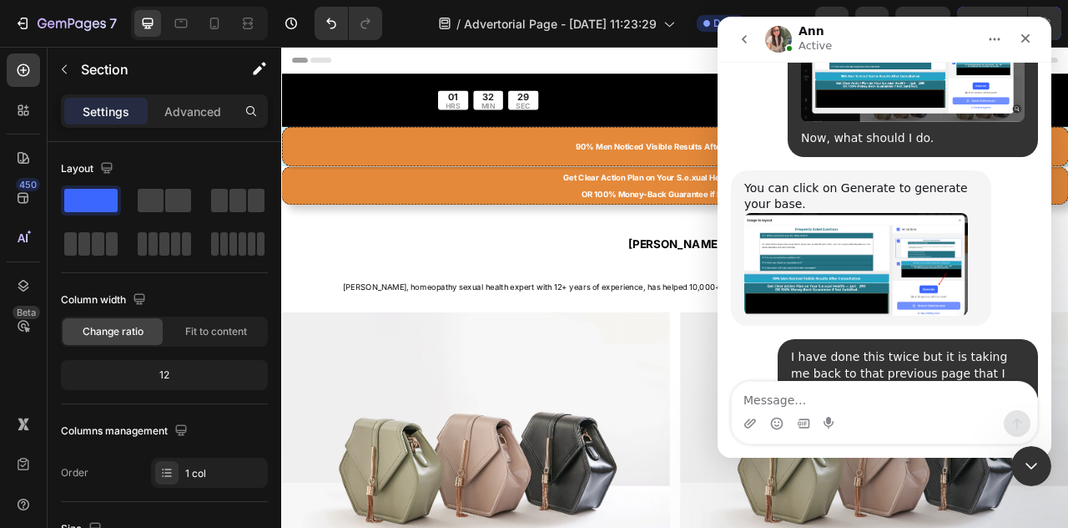
scroll to position [3296, 0]
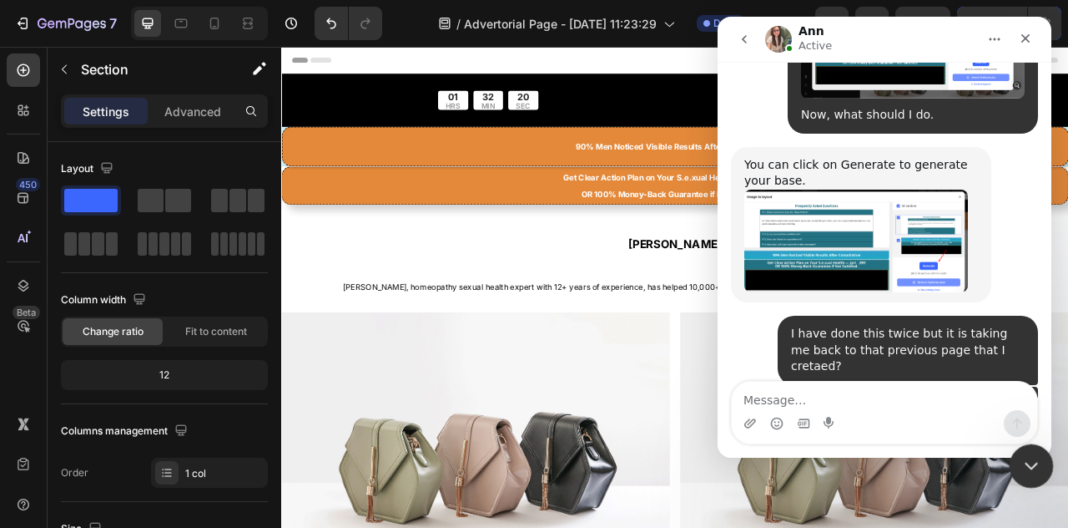
click at [1024, 460] on icon "Close Intercom Messenger" at bounding box center [1029, 463] width 20 height 20
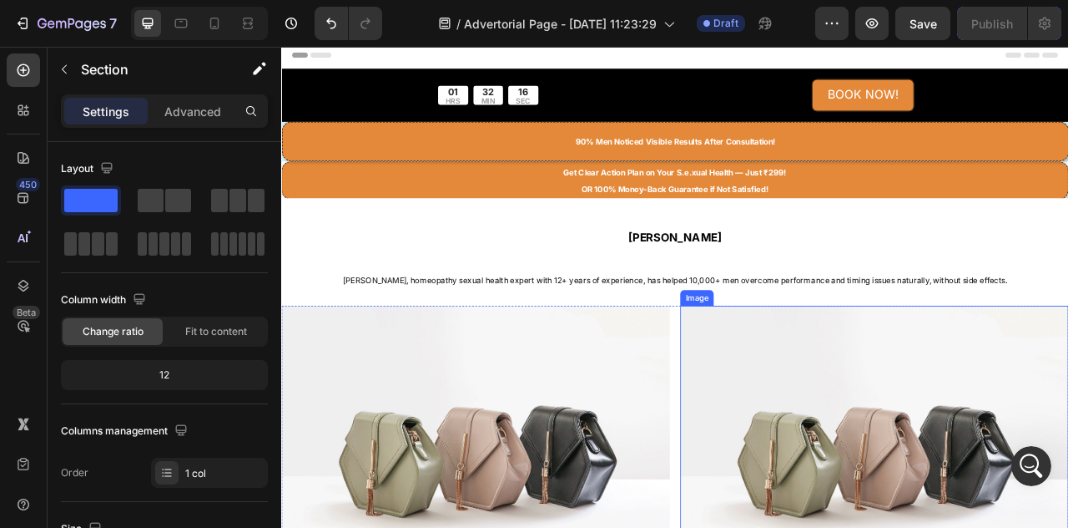
scroll to position [0, 0]
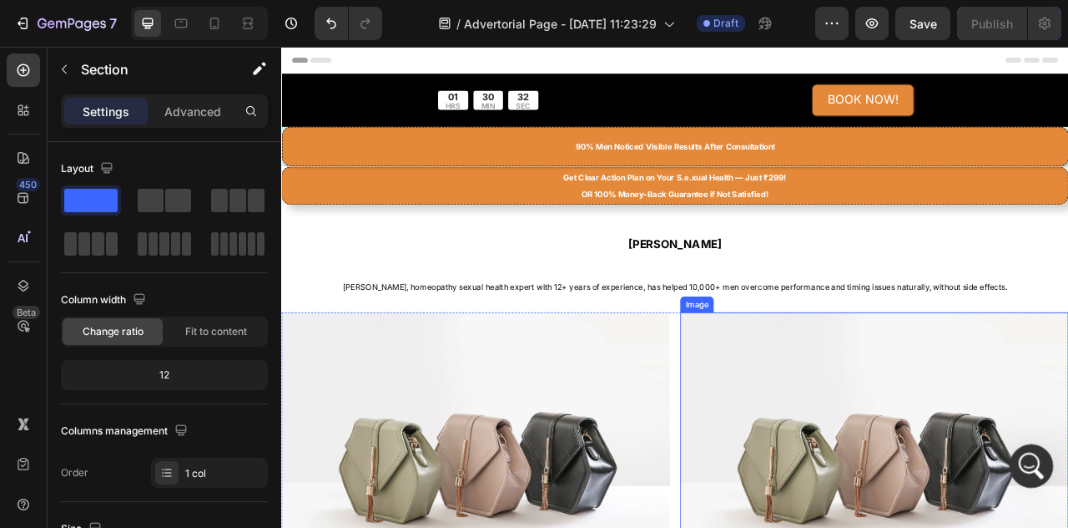
click at [1034, 458] on icon "Open Intercom Messenger" at bounding box center [1030, 464] width 28 height 28
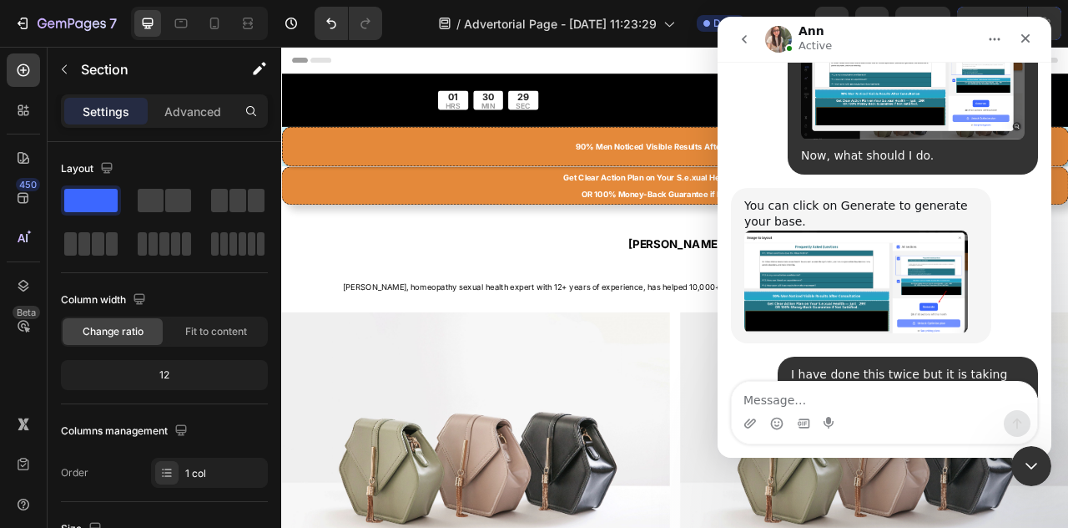
scroll to position [3296, 0]
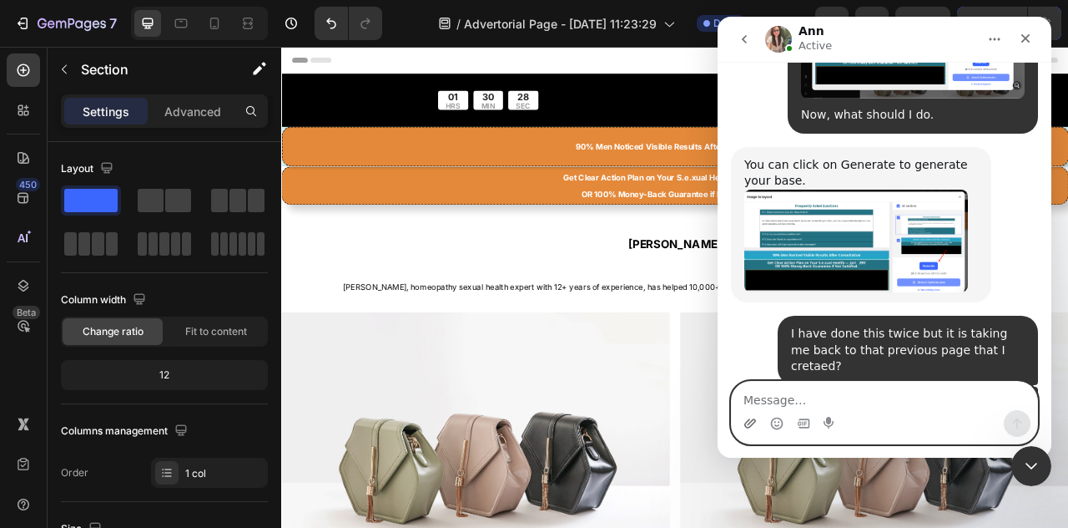
click at [751, 423] on icon "Upload attachment" at bounding box center [750, 423] width 13 height 13
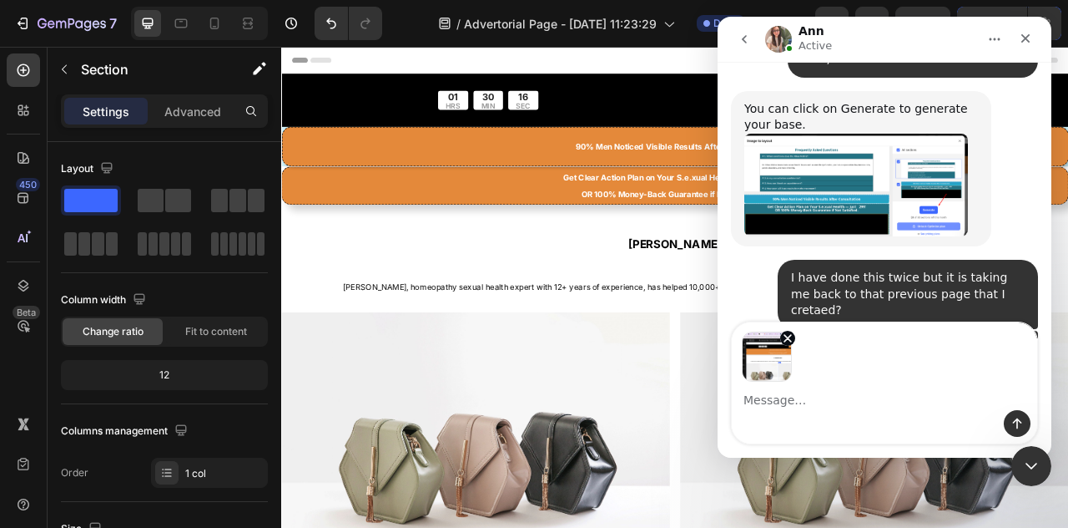
scroll to position [3354, 0]
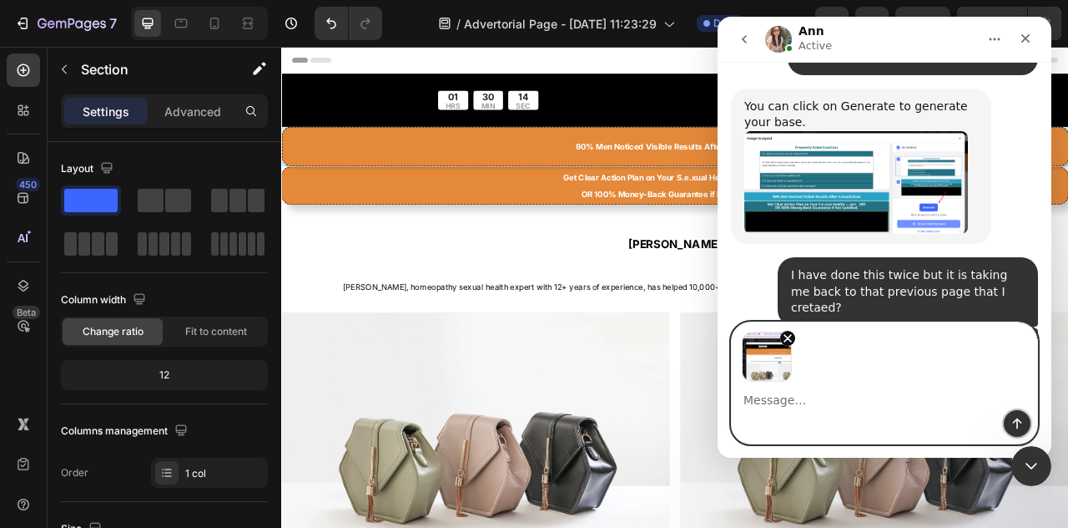
click at [1018, 423] on icon "Send a message…" at bounding box center [1017, 423] width 13 height 13
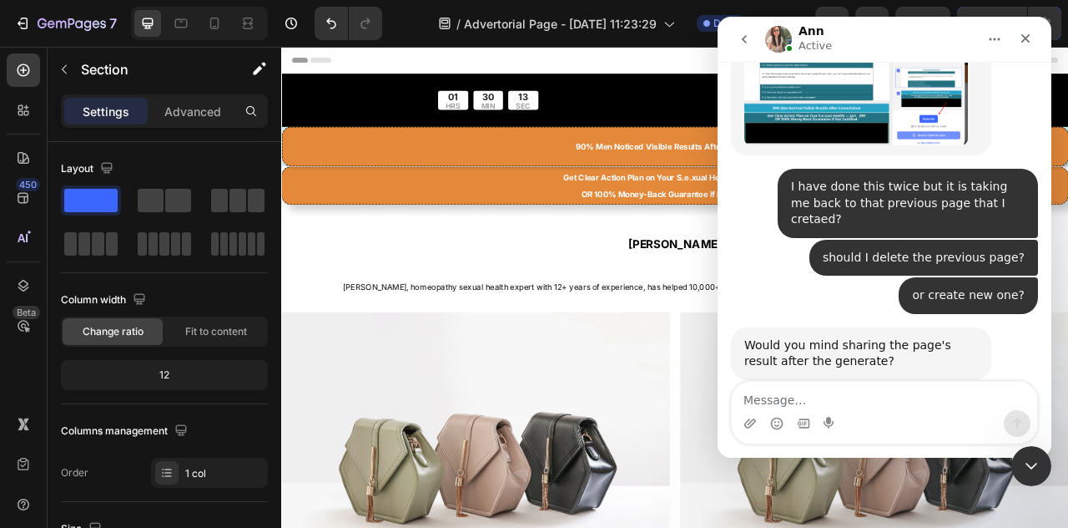
scroll to position [3454, 0]
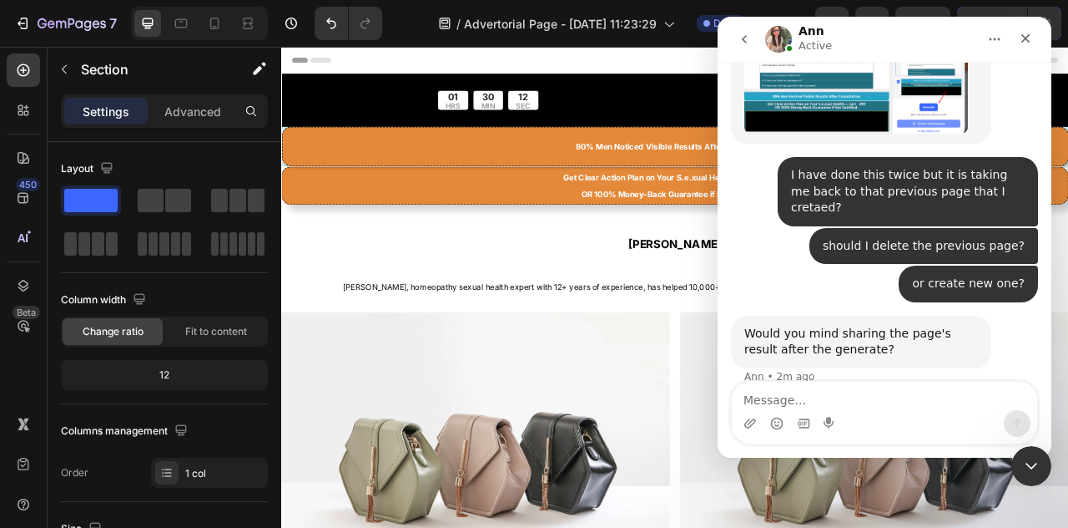
click at [833, 400] on textarea "Message…" at bounding box center [885, 395] width 306 height 28
type textarea "this"
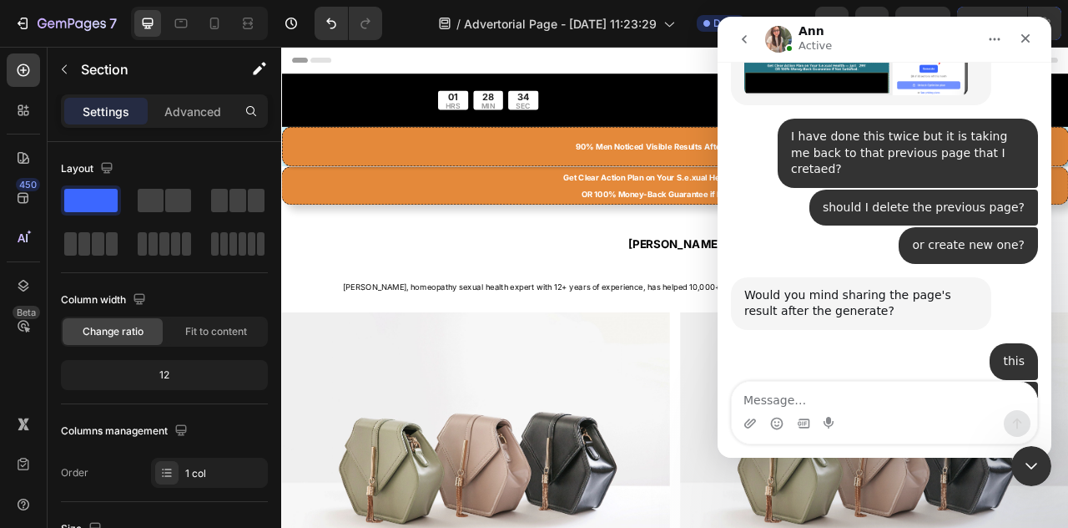
scroll to position [3608, 0]
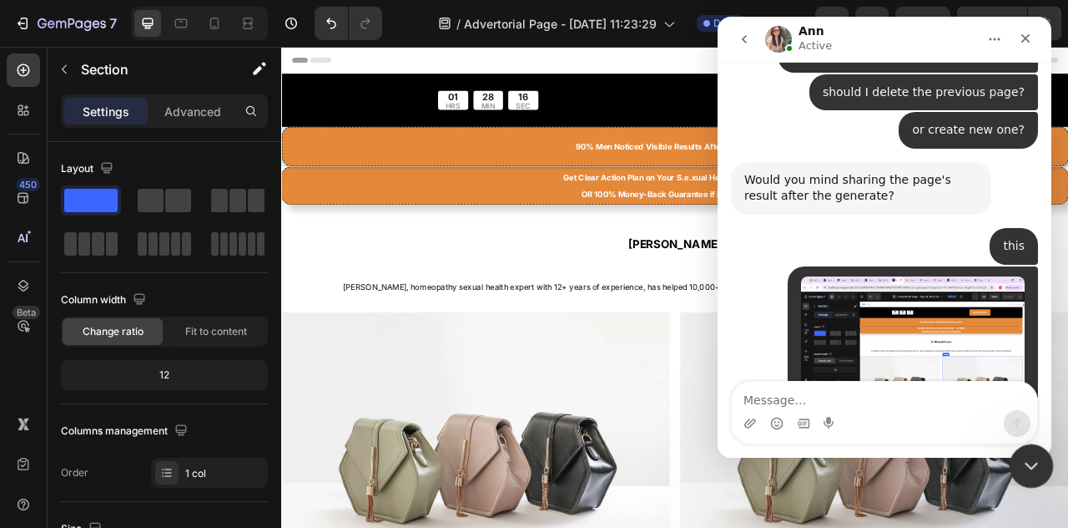
click at [1028, 455] on icon "Close Intercom Messenger" at bounding box center [1029, 463] width 20 height 20
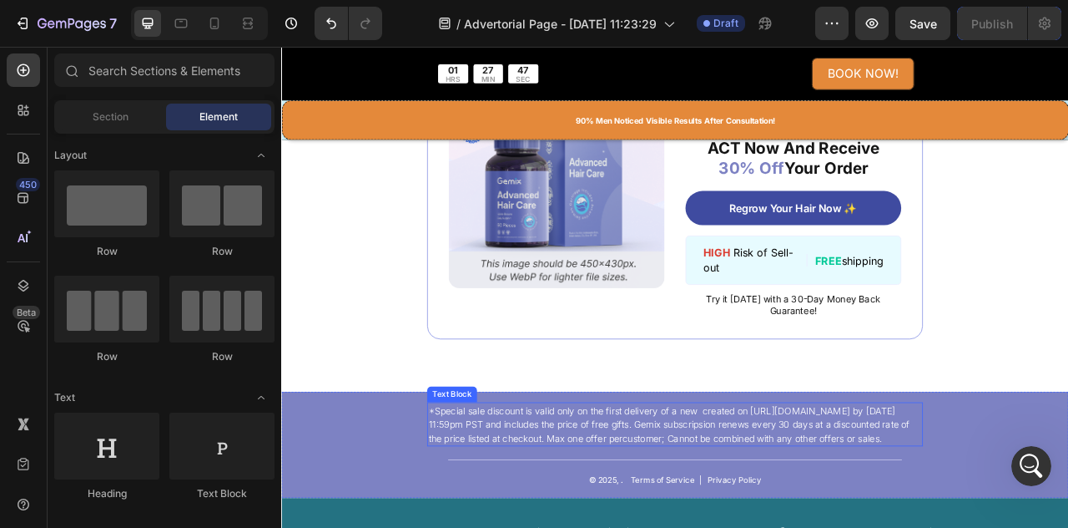
scroll to position [7671, 0]
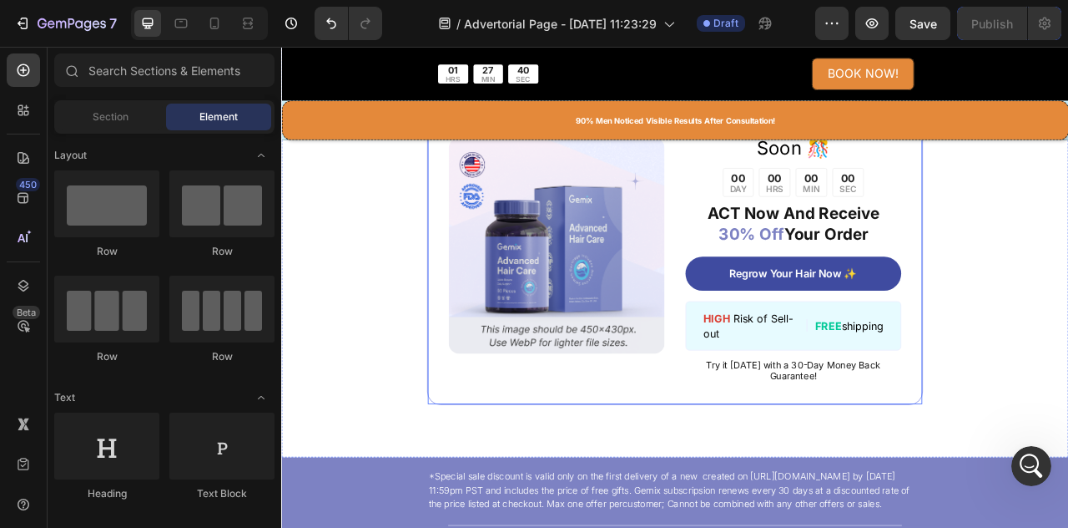
click at [1068, 286] on div "Image ️🎊 Hurry! Sale Ends Soon ️🎊 Text Block 00 DAY 00 HRS 00 MIN 00 SEC Countd…" at bounding box center [782, 300] width 631 height 404
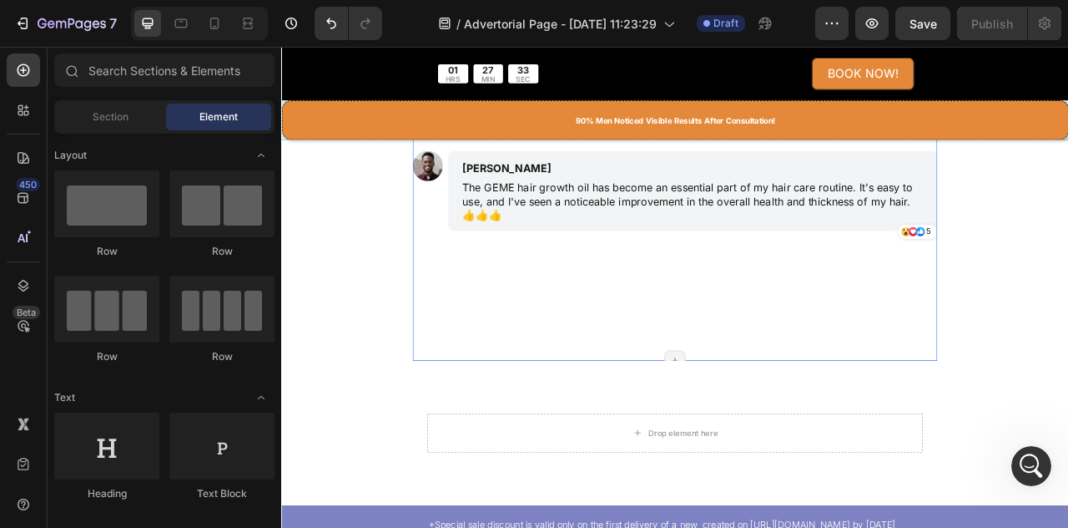
scroll to position [7253, 0]
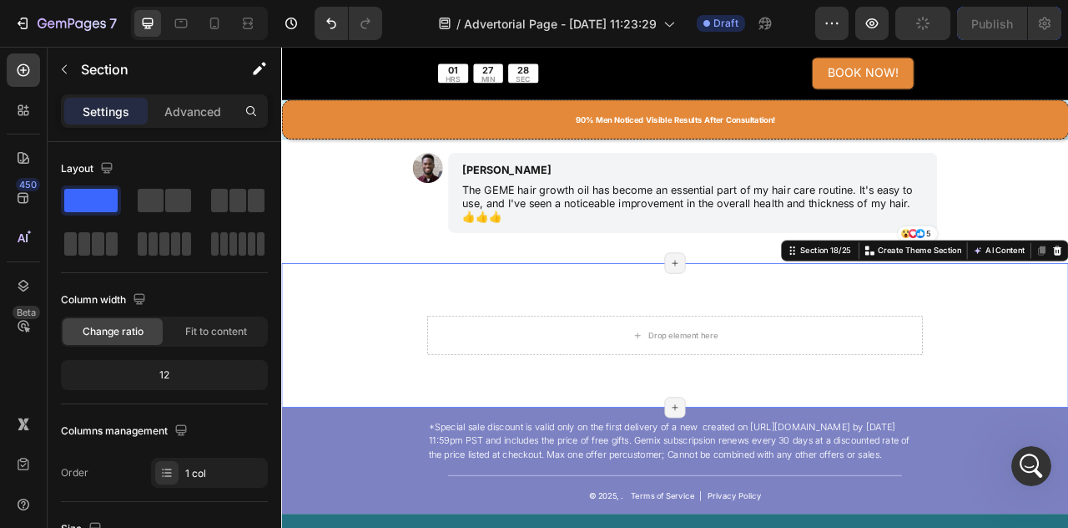
click at [1068, 421] on div "Drop element here Section 18/25 You can create reusable sections Create Theme S…" at bounding box center [782, 413] width 1002 height 184
click at [1039, 422] on div "Drop element here" at bounding box center [782, 413] width 631 height 50
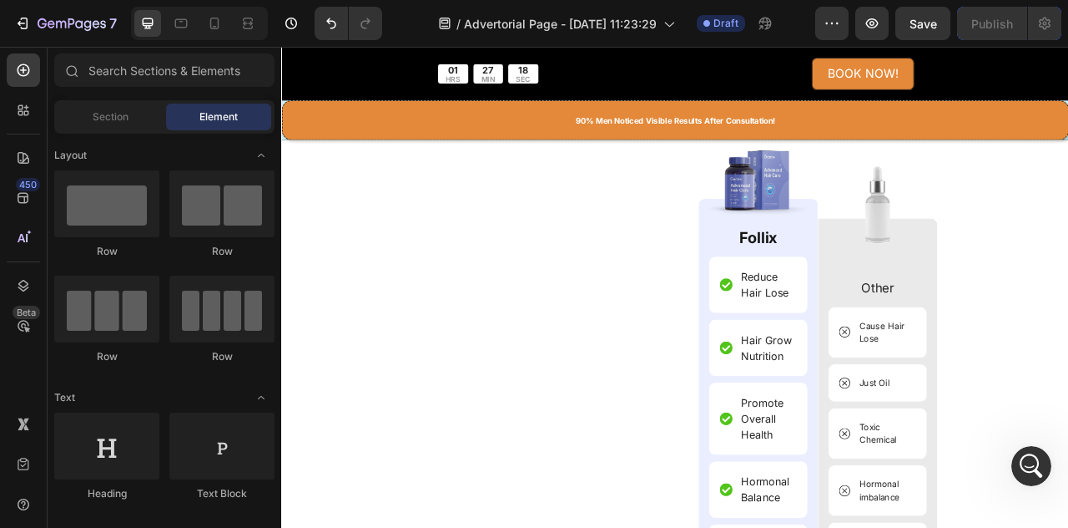
scroll to position [6252, 0]
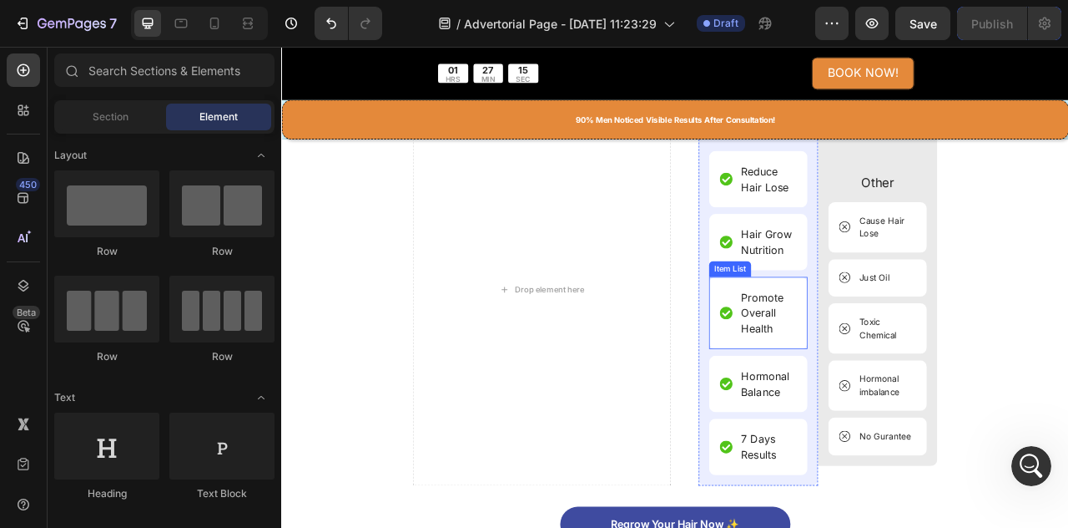
click at [920, 394] on p "Promote Overall Health" at bounding box center [900, 385] width 68 height 60
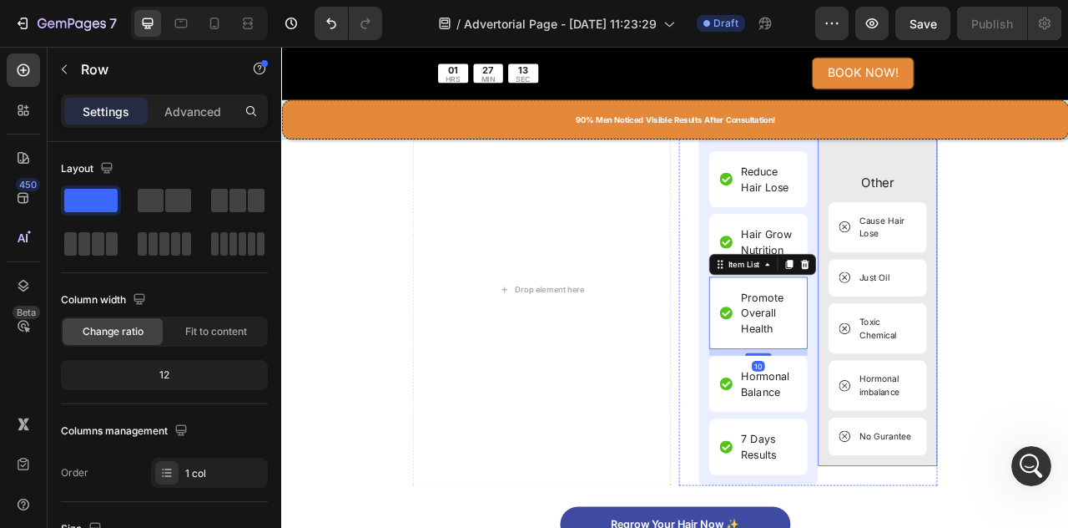
click at [1068, 352] on div "Image Other Text Block Cause Hair Lose Item List Just Oil Item List Toxic Chemi…" at bounding box center [1040, 355] width 152 height 448
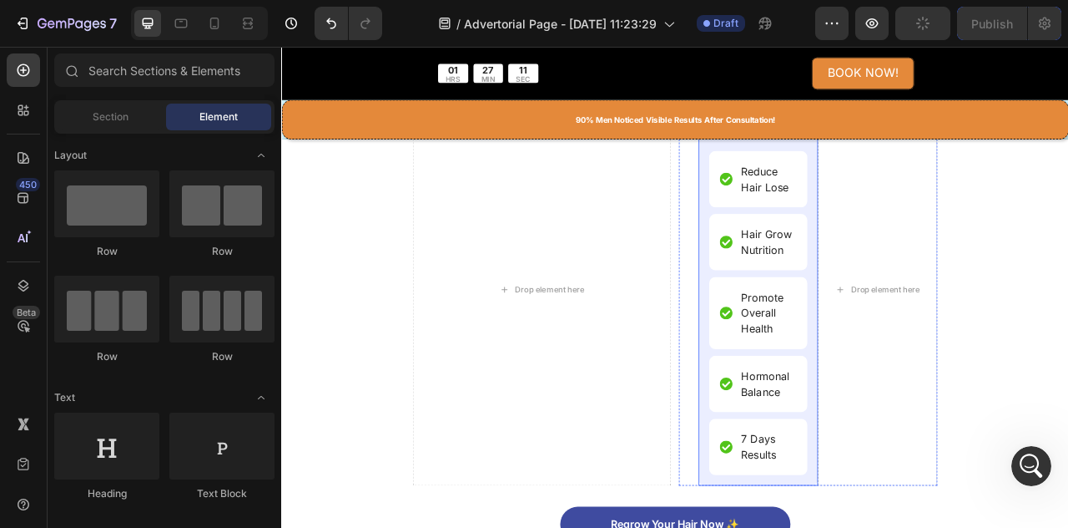
click at [945, 419] on div "Image Follix Text Block Reduce Hair Lose Item List Hair Grow Nutrition Item Lis…" at bounding box center [888, 354] width 152 height 499
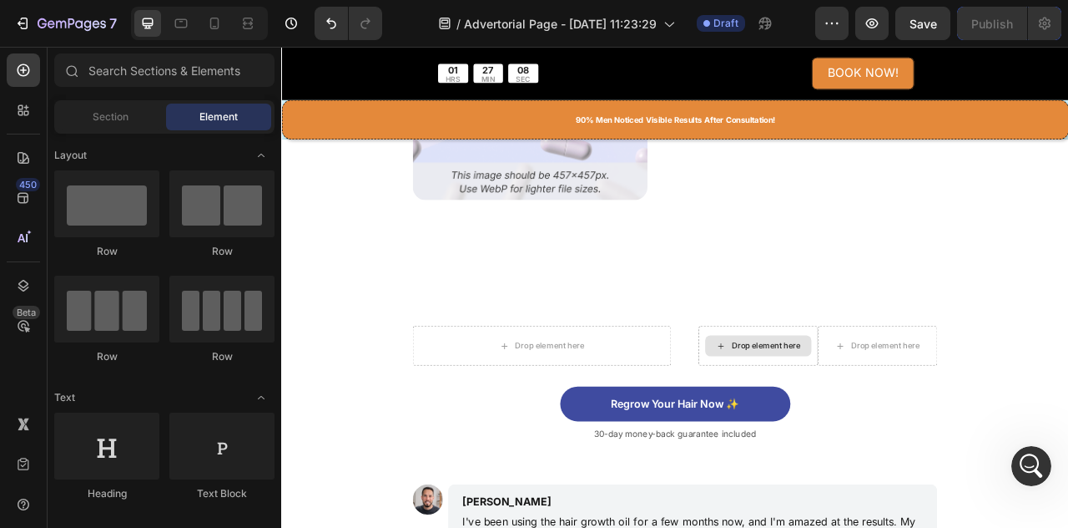
scroll to position [5918, 0]
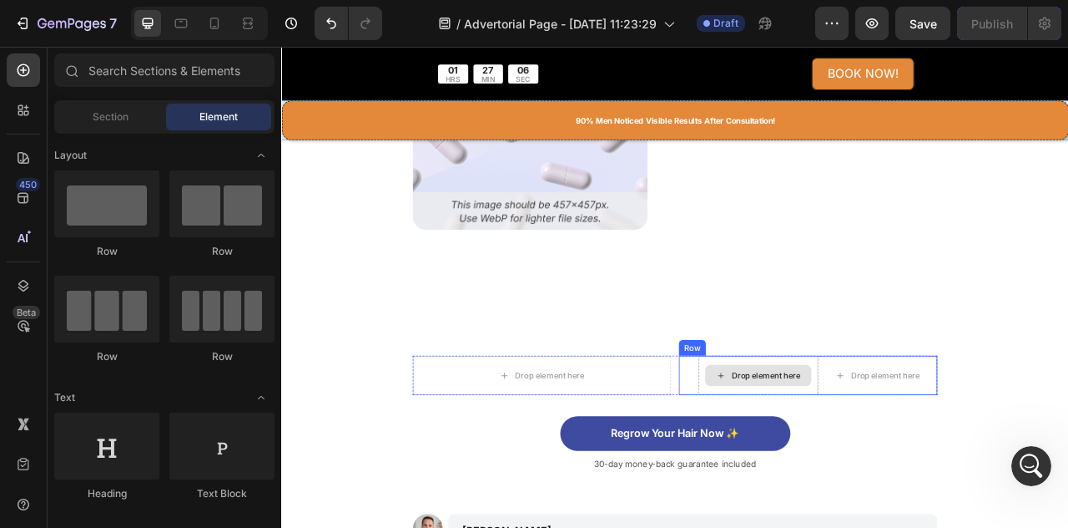
click at [948, 482] on div "Drop element here" at bounding box center [888, 464] width 152 height 50
click at [817, 478] on div "Drop element here" at bounding box center [951, 464] width 329 height 50
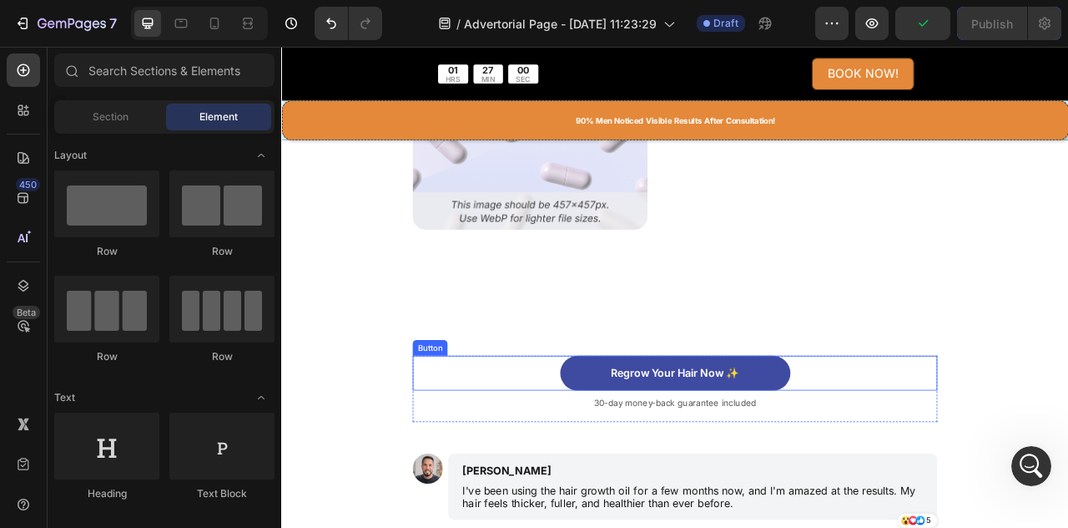
click at [977, 469] on div "Regrow Your Hair Now ✨ Button" at bounding box center [782, 461] width 668 height 44
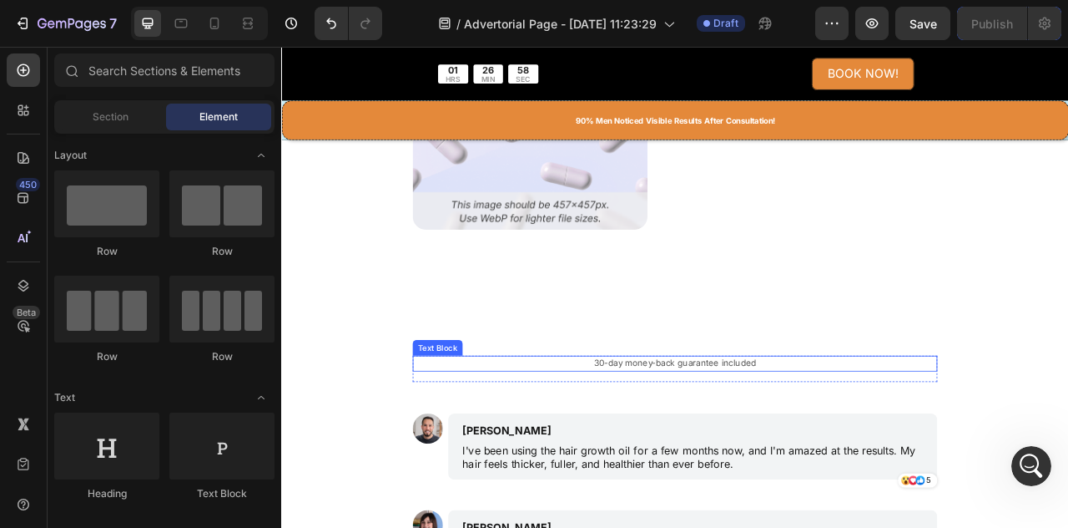
click at [890, 445] on p "30-day money-back guarantee included" at bounding box center [782, 449] width 664 height 17
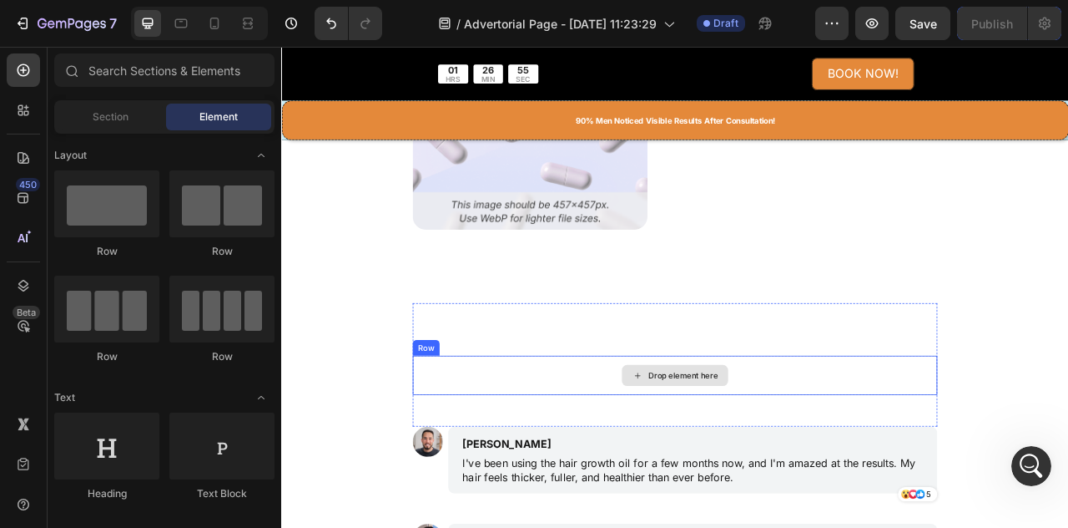
click at [912, 452] on div "Drop element here" at bounding box center [782, 464] width 668 height 50
click at [844, 466] on div "Drop element here" at bounding box center [782, 464] width 668 height 50
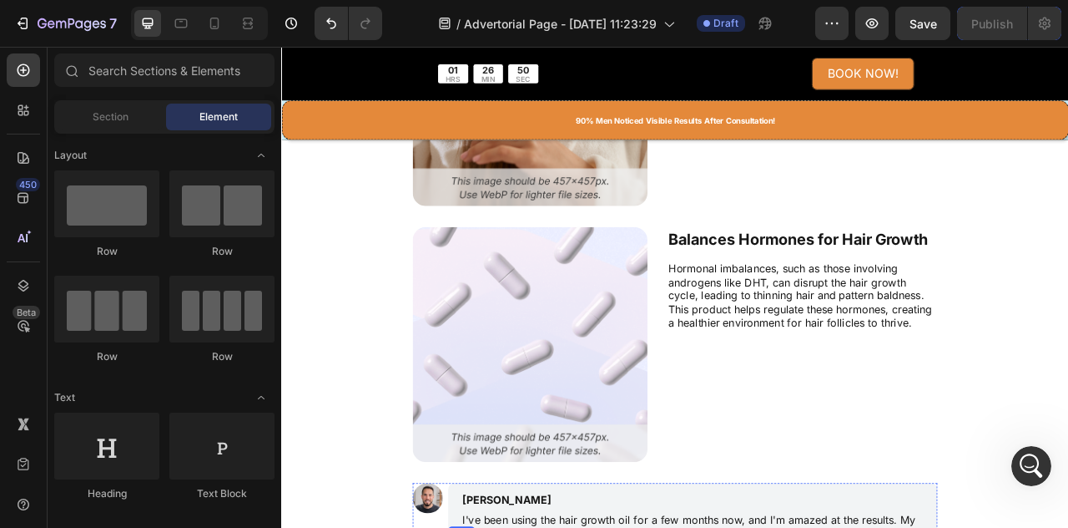
scroll to position [5584, 0]
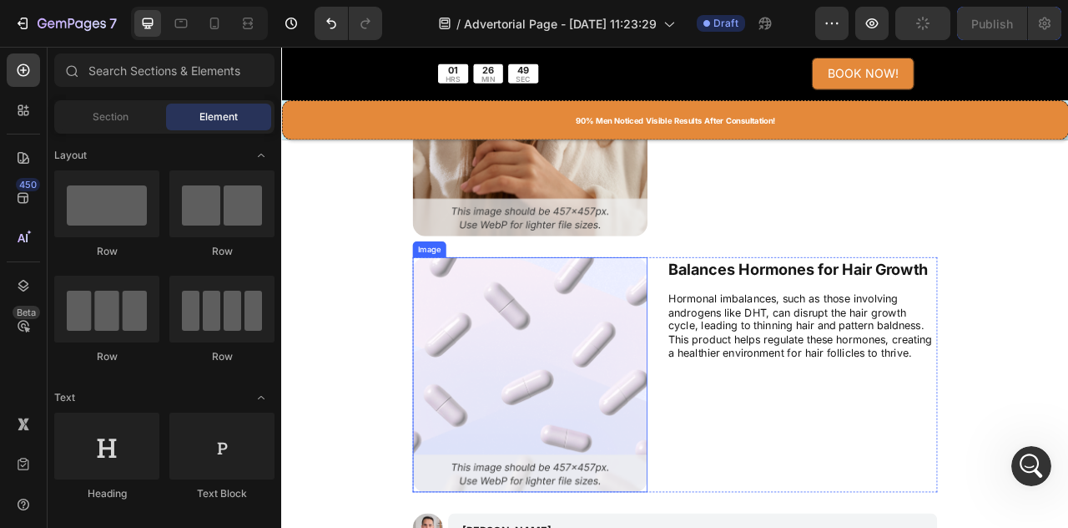
click at [720, 465] on img at bounding box center [597, 463] width 299 height 299
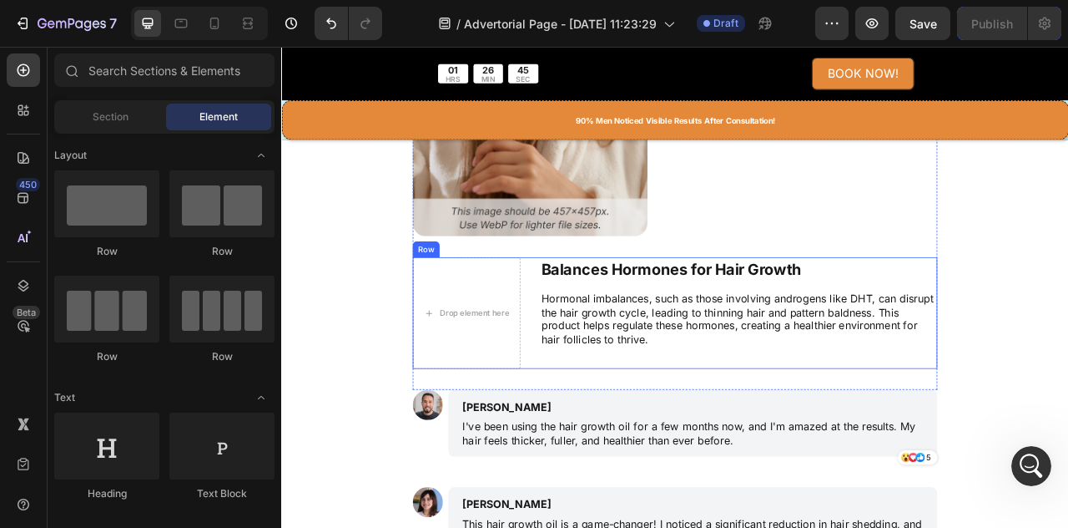
click at [834, 435] on div "Balances Hormones for Hair Growth Text Block Hormonal imbalances, such as those…" at bounding box center [863, 385] width 506 height 142
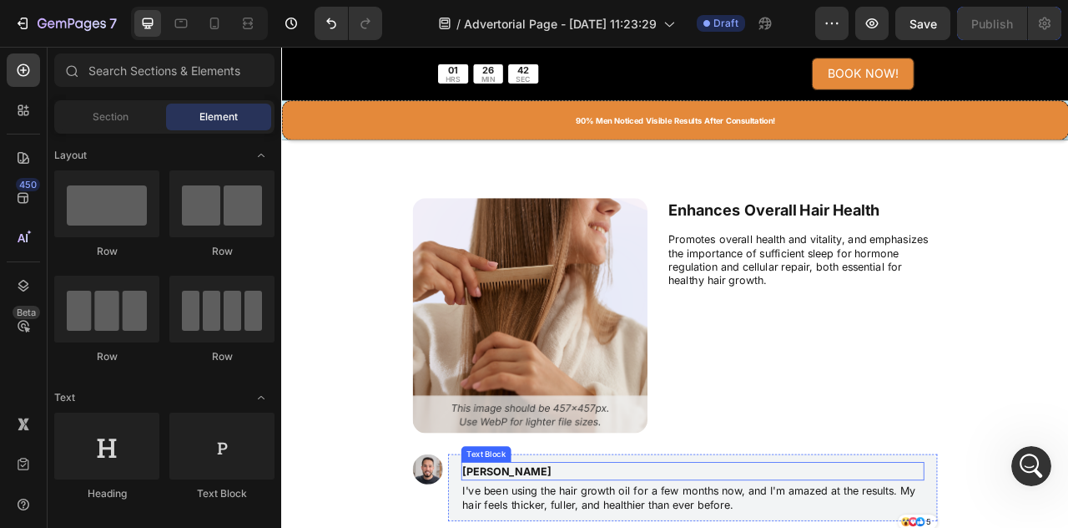
scroll to position [5250, 0]
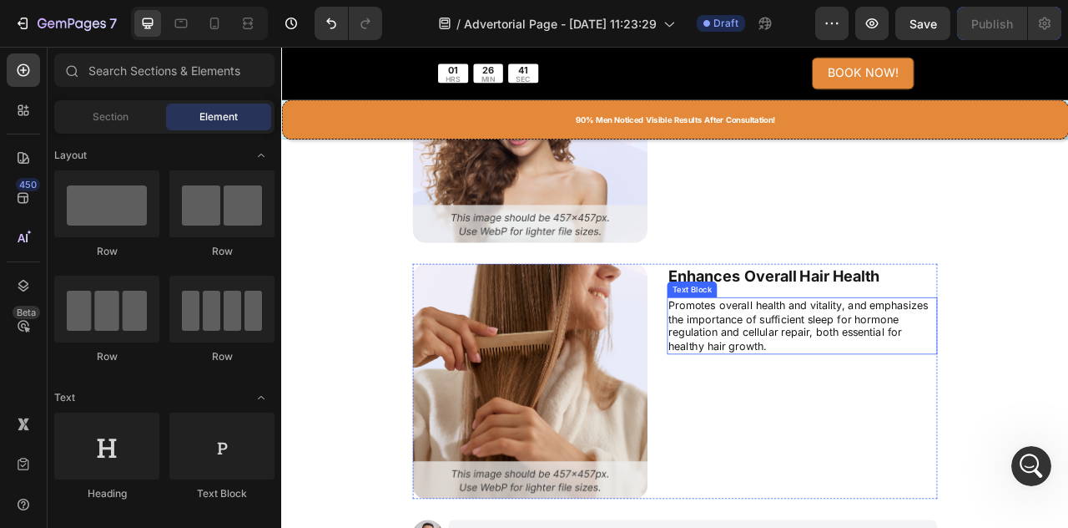
click at [873, 381] on p "Promotes overall health and vitality, and emphasizes the importance of sufficie…" at bounding box center [944, 400] width 341 height 69
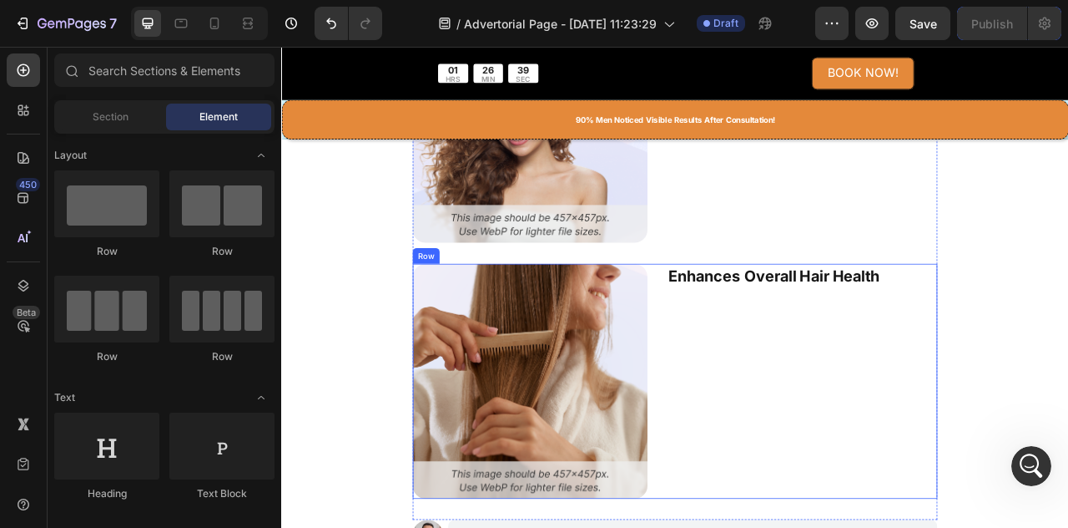
click at [759, 440] on div "Image Enhances Overall Hair Health Text Block Row" at bounding box center [782, 471] width 668 height 299
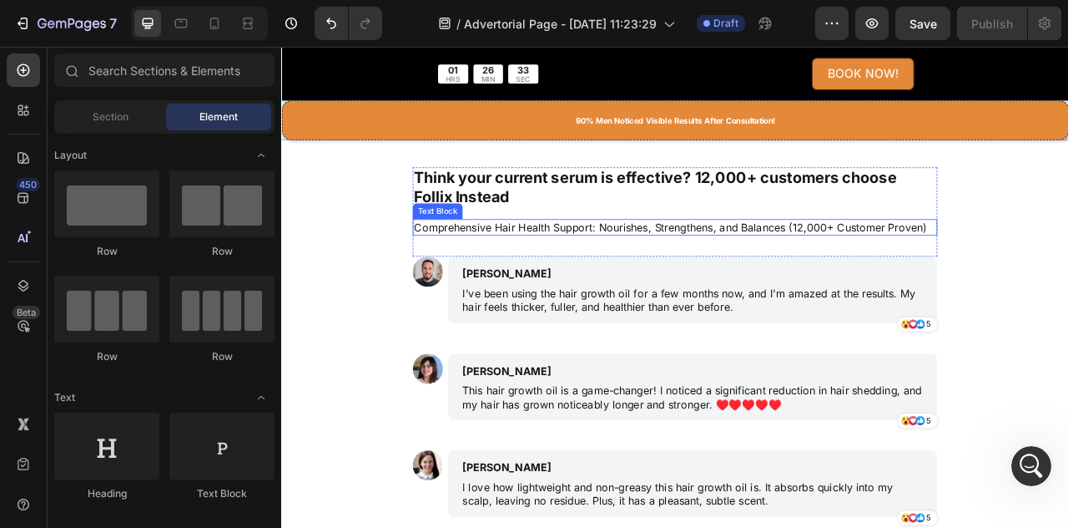
scroll to position [4832, 0]
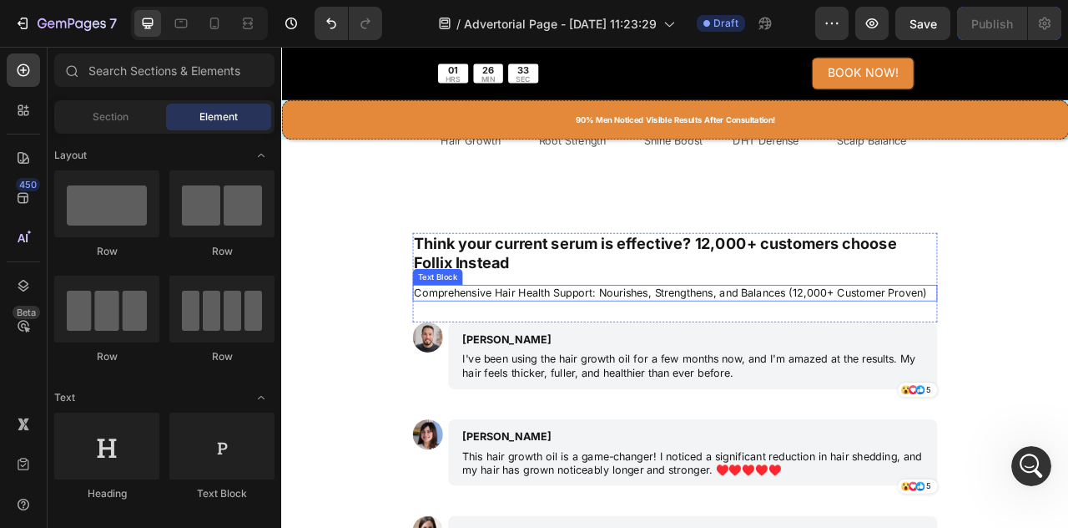
click at [741, 356] on p "Comprehensive Hair Health Support: Nourishes, Strengthens, and Balances (12,000…" at bounding box center [782, 360] width 664 height 18
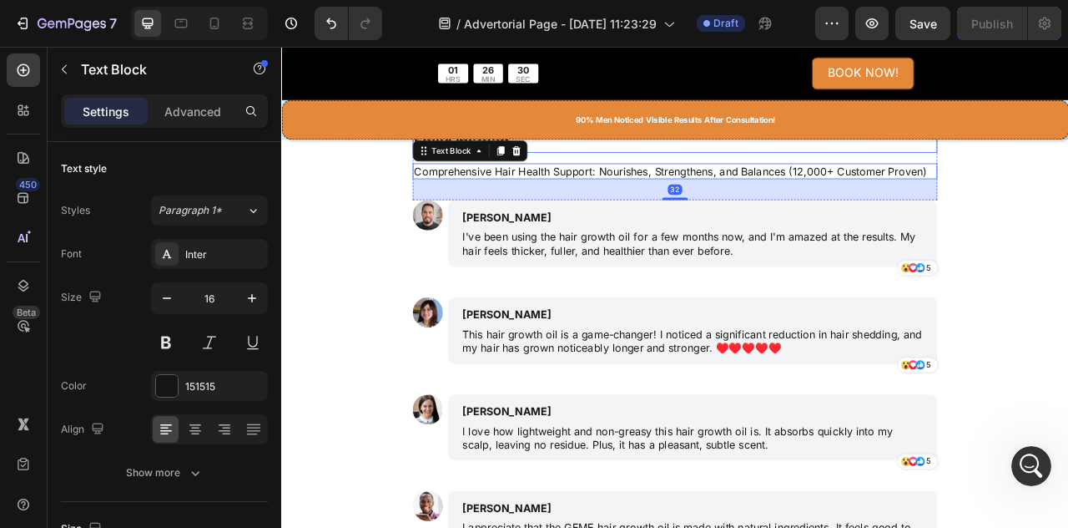
scroll to position [4582, 0]
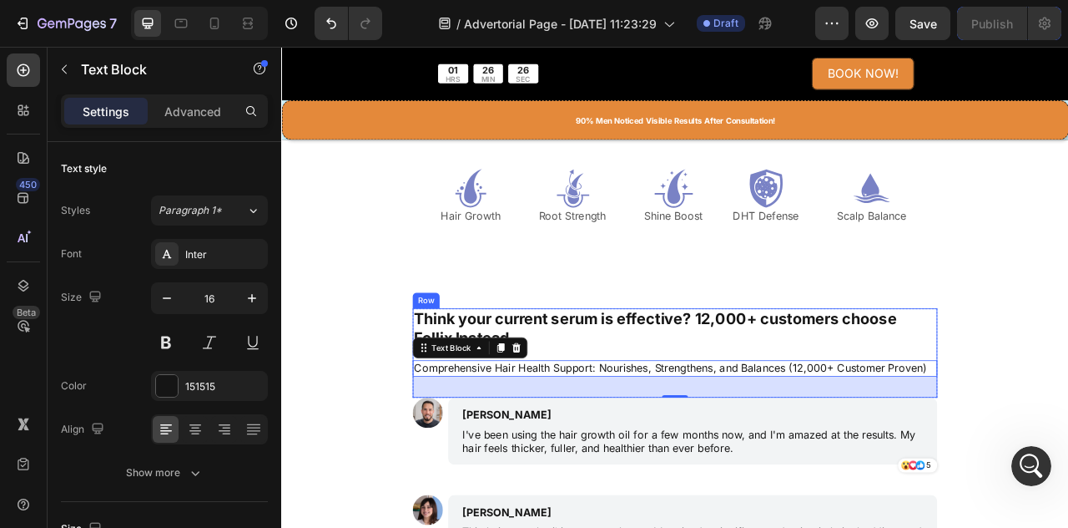
click at [1068, 432] on div "Think your current serum is effective? 12,000+ customers choose Follix Instead …" at bounding box center [782, 436] width 668 height 114
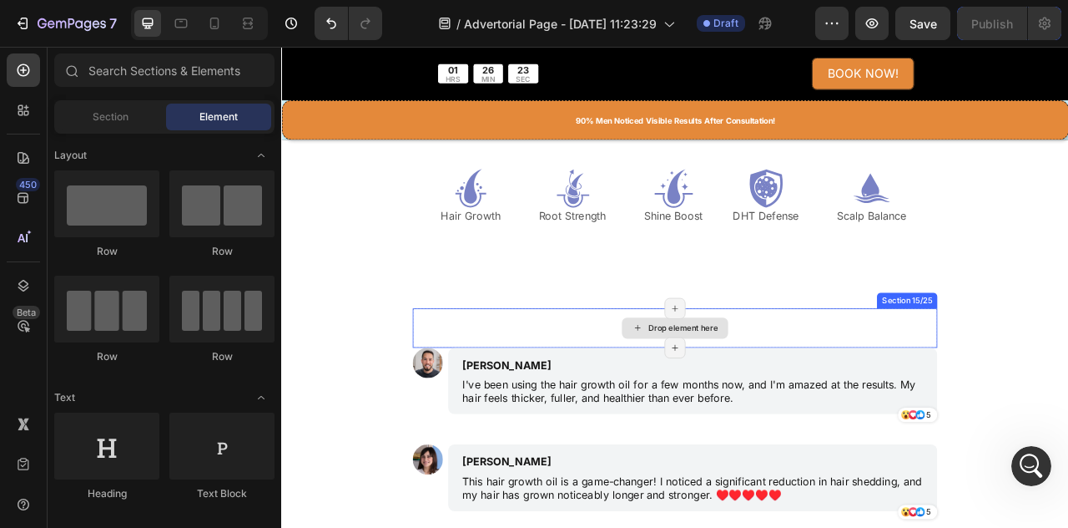
click at [998, 386] on div "Drop element here" at bounding box center [782, 404] width 668 height 50
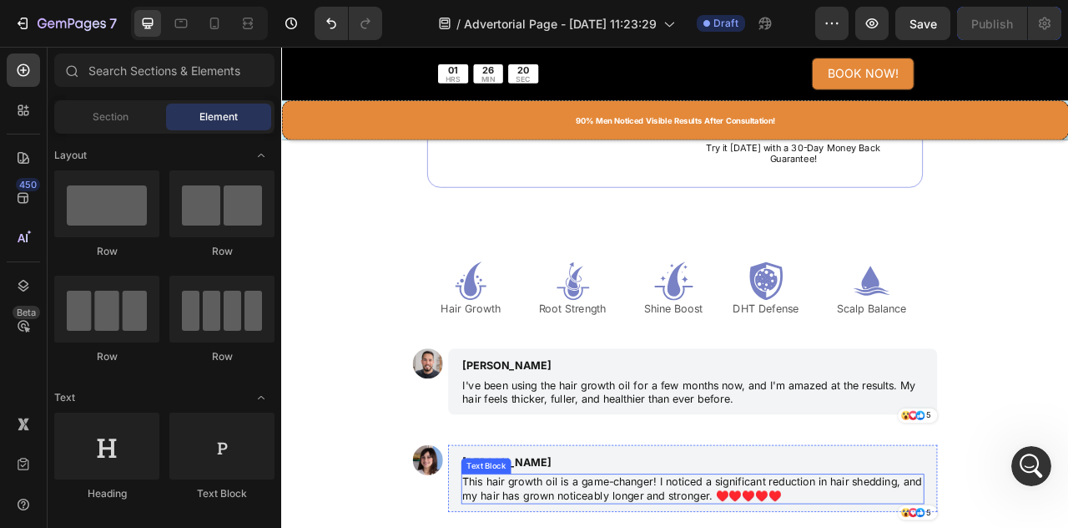
scroll to position [4415, 0]
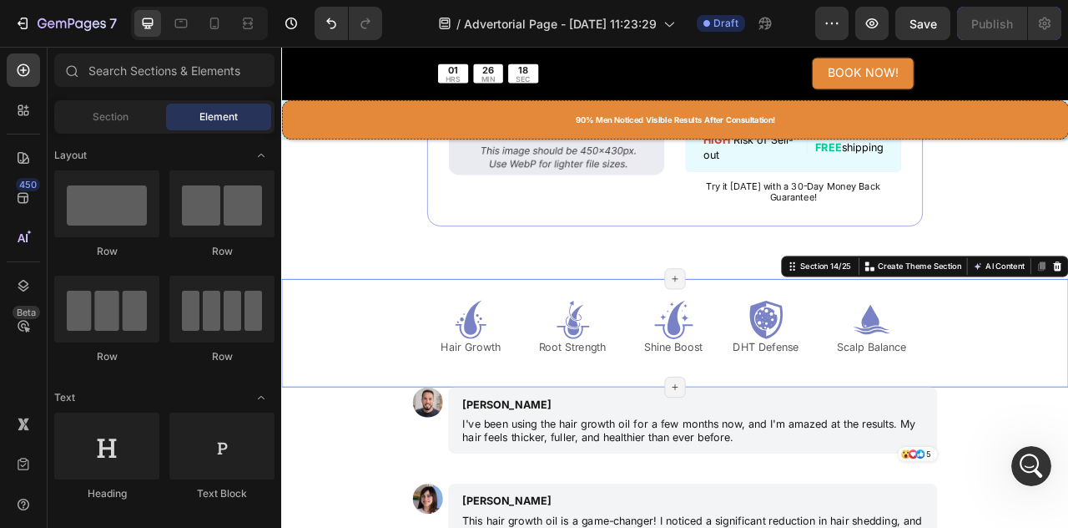
click at [1068, 362] on div "Icon Hair Growth Text Block Icon Root Strength Text Block Icon Shine Boost Text…" at bounding box center [782, 410] width 1002 height 138
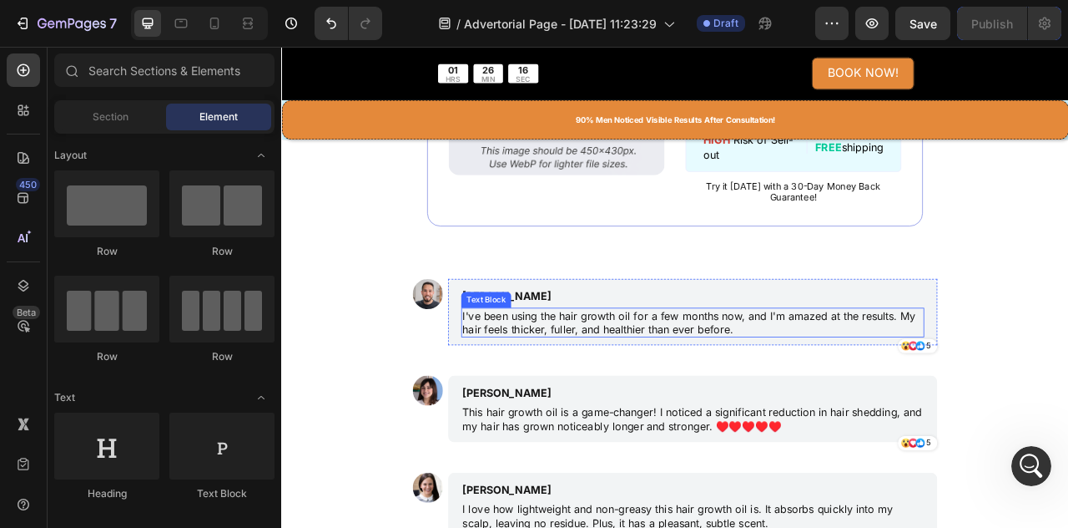
scroll to position [4332, 0]
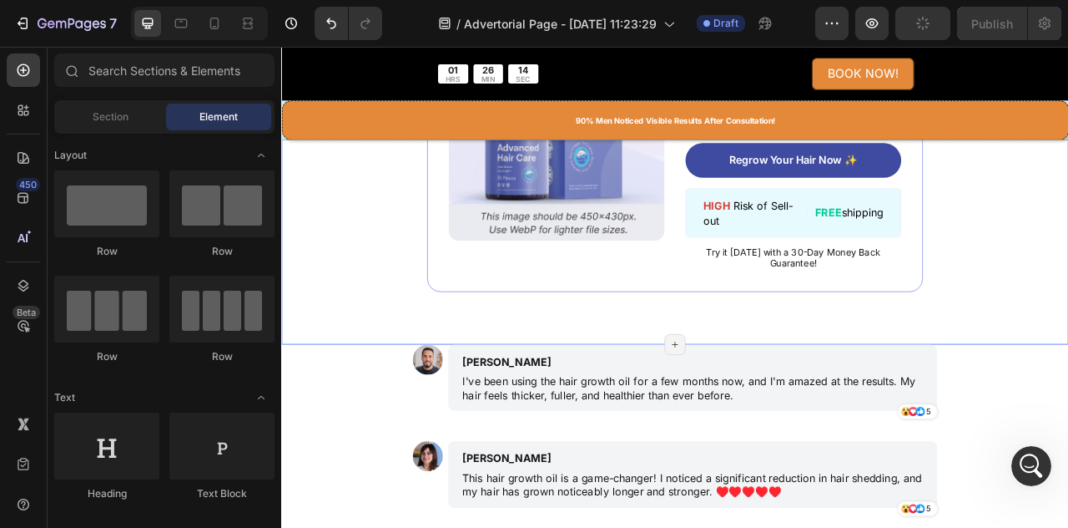
click at [781, 376] on div "Image ️🎊 Hurry! Sale Ends Soon ️🎊 Text Block 00 DAY 00 HRS 00 MIN 00 SEC Countd…" at bounding box center [782, 156] width 1002 height 538
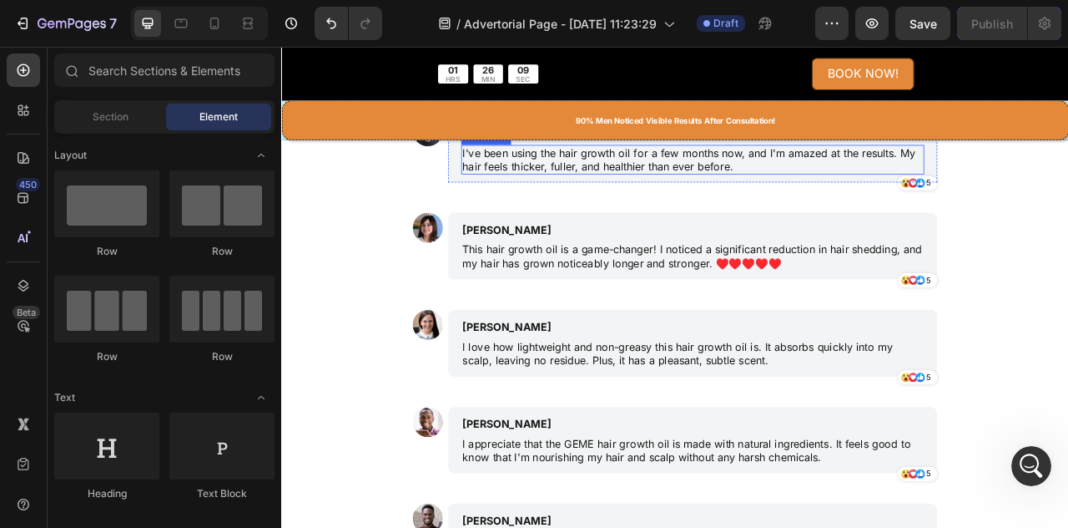
scroll to position [3892, 0]
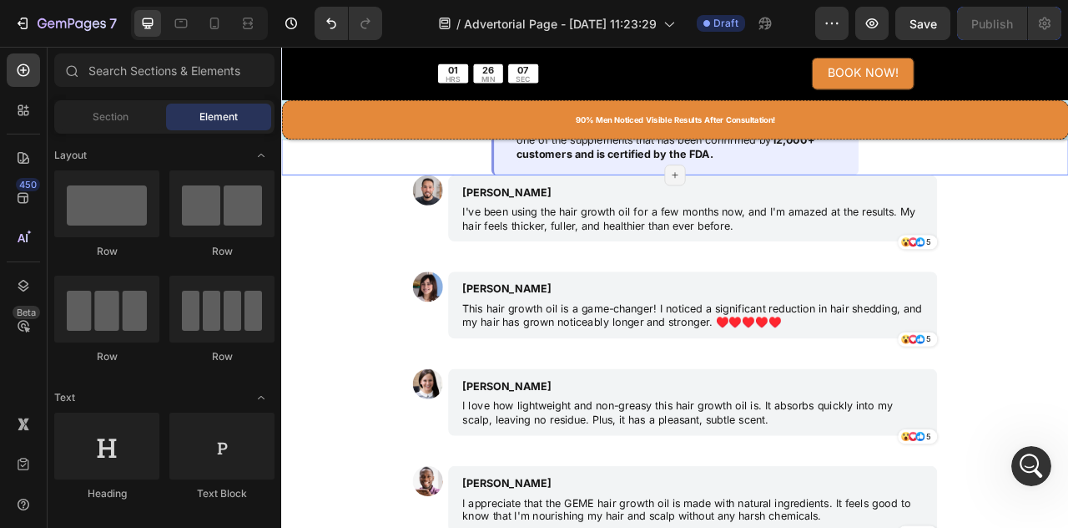
click at [1033, 210] on div "3. Hormonal Imbalances Text Block Image Hormonal fluctuations, particularly cha…" at bounding box center [782, 12] width 1002 height 396
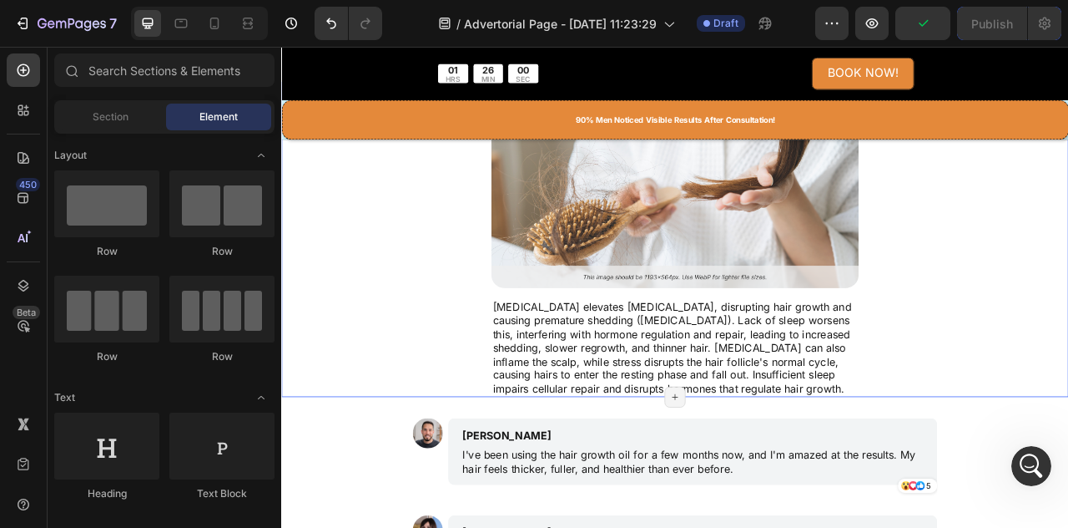
scroll to position [3449, 0]
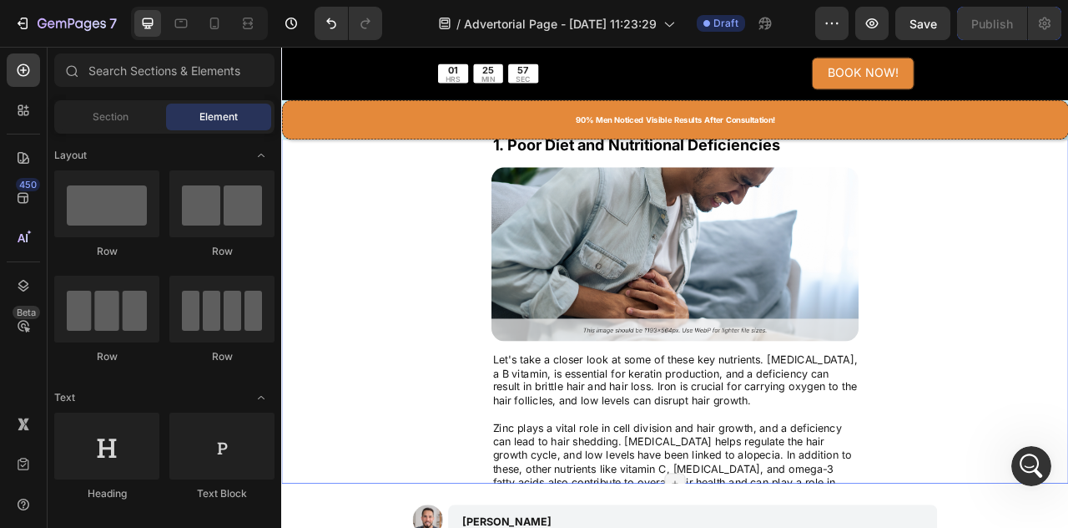
scroll to position [3608, 0]
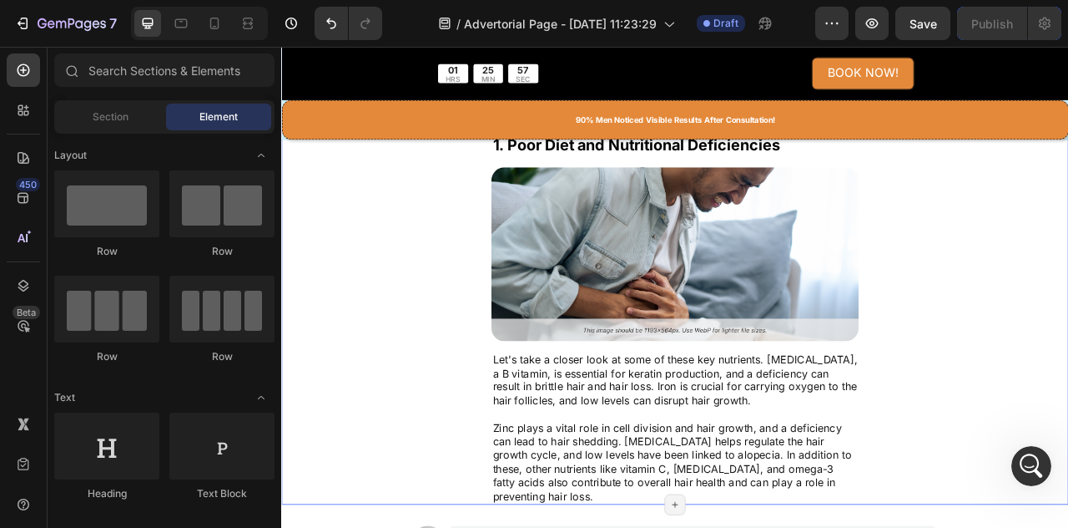
click at [1068, 361] on div "Top 3 Real Causes of Hair Loss Text Block Summary: A poor diet lacking key nutr…" at bounding box center [782, 204] width 1002 height 849
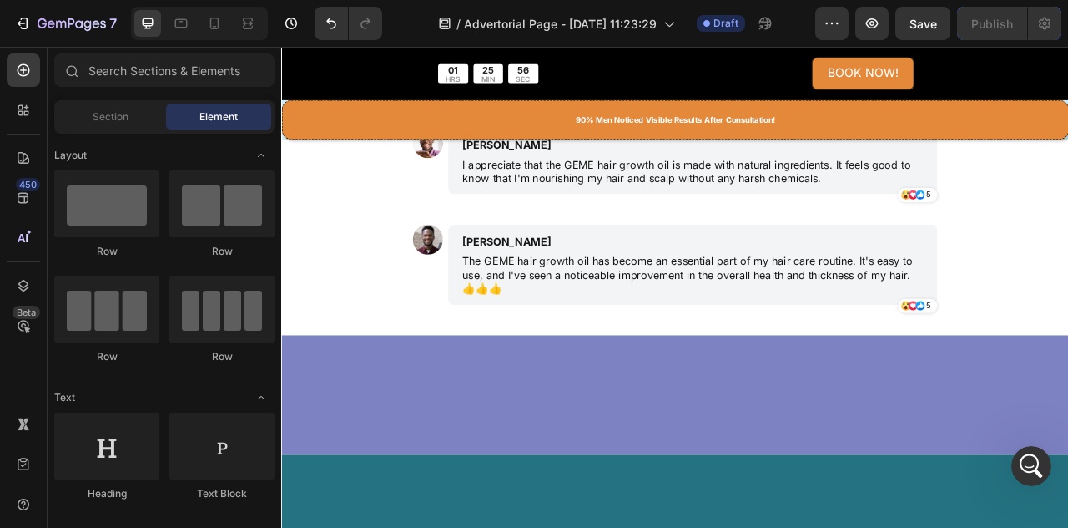
scroll to position [2012, 0]
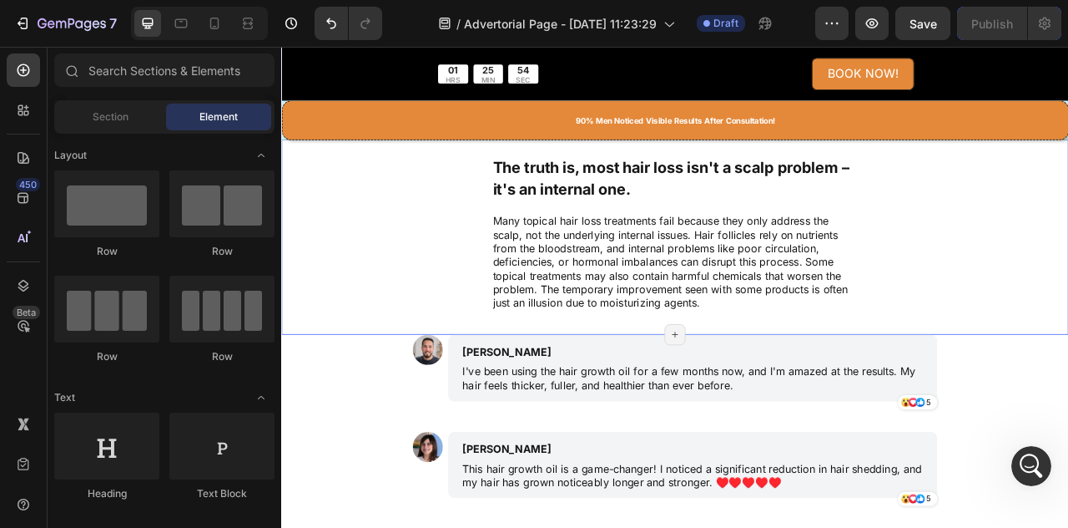
click at [1068, 386] on div "Image Have you been tricked into believing that topical scalp treatments can so…" at bounding box center [782, 94] width 1002 height 639
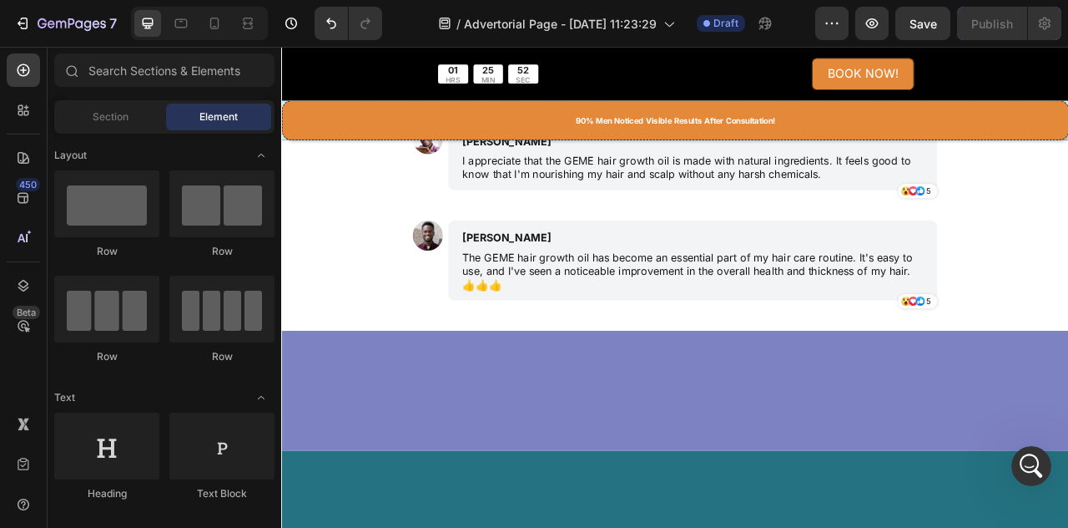
scroll to position [1159, 0]
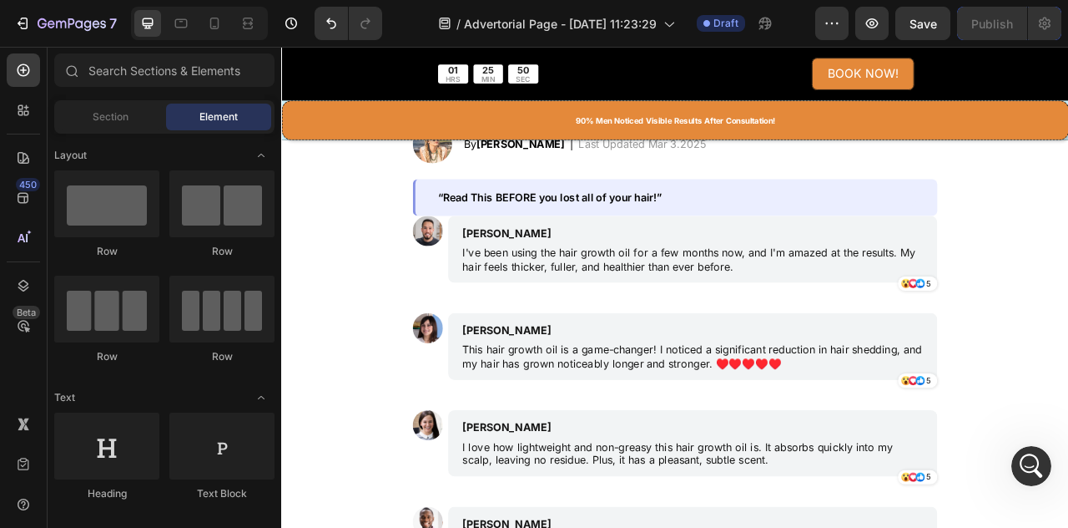
click at [1068, 10] on img at bounding box center [1036, 10] width 494 height 0
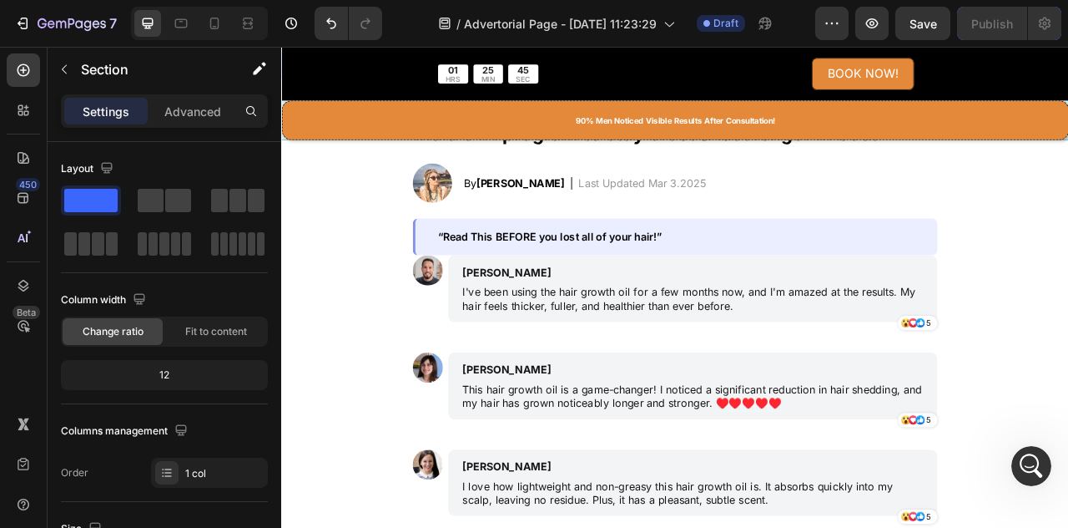
click at [778, 87] on div "Image Drop element here Row Section 7/25 You can create reusable sections Creat…" at bounding box center [782, 35] width 1002 height 104
click at [778, 60] on div "Image Drop element here Row" at bounding box center [782, 35] width 1002 height 50
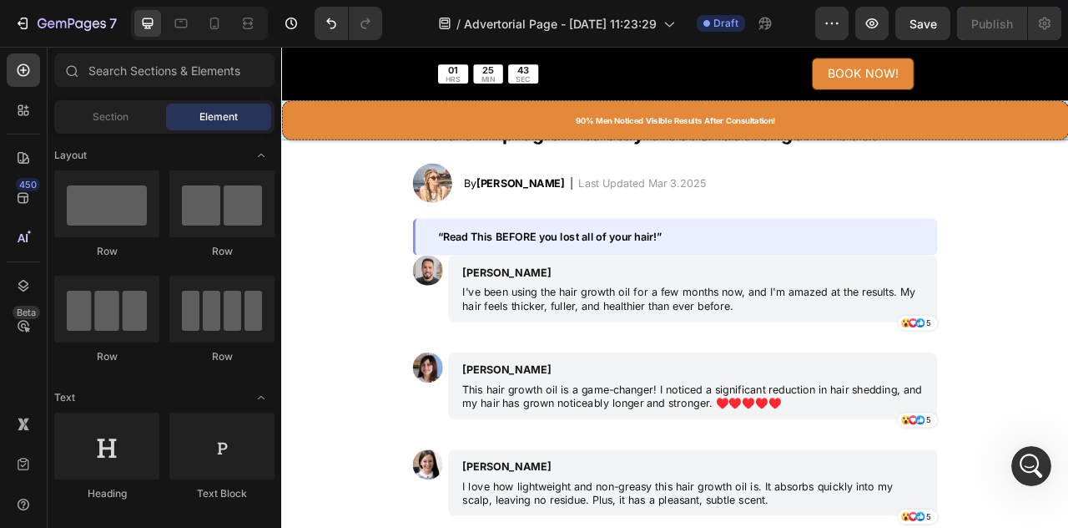
scroll to position [842, 0]
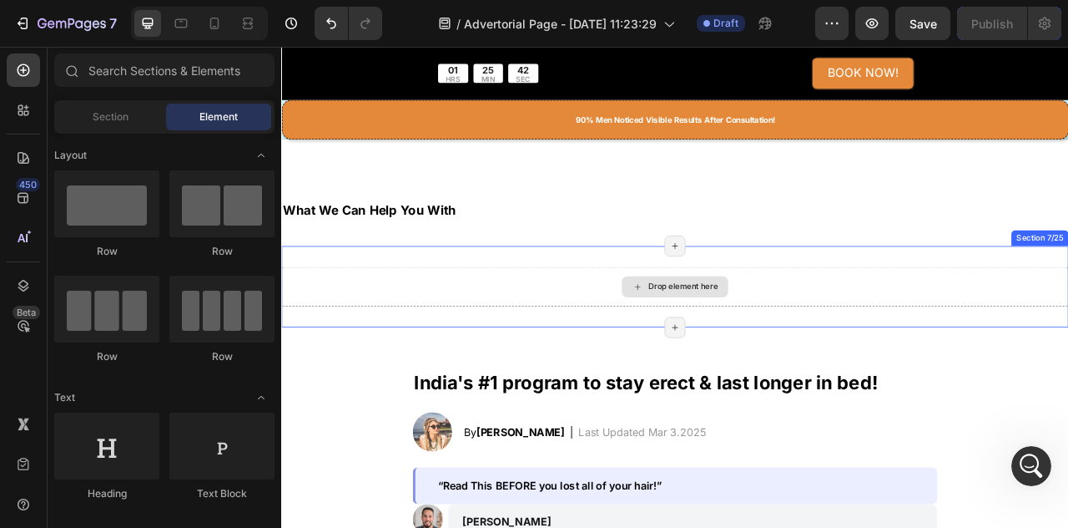
click at [892, 337] on div "Drop element here" at bounding box center [782, 351] width 1002 height 50
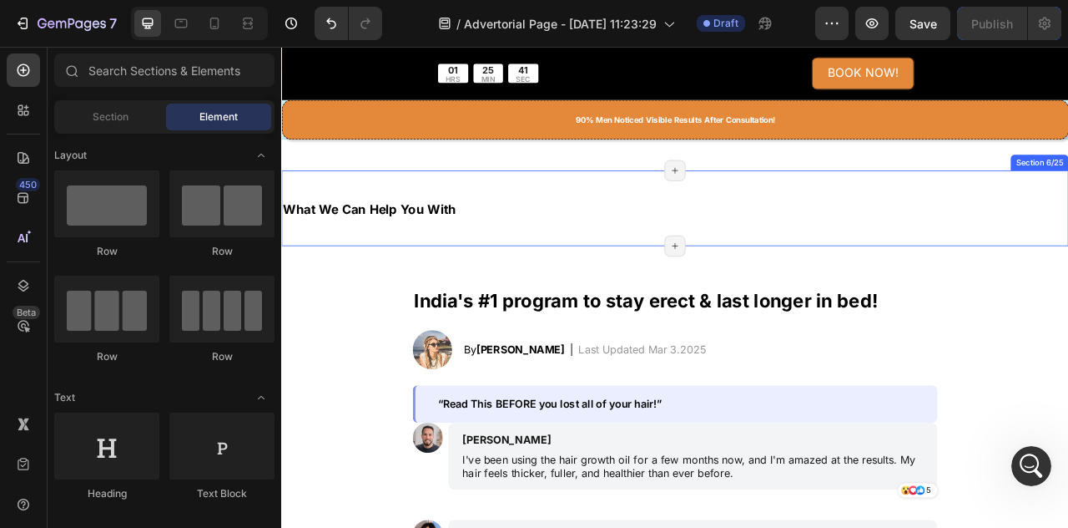
scroll to position [739, 0]
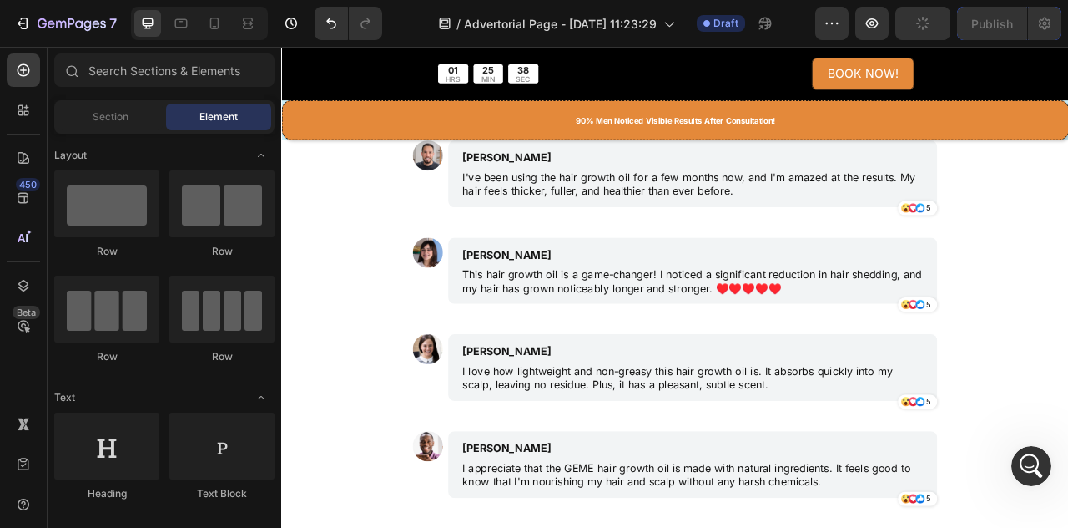
scroll to position [644, 0]
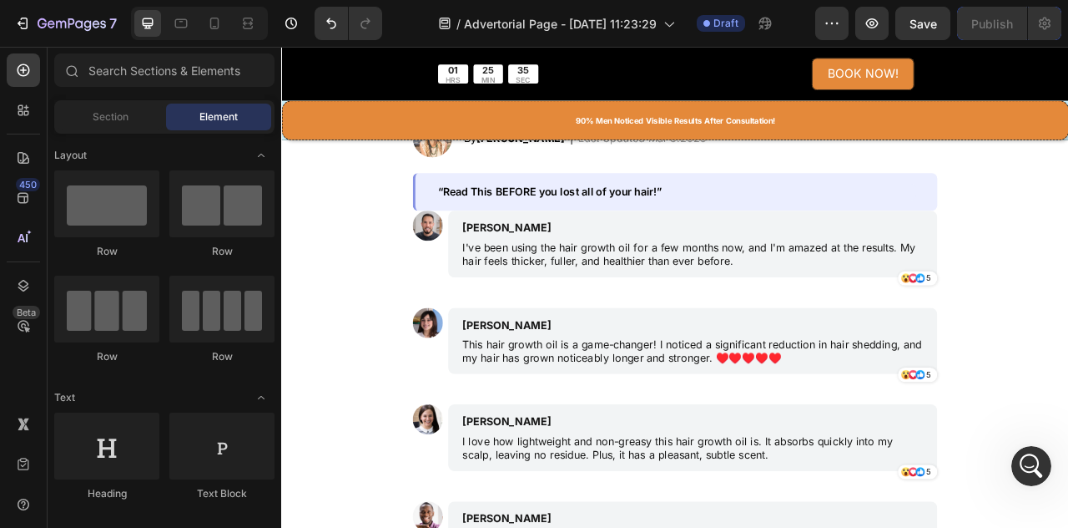
scroll to position [637, 0]
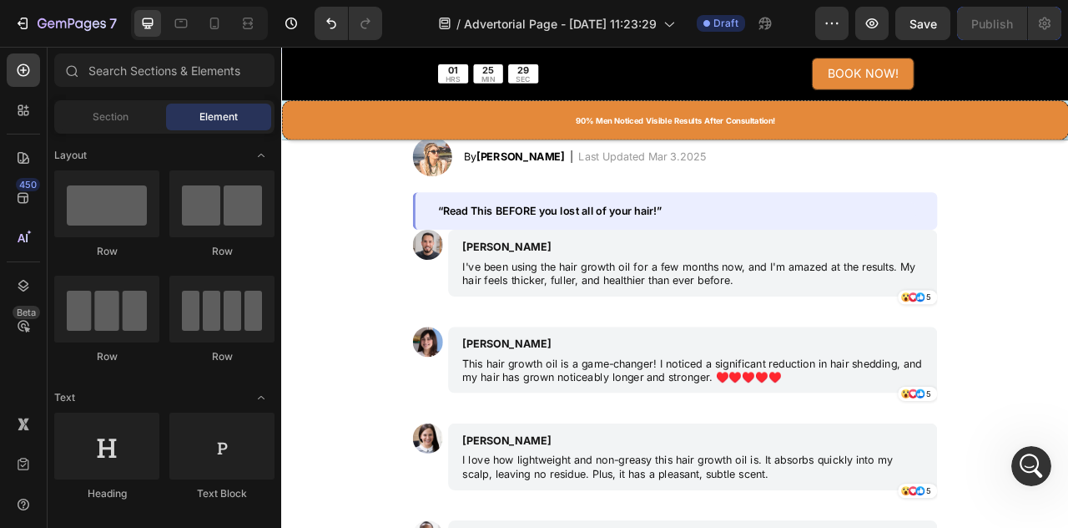
scroll to position [533, 0]
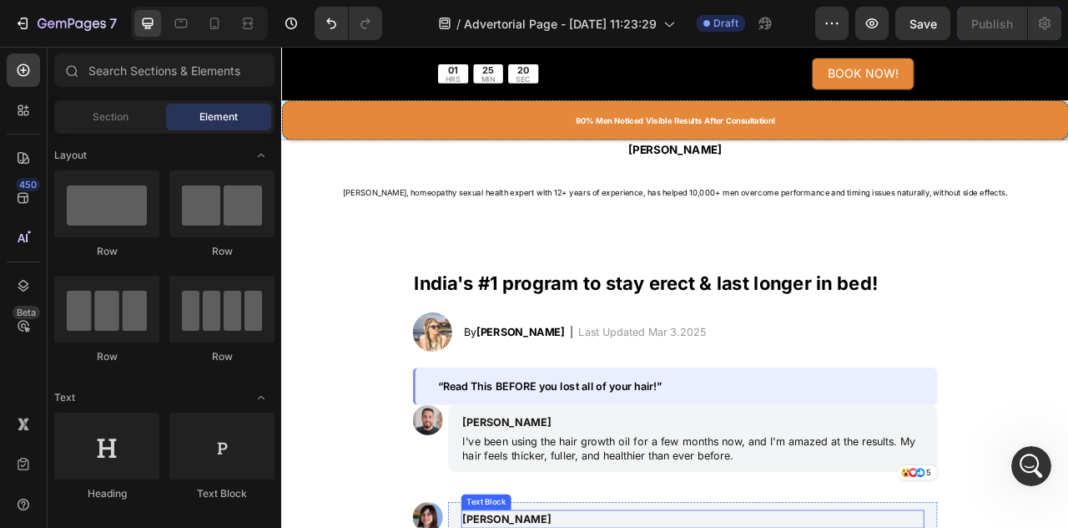
scroll to position [116, 0]
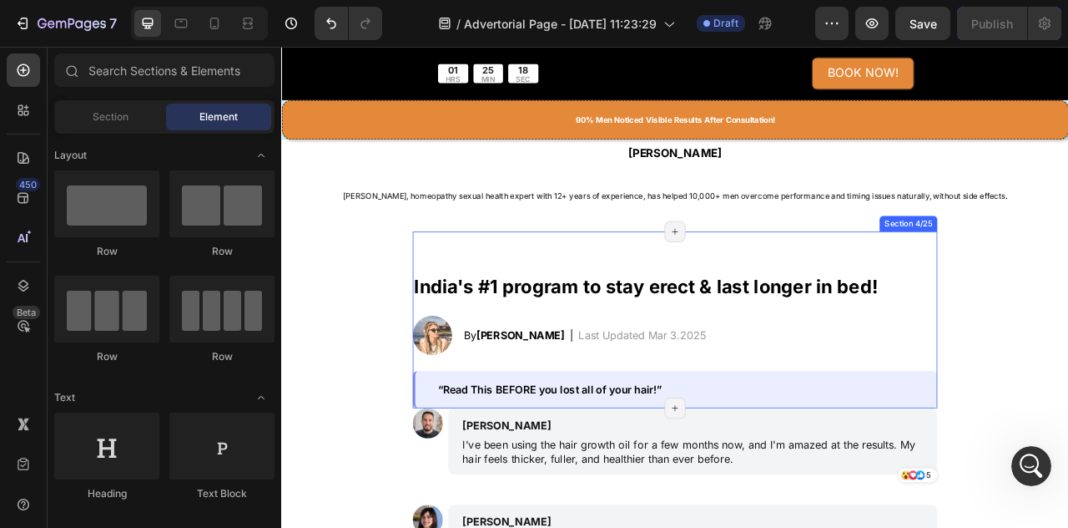
click at [839, 447] on div "India's #1 program to stay erect & last longer in bed! Heading Image By Jessica…" at bounding box center [782, 420] width 668 height 171
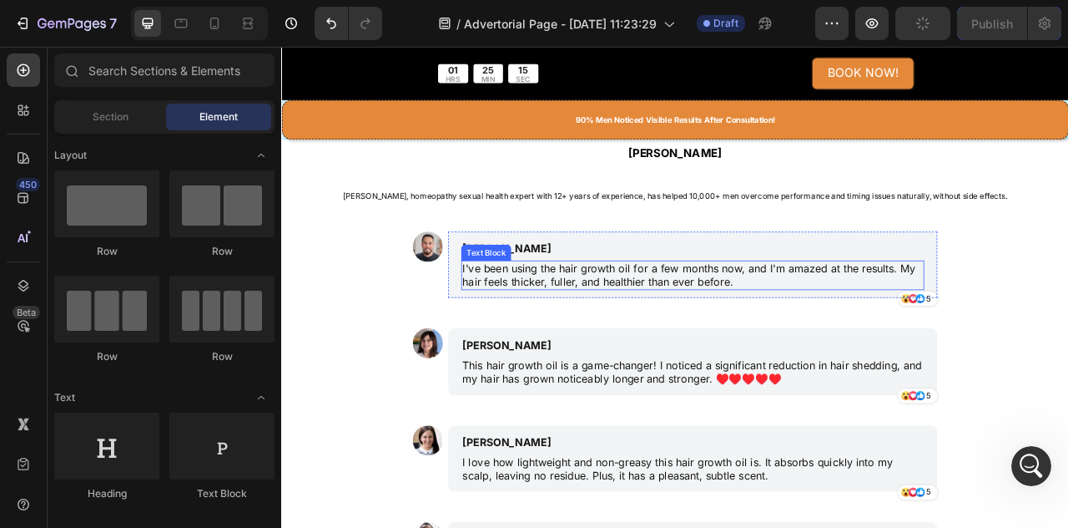
scroll to position [33, 0]
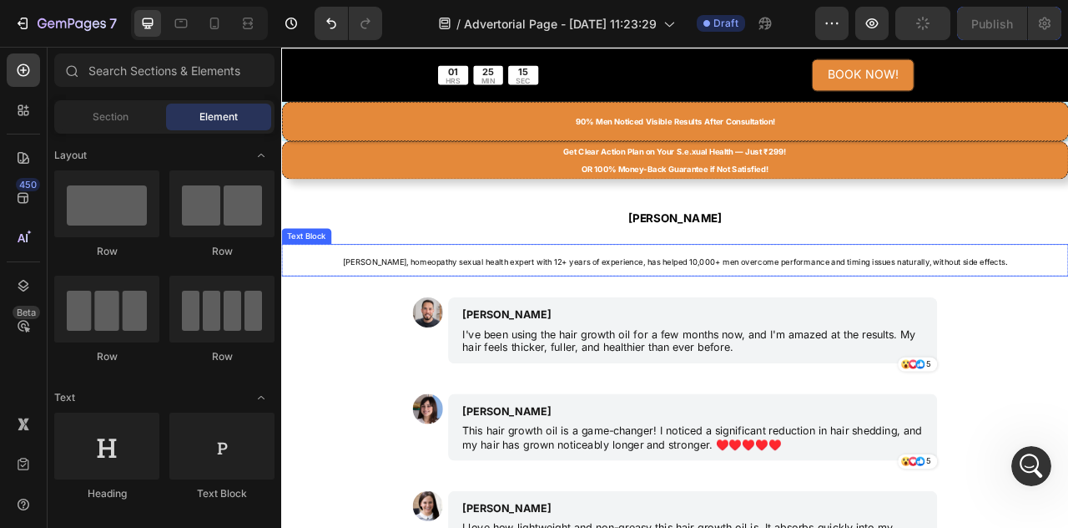
click at [791, 299] on p "[PERSON_NAME], homeopathy sexual health expert with 12+ years of experience, ha…" at bounding box center [782, 317] width 998 height 37
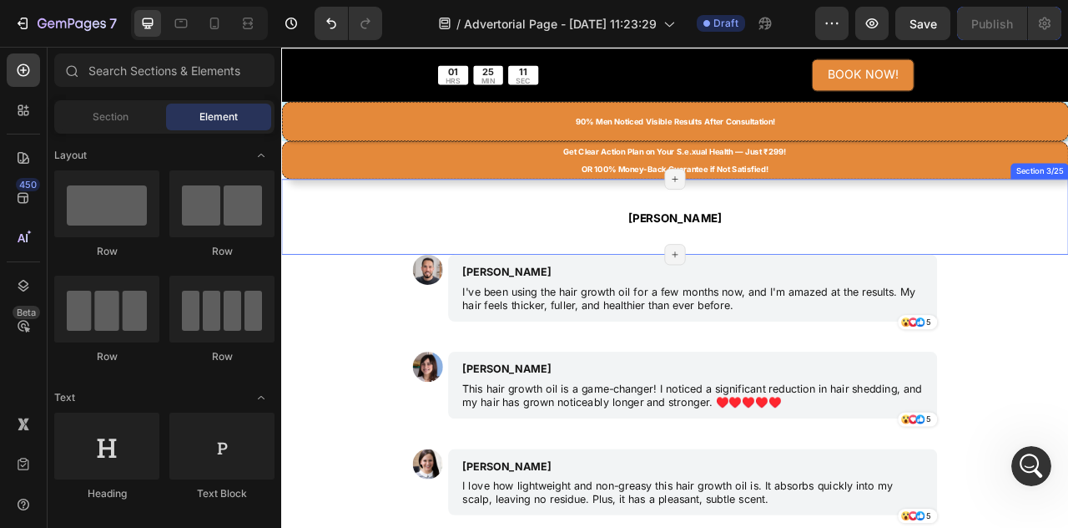
click at [853, 283] on div "Dr. Mukesh Kumar Heading Section 3/25 Page has reached Shopify’s 25 section-lim…" at bounding box center [782, 263] width 1002 height 97
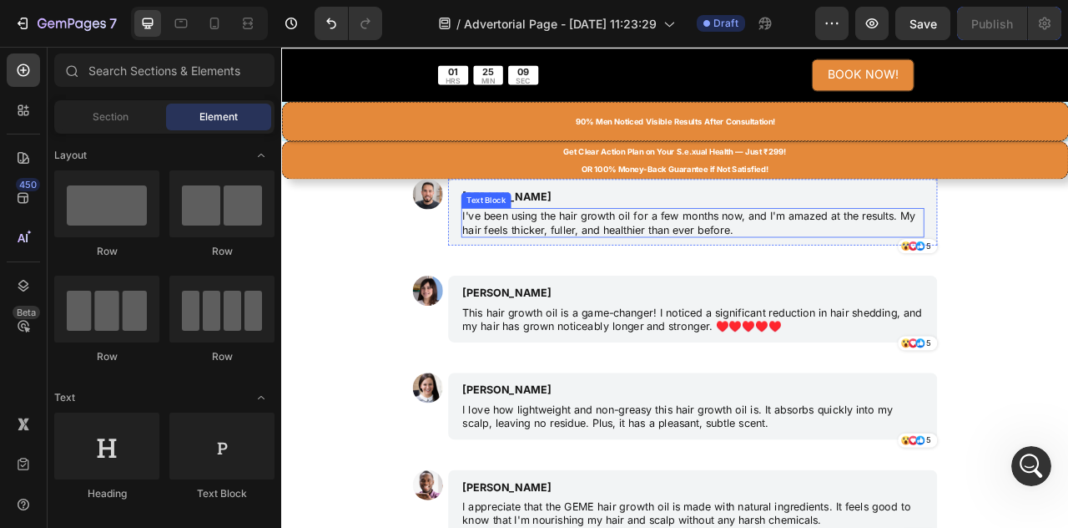
scroll to position [0, 0]
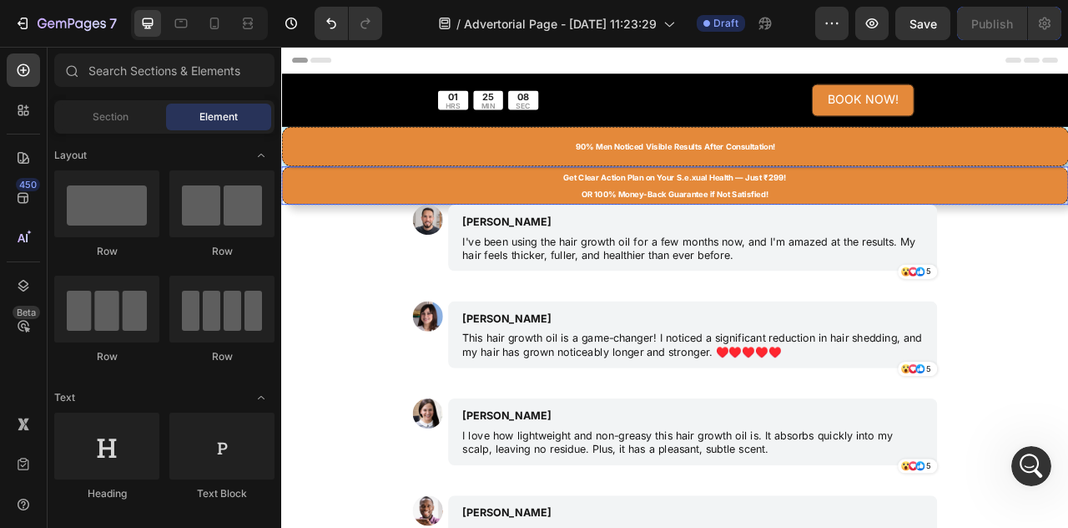
click at [1019, 222] on p "Get Clear Action Plan on Your S.e.xual Health — Just ₹299! OR 100% Money-Back G…" at bounding box center [782, 222] width 997 height 43
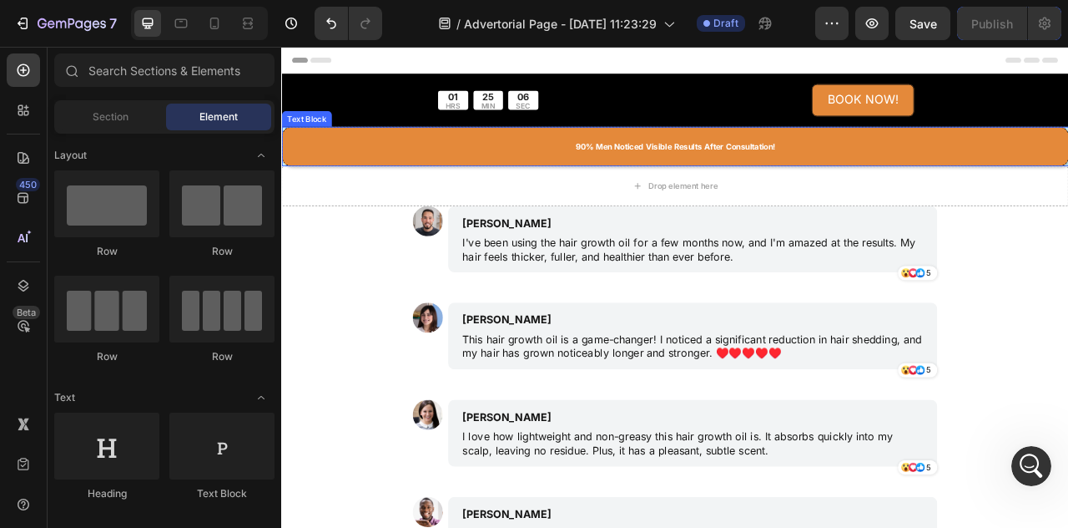
drag, startPoint x: 954, startPoint y: 179, endPoint x: 983, endPoint y: 187, distance: 30.2
click at [952, 179] on p "90% Men Noticed Visible Results After Consultation!" at bounding box center [782, 174] width 973 height 22
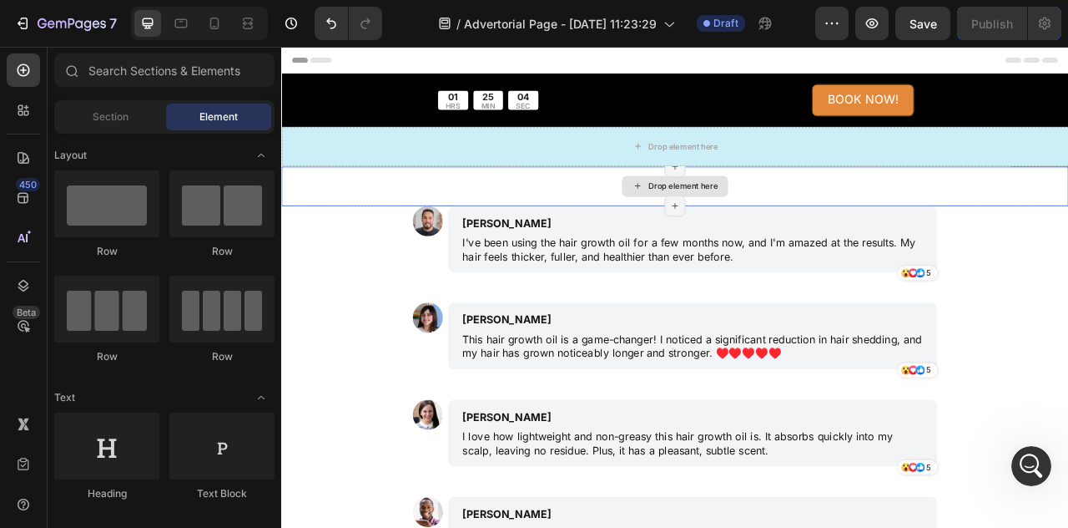
click at [861, 226] on div "Drop element here" at bounding box center [782, 224] width 1002 height 50
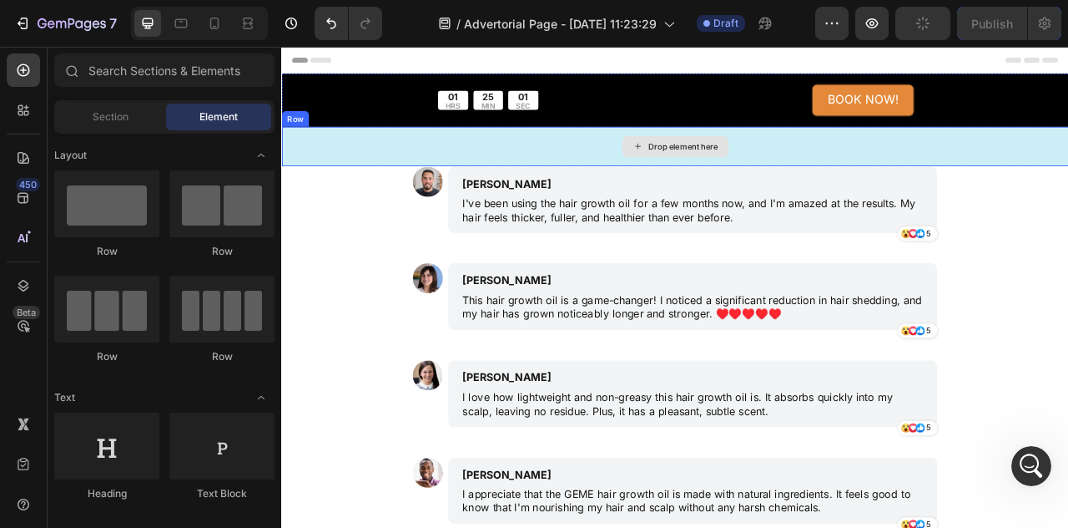
click at [909, 179] on div "Drop element here" at bounding box center [782, 174] width 1002 height 50
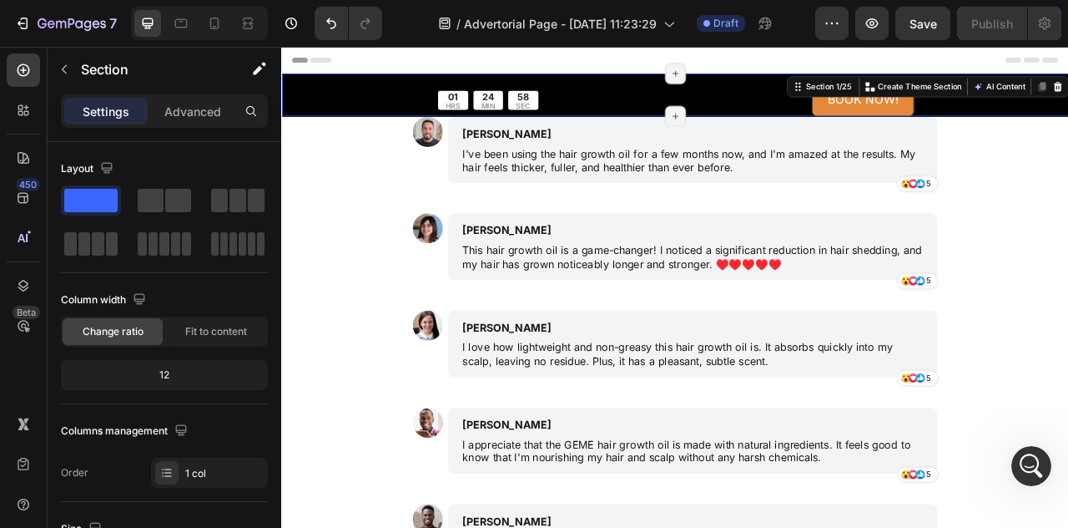
click at [886, 93] on div "01 HRS 24 MIN 58 SEC Countdown Timer BOOK NOW! Button Row Row Row Section 1/25 …" at bounding box center [782, 108] width 1002 height 54
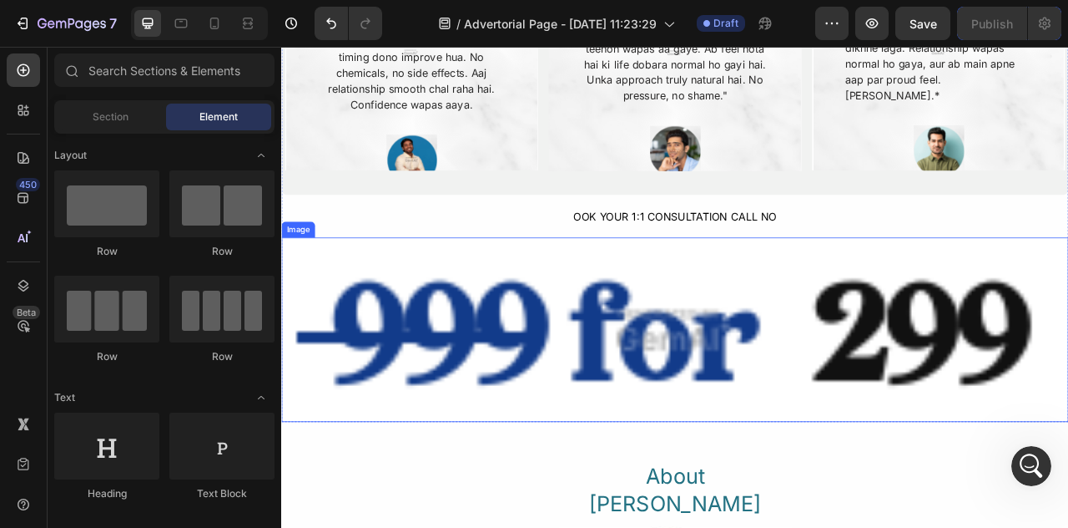
scroll to position [2755, 0]
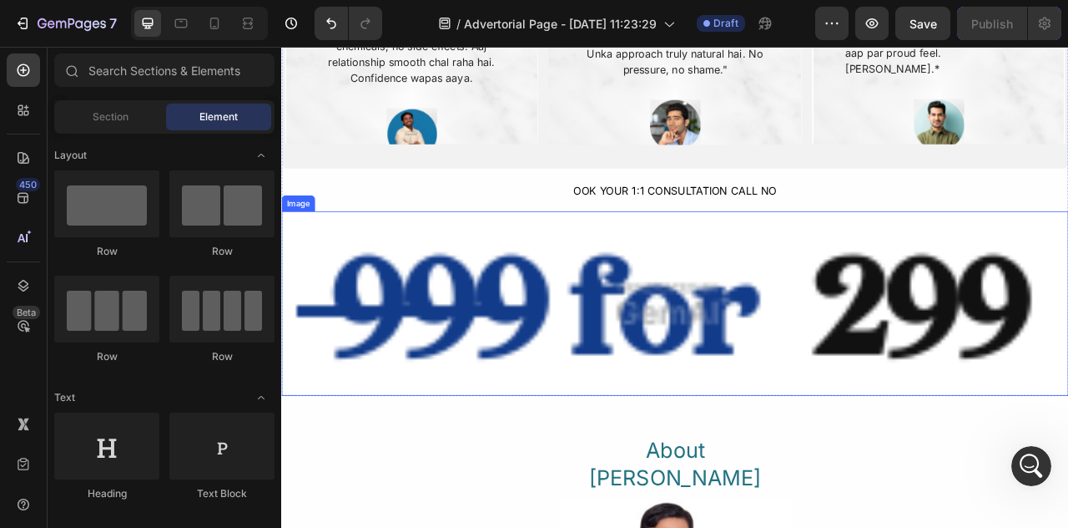
click at [902, 437] on img at bounding box center [782, 372] width 1002 height 235
click at [1040, 467] on div "Open Intercom Messenger" at bounding box center [1029, 463] width 55 height 55
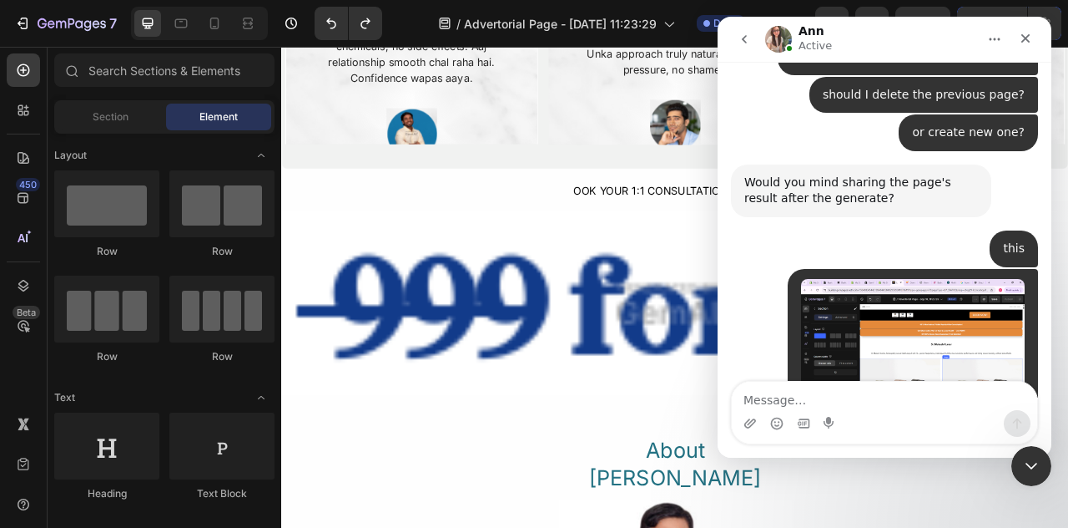
scroll to position [3608, 0]
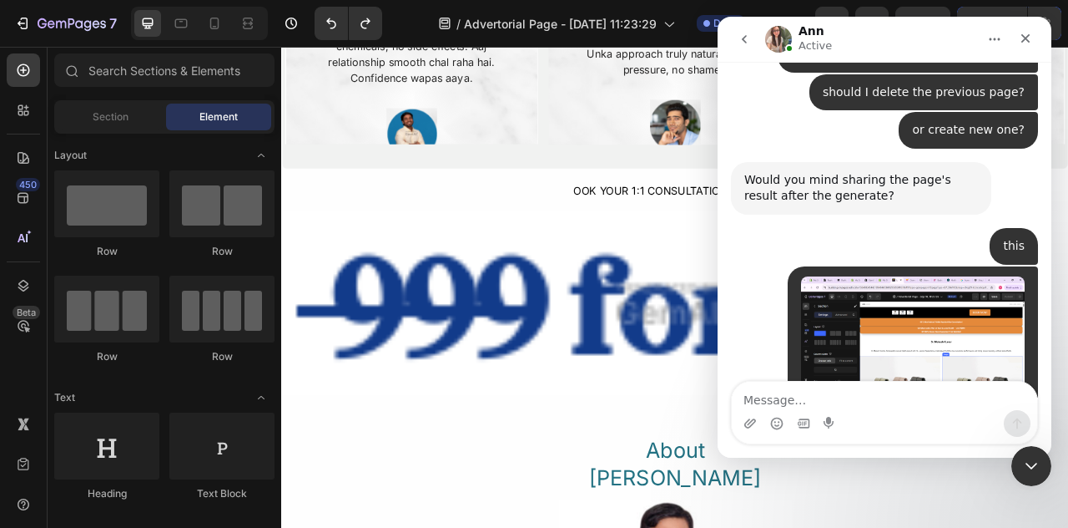
click at [830, 400] on textarea "Message…" at bounding box center [885, 395] width 306 height 28
type textarea "Why this is showing gemai"
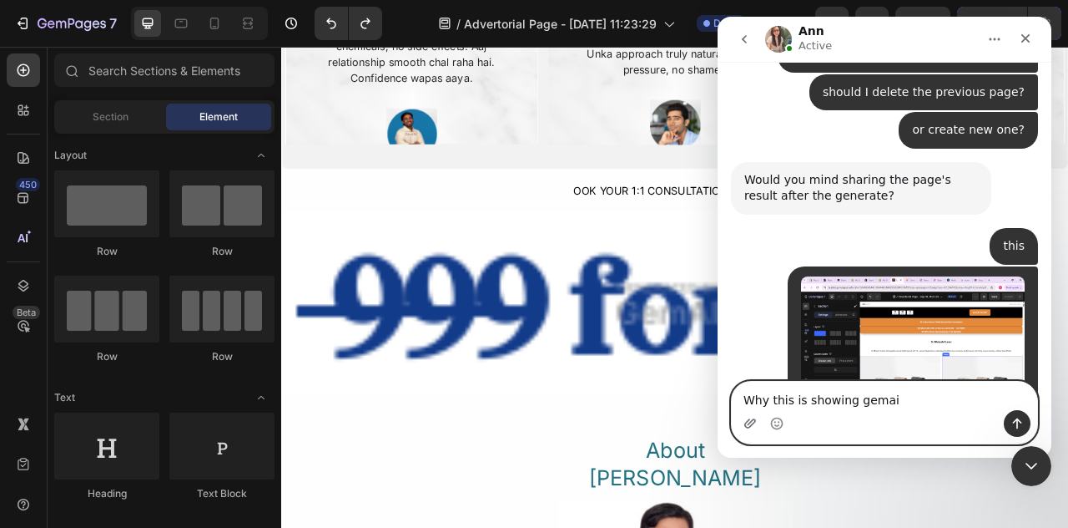
click at [744, 423] on icon "Upload attachment" at bounding box center [750, 423] width 13 height 13
click at [1027, 40] on icon "Close" at bounding box center [1026, 38] width 9 height 9
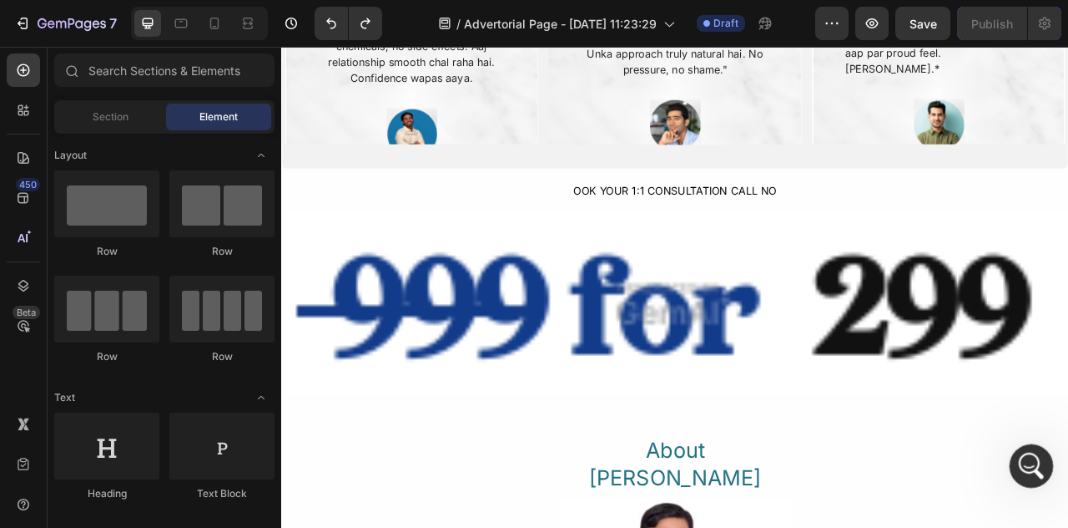
click at [1028, 467] on icon "Open Intercom Messenger" at bounding box center [1030, 464] width 28 height 28
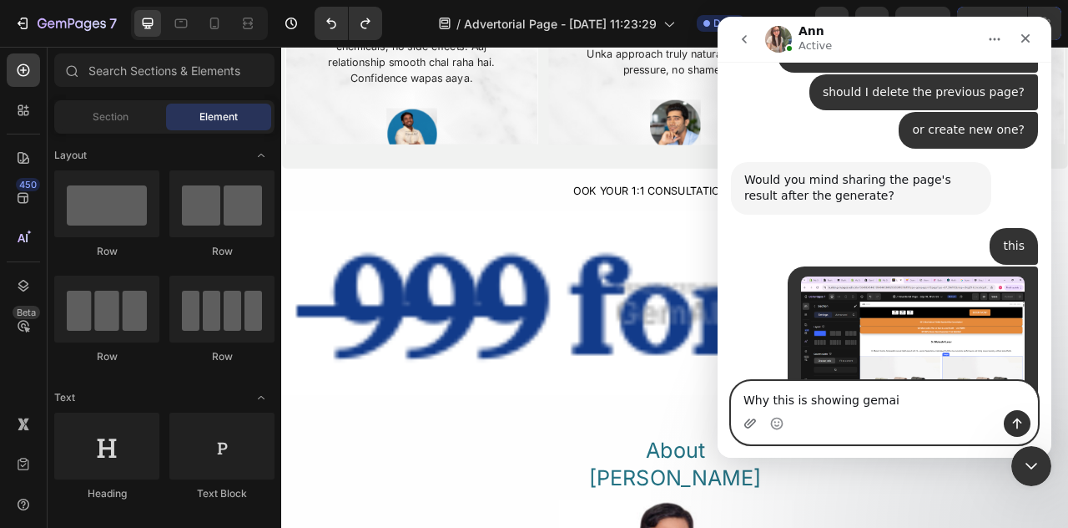
click at [745, 426] on icon "Upload attachment" at bounding box center [751, 422] width 12 height 9
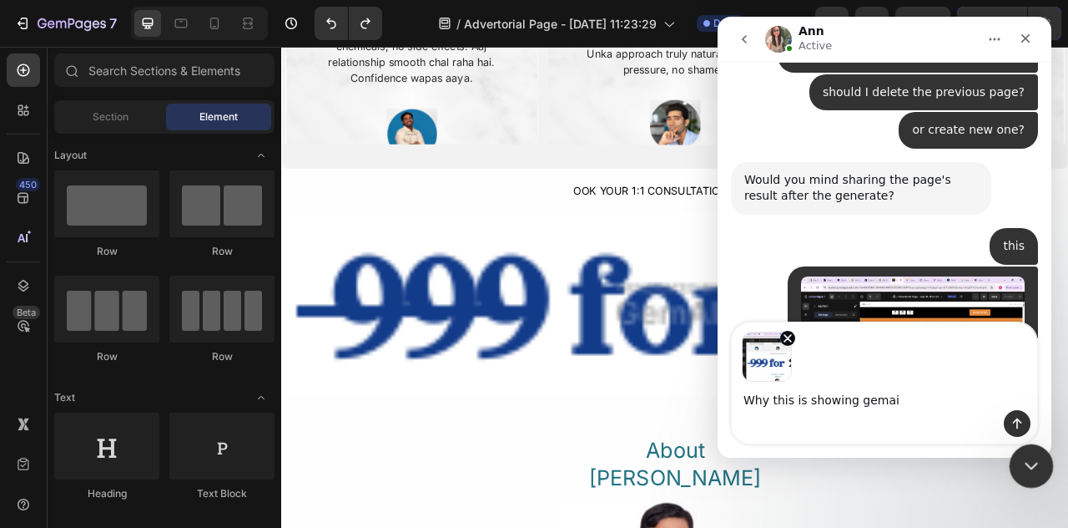
scroll to position [3666, 0]
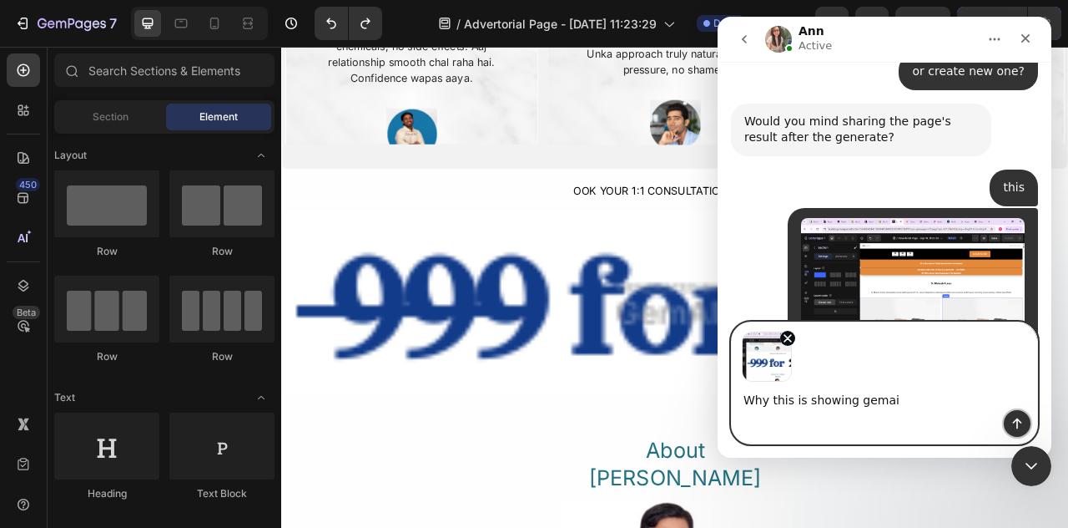
click at [1015, 423] on icon "Send a message…" at bounding box center [1017, 423] width 13 height 13
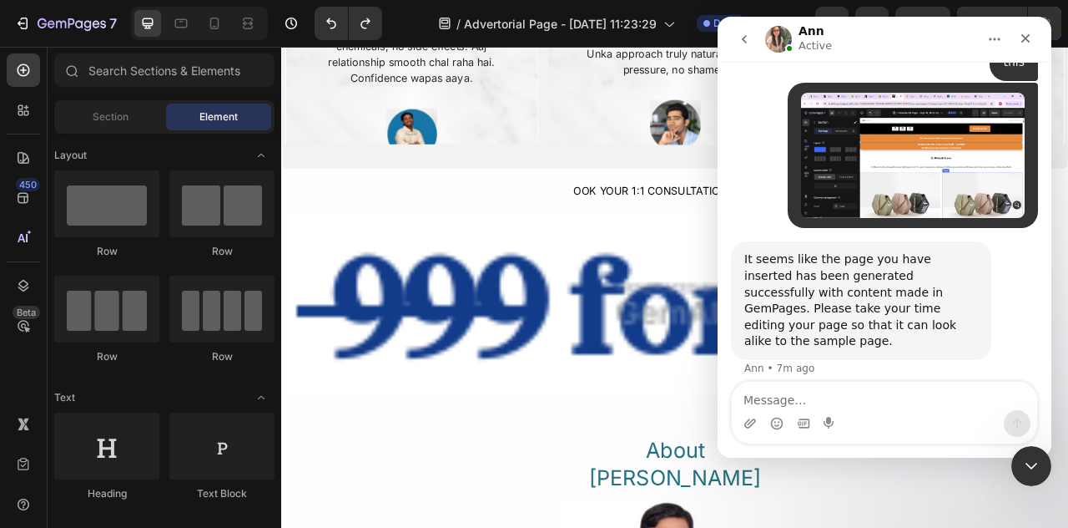
scroll to position [3791, 0]
click at [1038, 473] on div "Close Intercom Messenger" at bounding box center [1029, 463] width 40 height 40
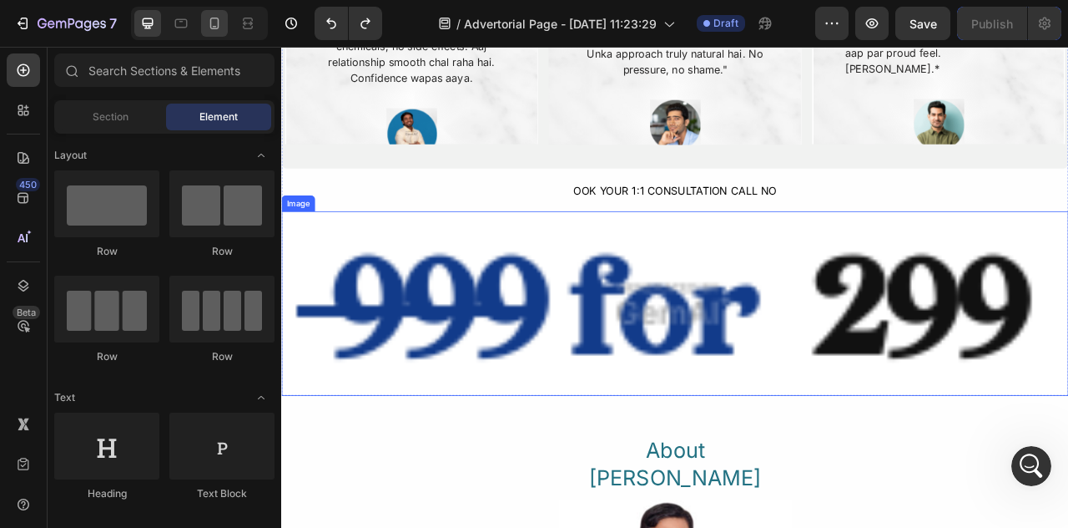
click at [218, 23] on icon at bounding box center [214, 24] width 9 height 12
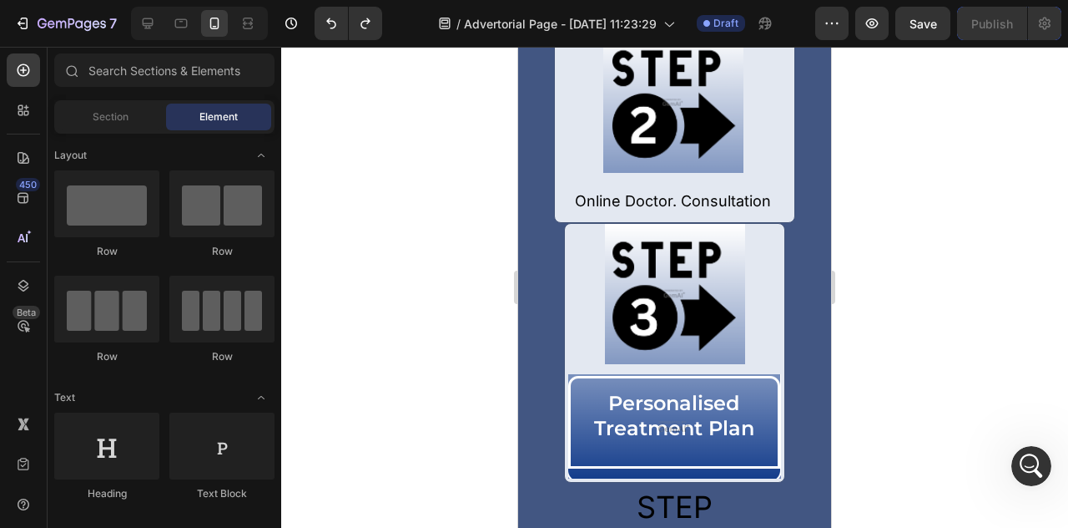
scroll to position [8633, 0]
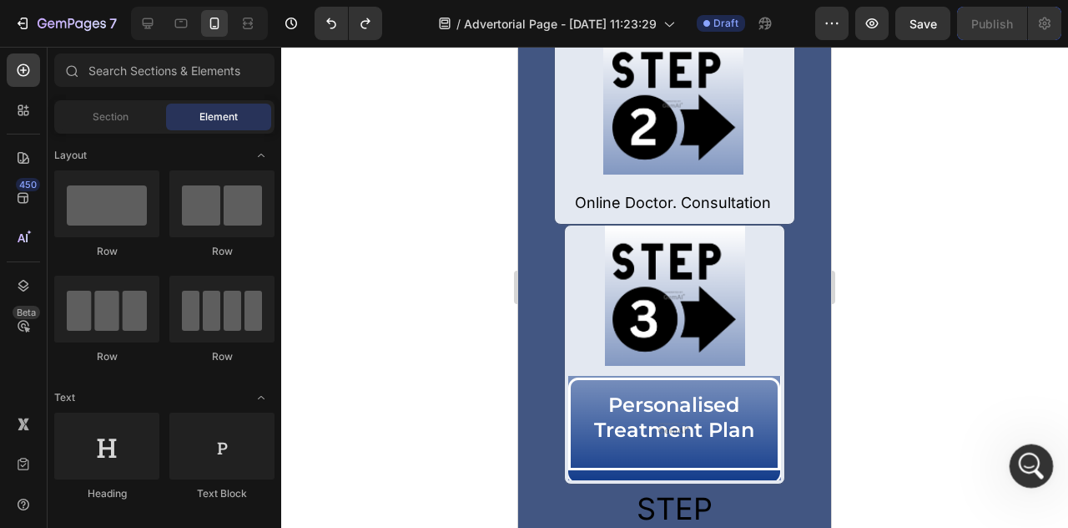
click at [1025, 463] on icon "Open Intercom Messenger" at bounding box center [1030, 464] width 28 height 28
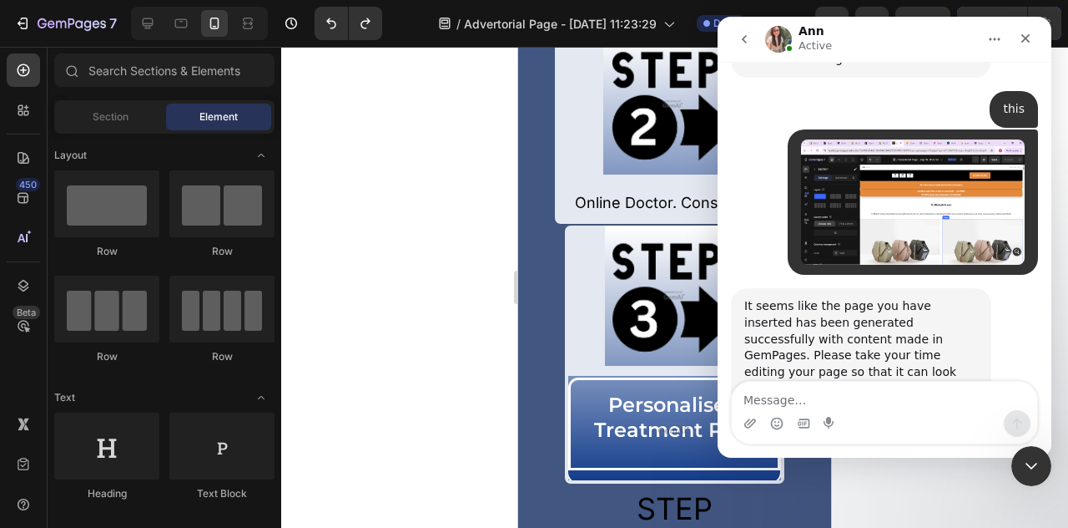
scroll to position [3791, 0]
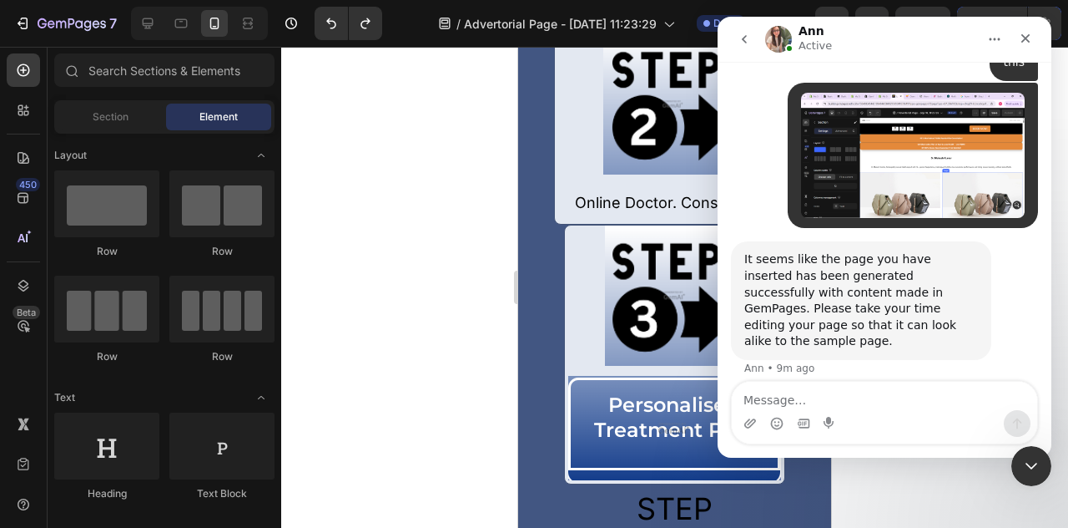
click at [845, 390] on textarea "Message…" at bounding box center [885, 395] width 306 height 28
type textarea "This page is showing generated by gemai"
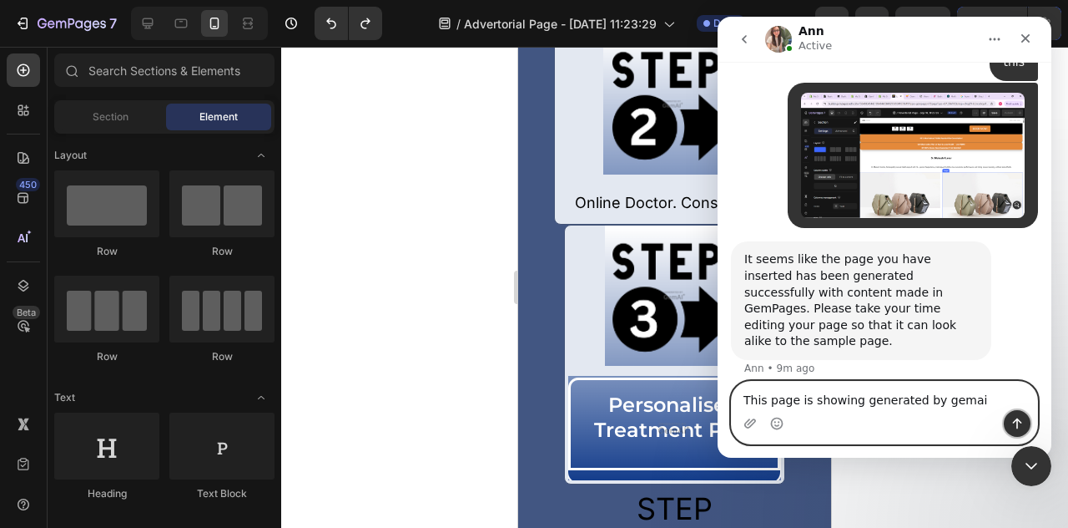
click at [1015, 416] on button "Send a message…" at bounding box center [1017, 423] width 27 height 27
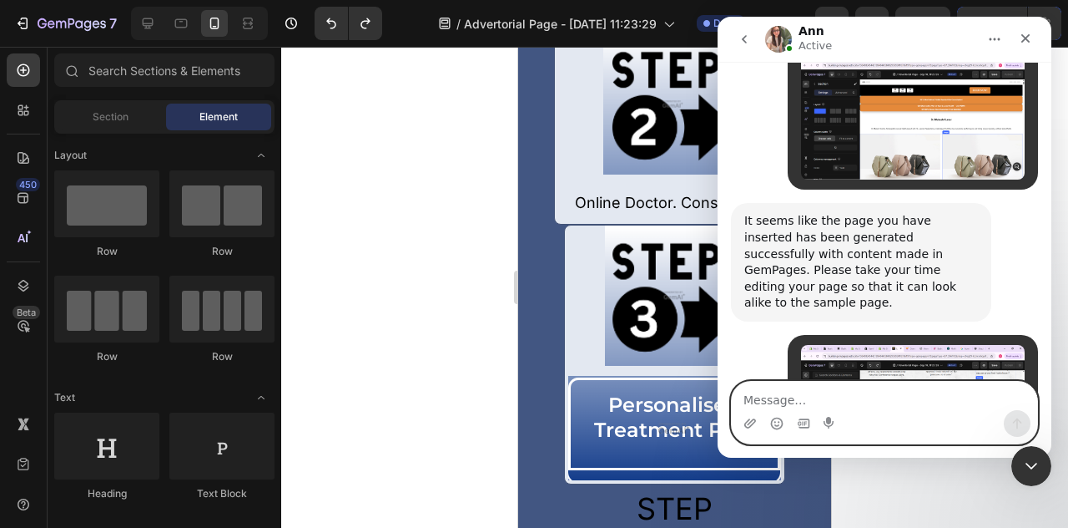
scroll to position [3912, 0]
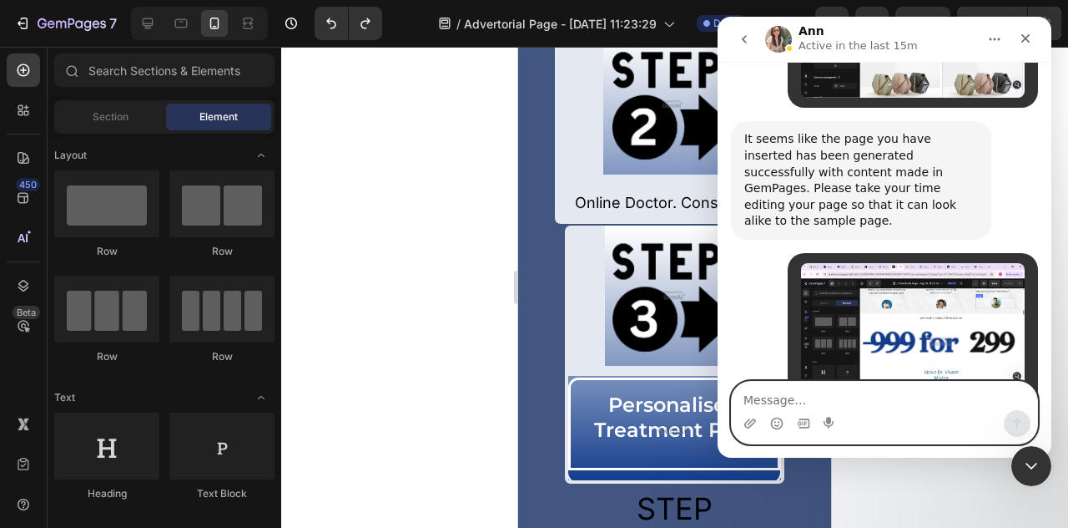
click at [876, 398] on textarea "Message…" at bounding box center [885, 395] width 306 height 28
type textarea "ok"
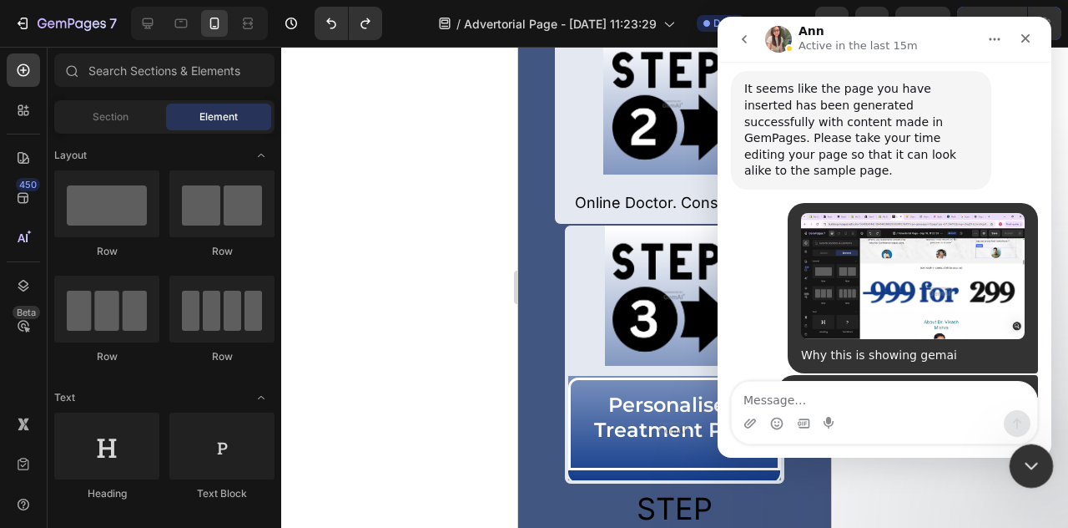
click at [1035, 455] on icon "Close Intercom Messenger" at bounding box center [1029, 463] width 20 height 20
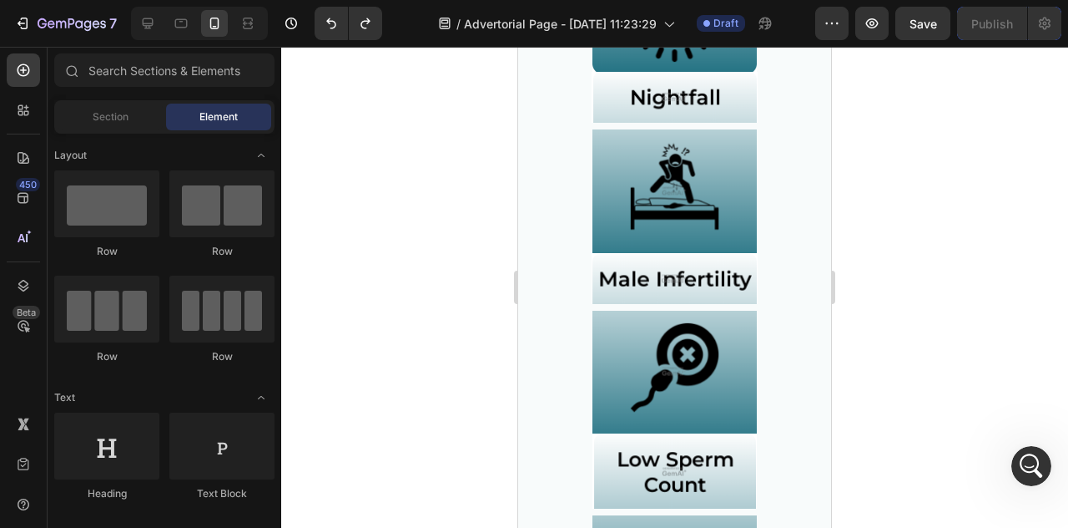
scroll to position [2372, 0]
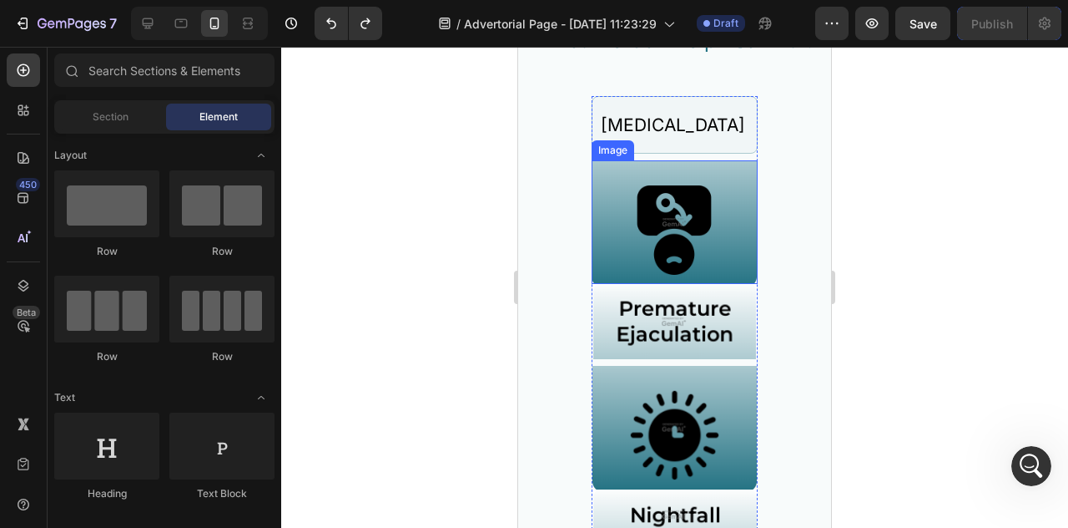
click at [681, 232] on img at bounding box center [675, 222] width 164 height 124
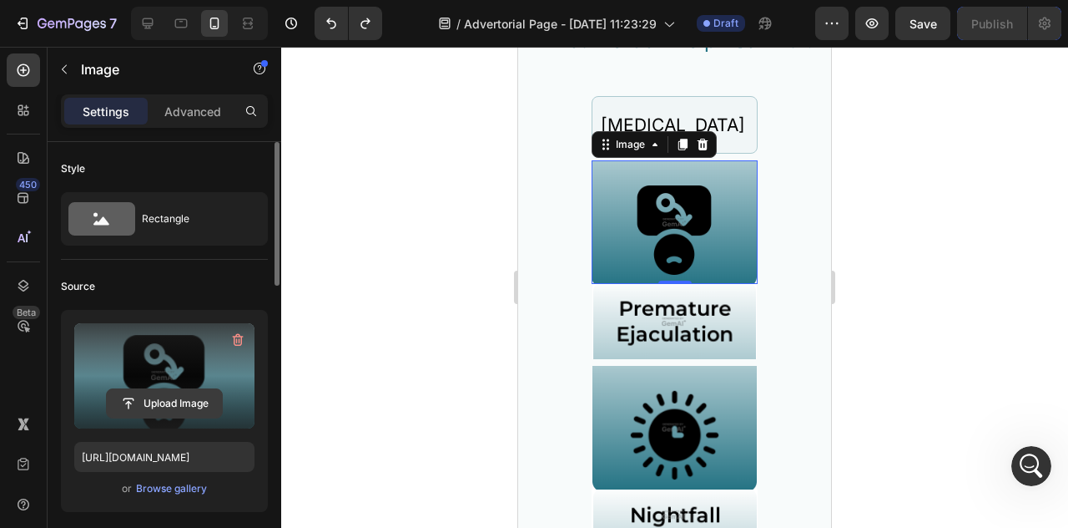
click at [162, 403] on input "file" at bounding box center [164, 403] width 115 height 28
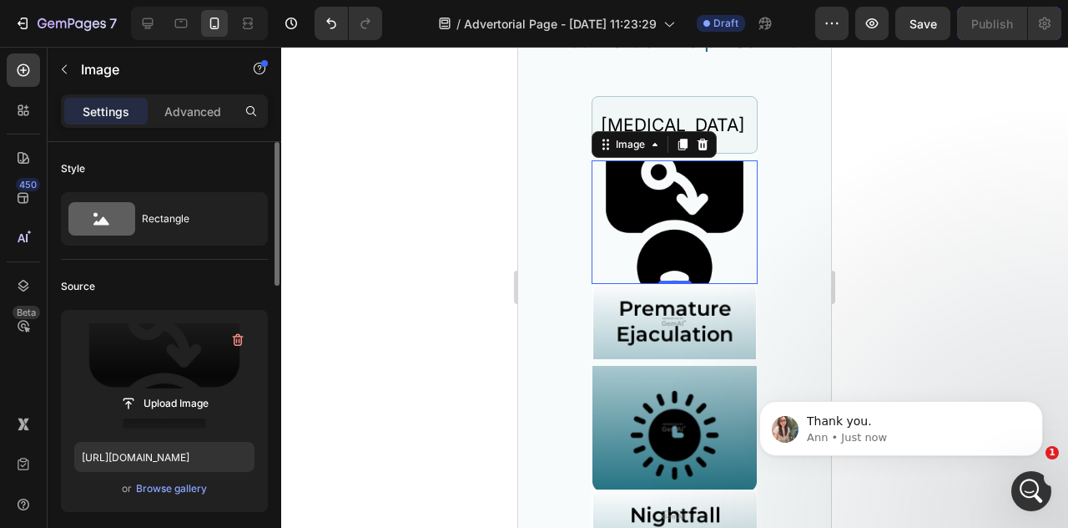
scroll to position [4012, 0]
click at [730, 255] on img at bounding box center [675, 222] width 164 height 124
type input "https://image2layout-detection-trainimagebucket-02g83vbxbb2s.s3.amazonaws.com/i…"
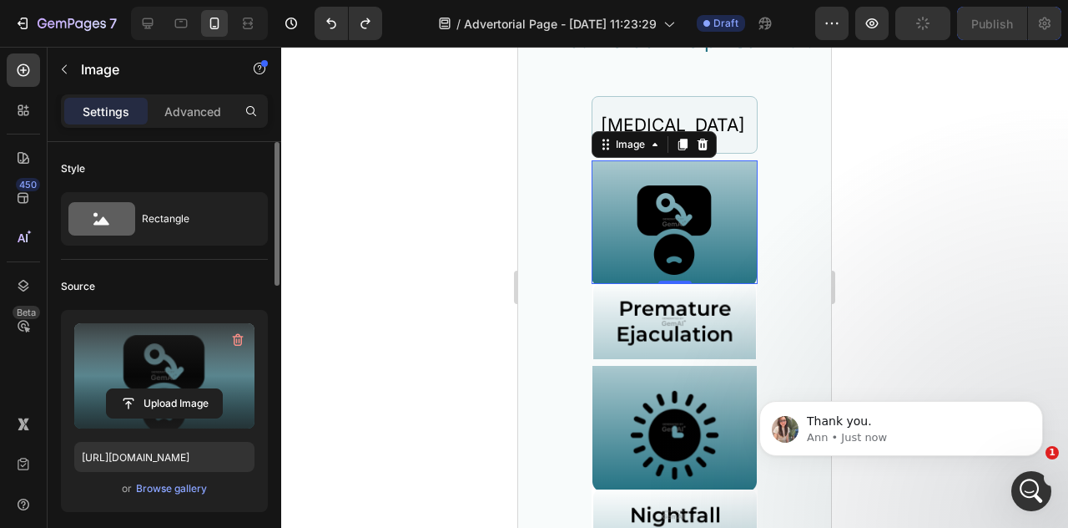
click at [606, 199] on img at bounding box center [675, 222] width 164 height 124
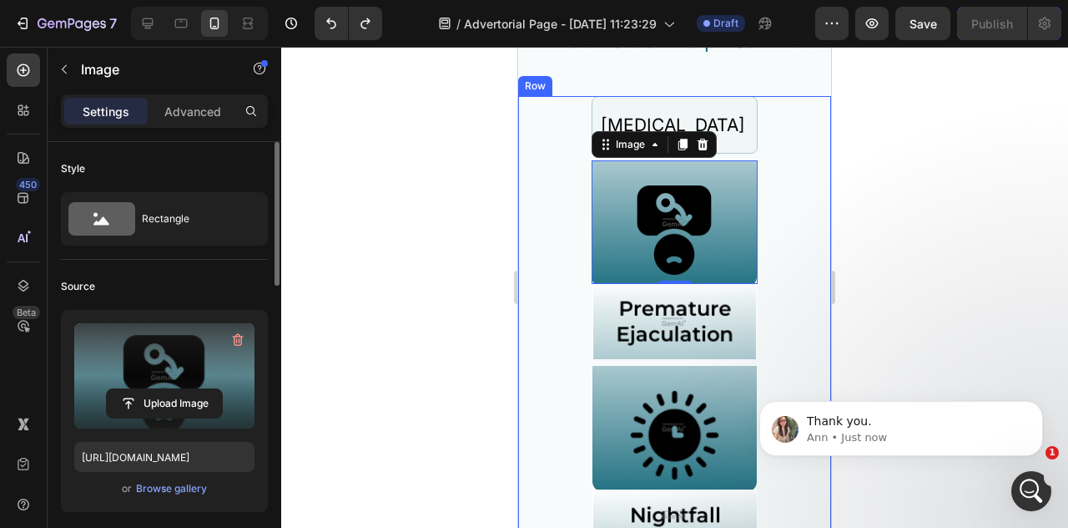
click at [915, 265] on div at bounding box center [674, 287] width 787 height 481
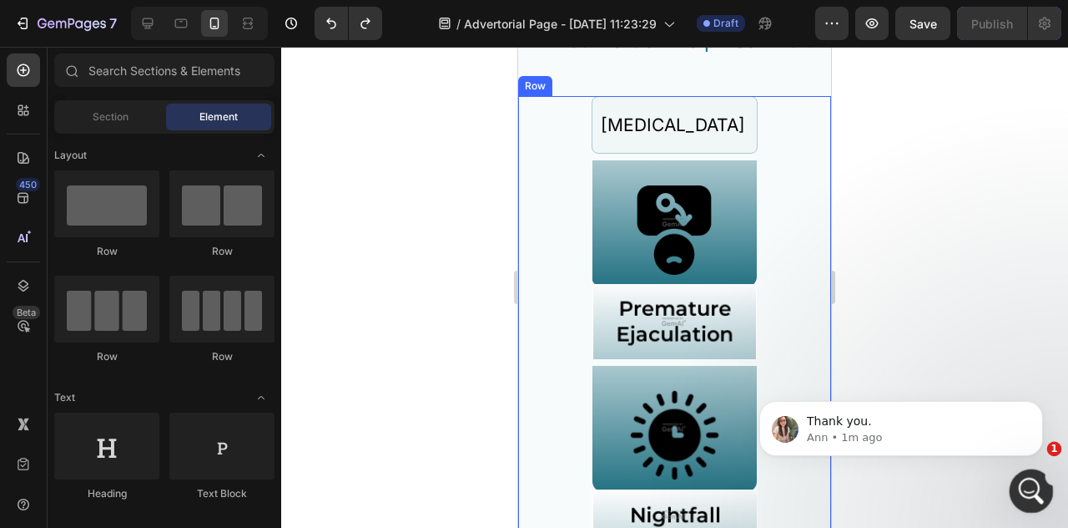
click at [1038, 483] on icon "Open Intercom Messenger" at bounding box center [1030, 489] width 28 height 28
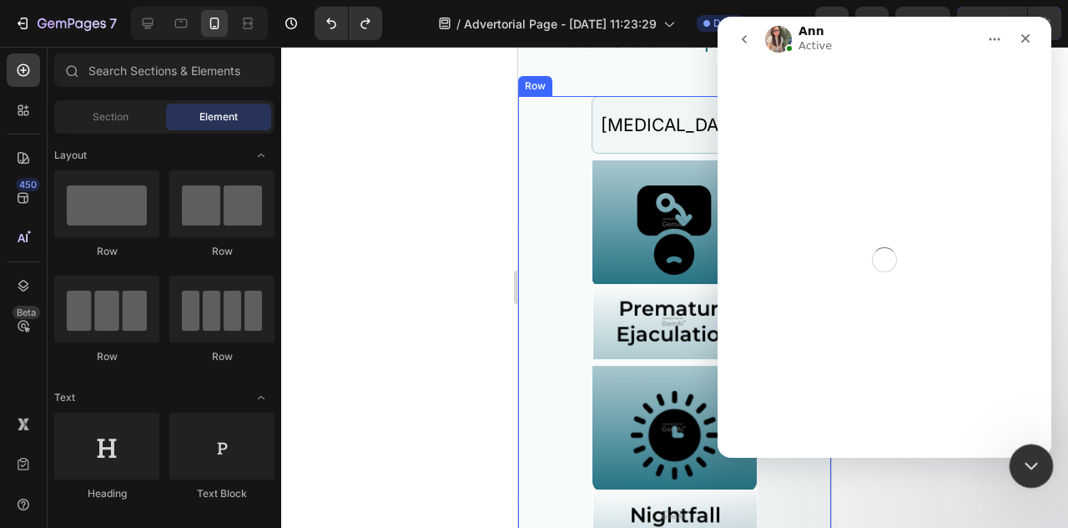
click at [1035, 461] on icon "Close Intercom Messenger" at bounding box center [1029, 463] width 20 height 20
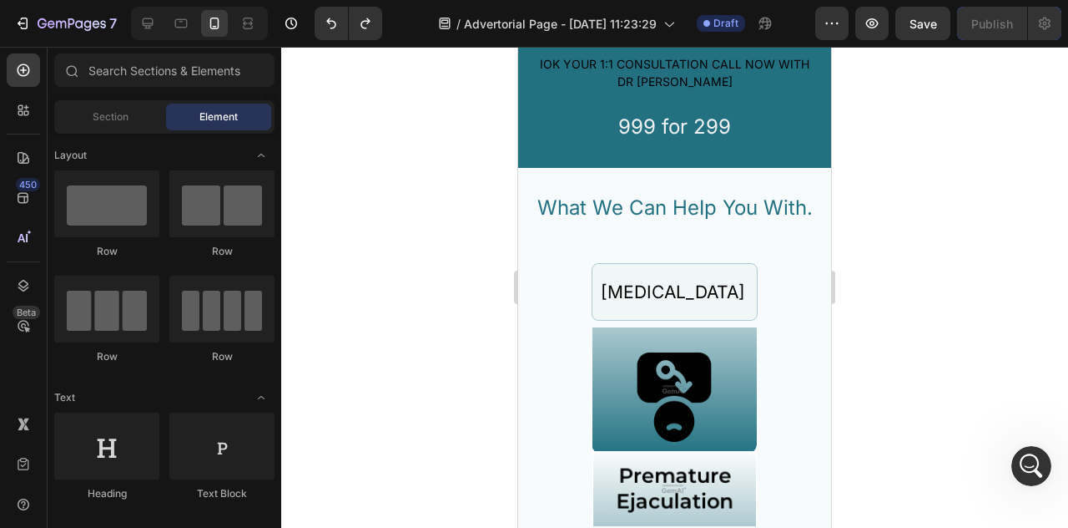
scroll to position [2372, 0]
